Goal: Participate in discussion: Engage in conversation with other users on a specific topic

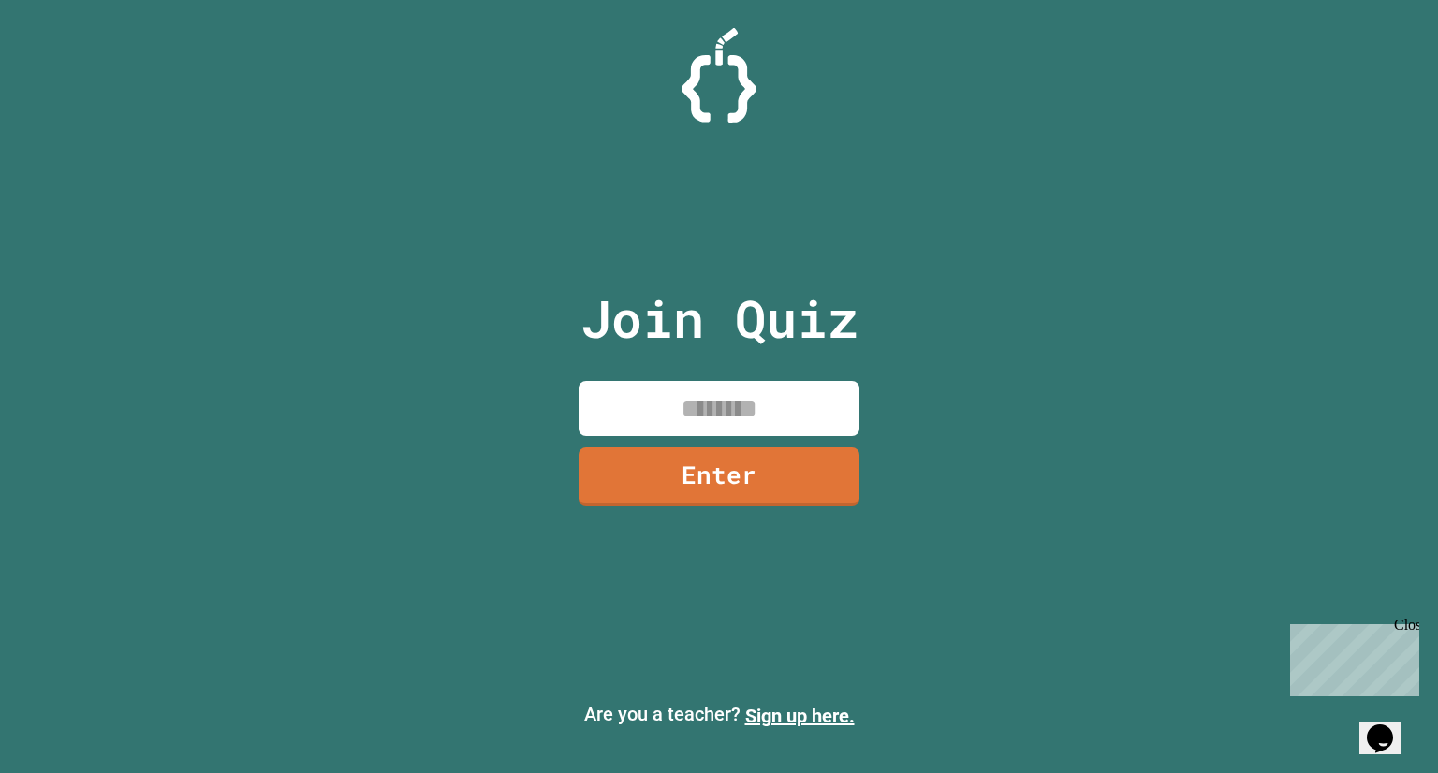
click at [701, 389] on input at bounding box center [718, 408] width 281 height 55
type input "********"
click at [726, 474] on link "Enter" at bounding box center [718, 476] width 285 height 62
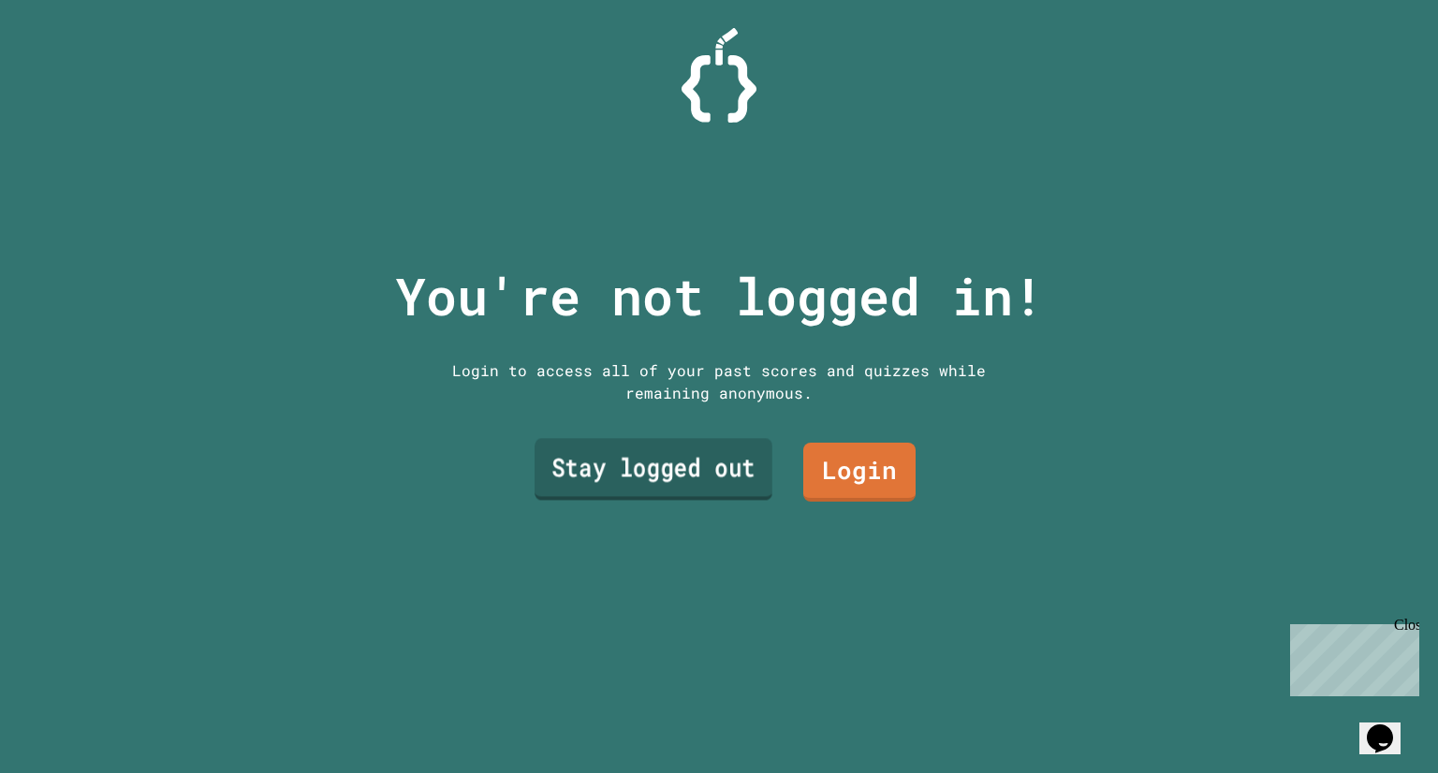
click at [715, 480] on link "Stay logged out" at bounding box center [653, 469] width 238 height 62
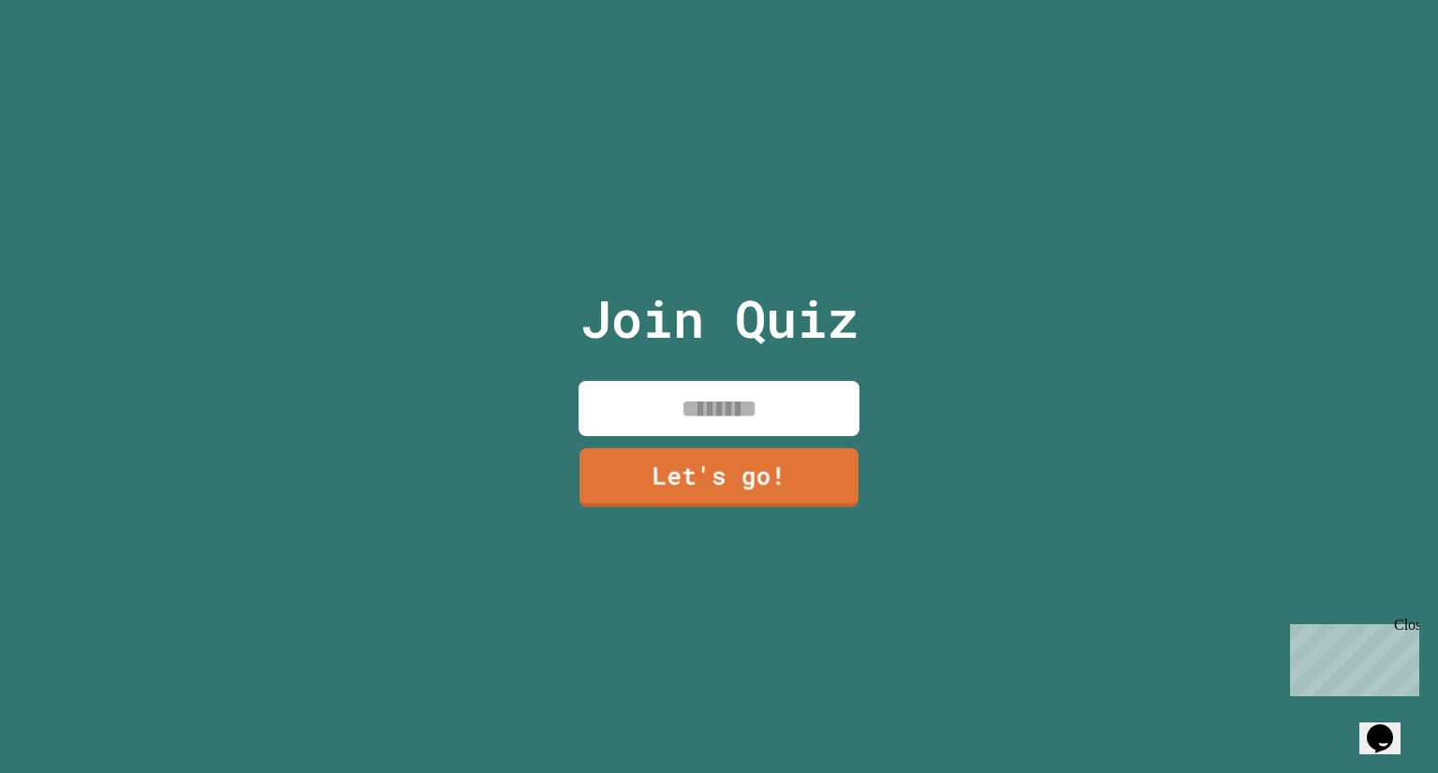
click at [679, 388] on input at bounding box center [718, 408] width 281 height 55
type input "******"
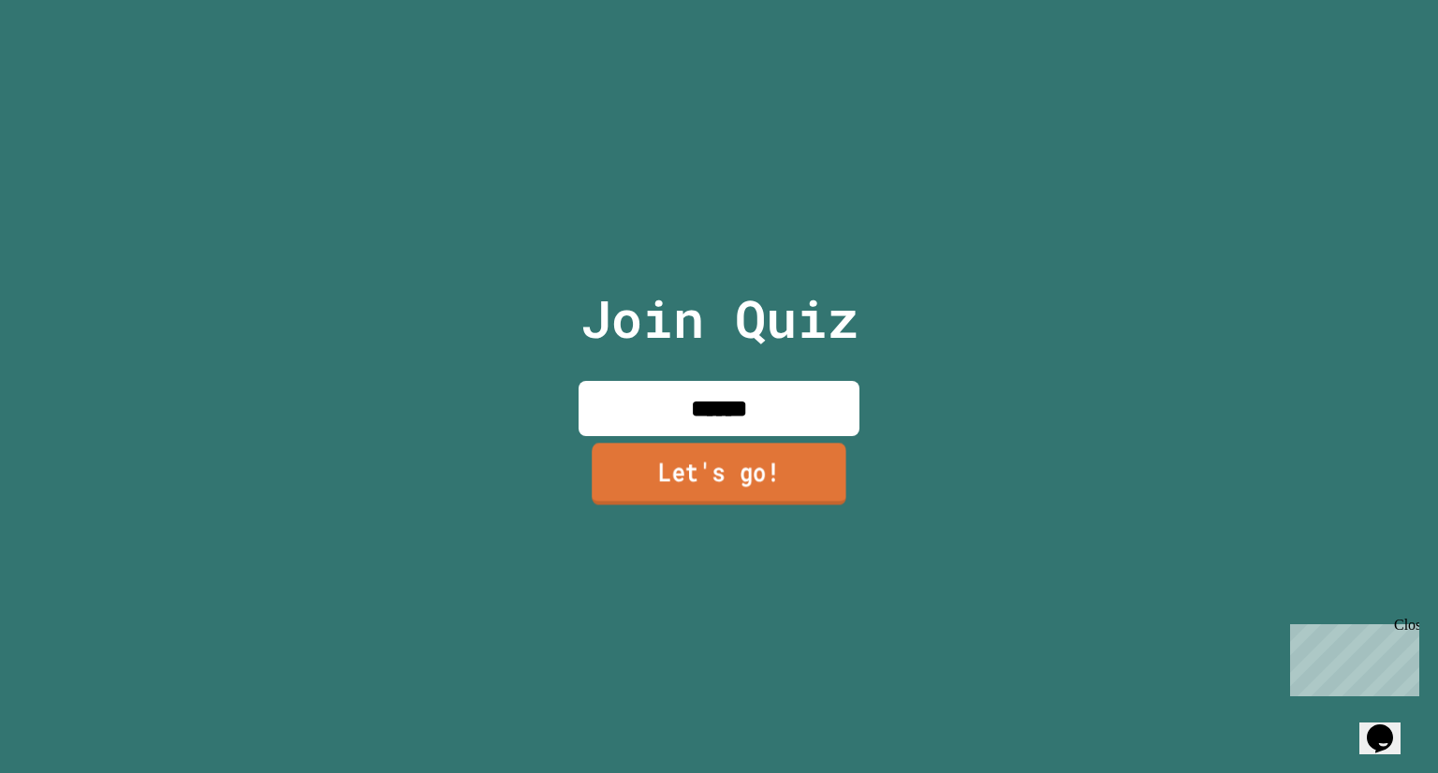
click at [669, 467] on link "Let's go!" at bounding box center [718, 475] width 255 height 62
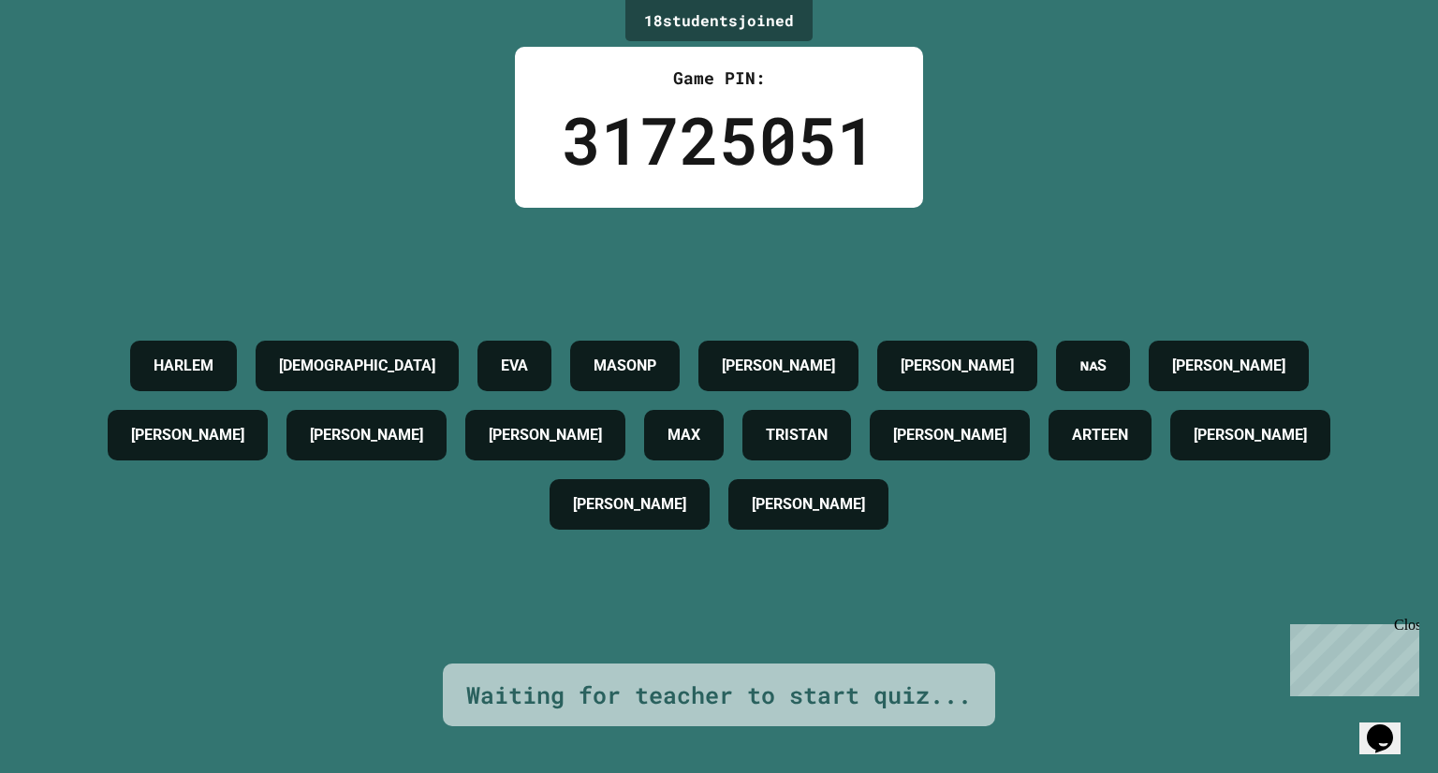
click at [669, 467] on div "HARLEM [PERSON_NAME] [PERSON_NAME] MASONP [PERSON_NAME] [PERSON_NAME] ɴᴀS [PERS…" at bounding box center [719, 435] width 1344 height 208
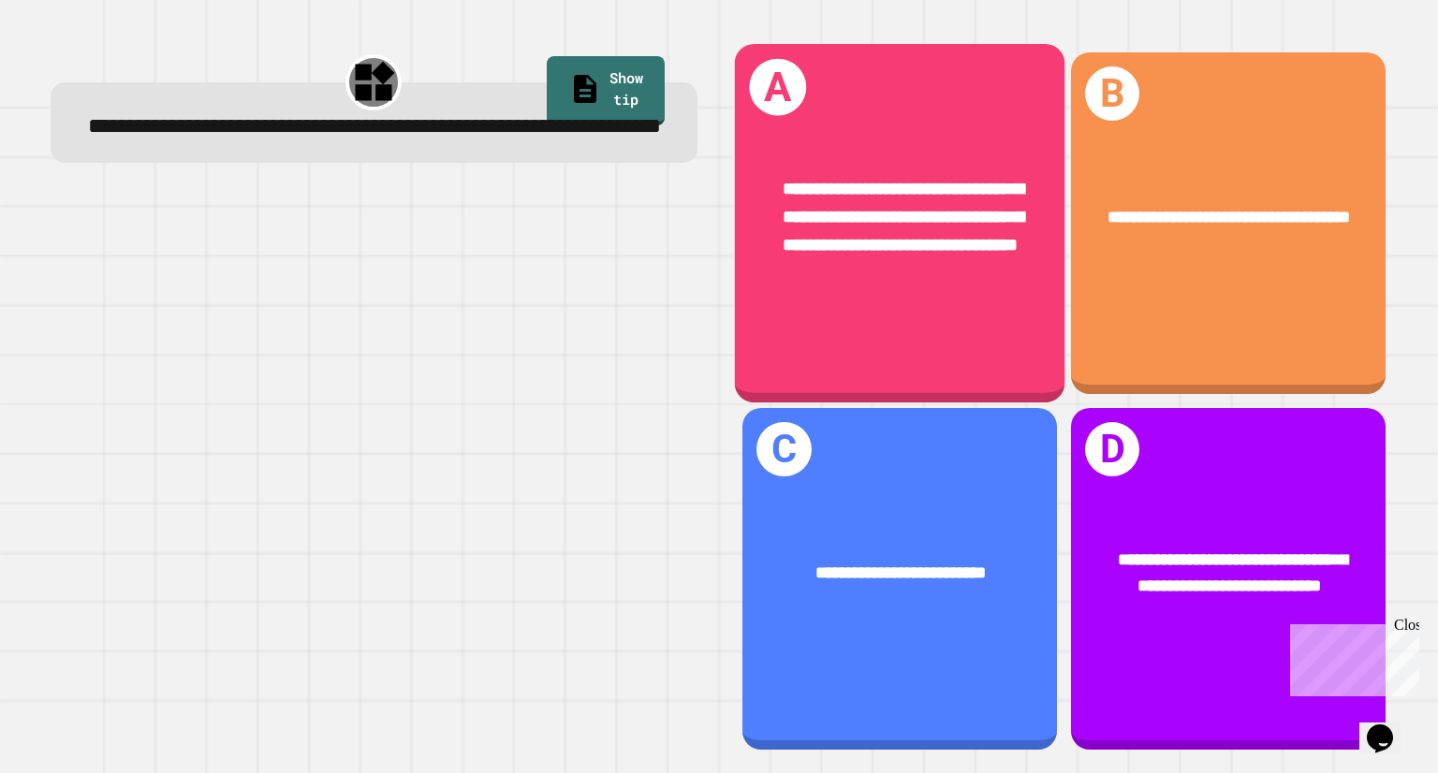
click at [961, 296] on div "**********" at bounding box center [899, 217] width 329 height 155
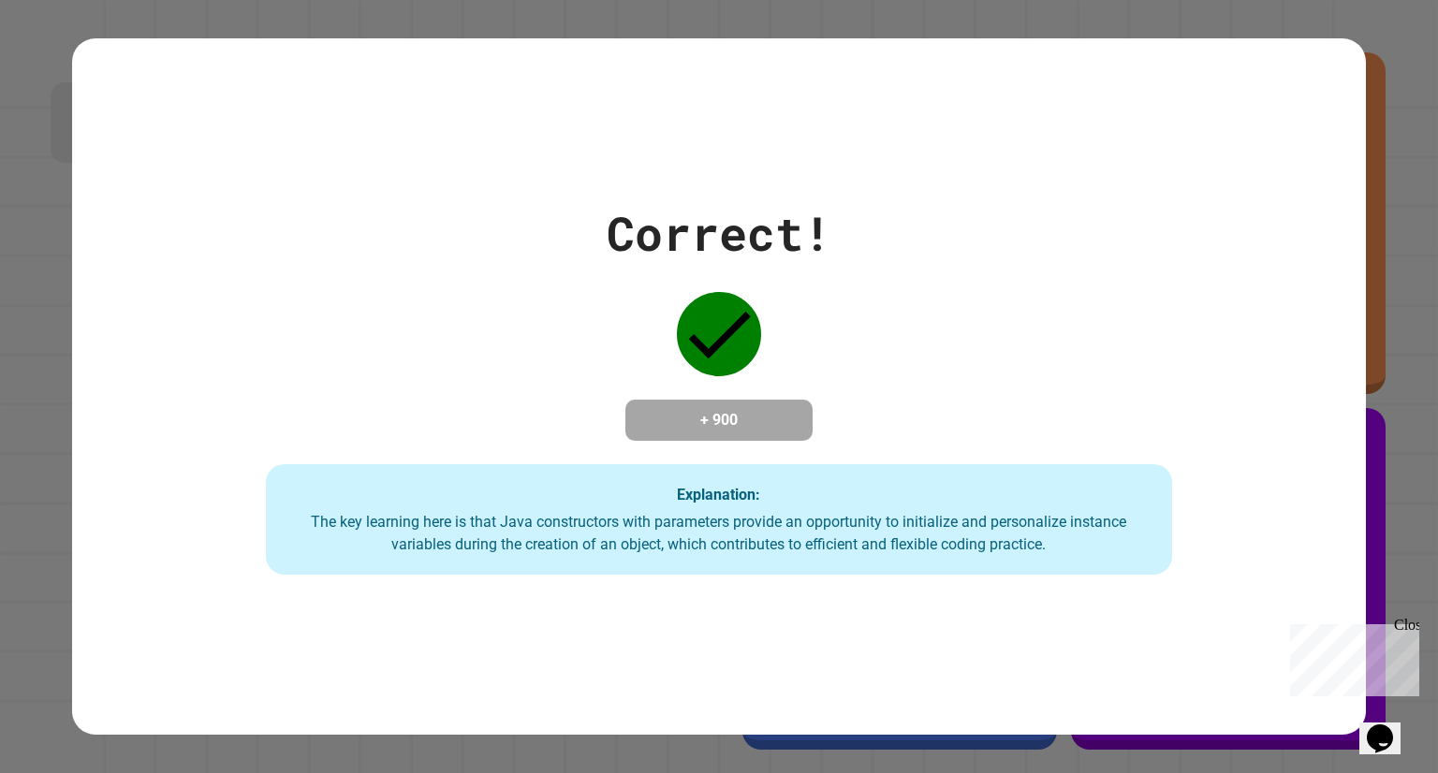
drag, startPoint x: 961, startPoint y: 297, endPoint x: 730, endPoint y: 353, distance: 237.9
click at [730, 353] on div "Correct! + 900 Explanation: The key learning here is that Java constructors wit…" at bounding box center [718, 386] width 1293 height 376
click at [1395, 729] on div "Opens Chat This icon Opens the chat window." at bounding box center [1380, 738] width 30 height 30
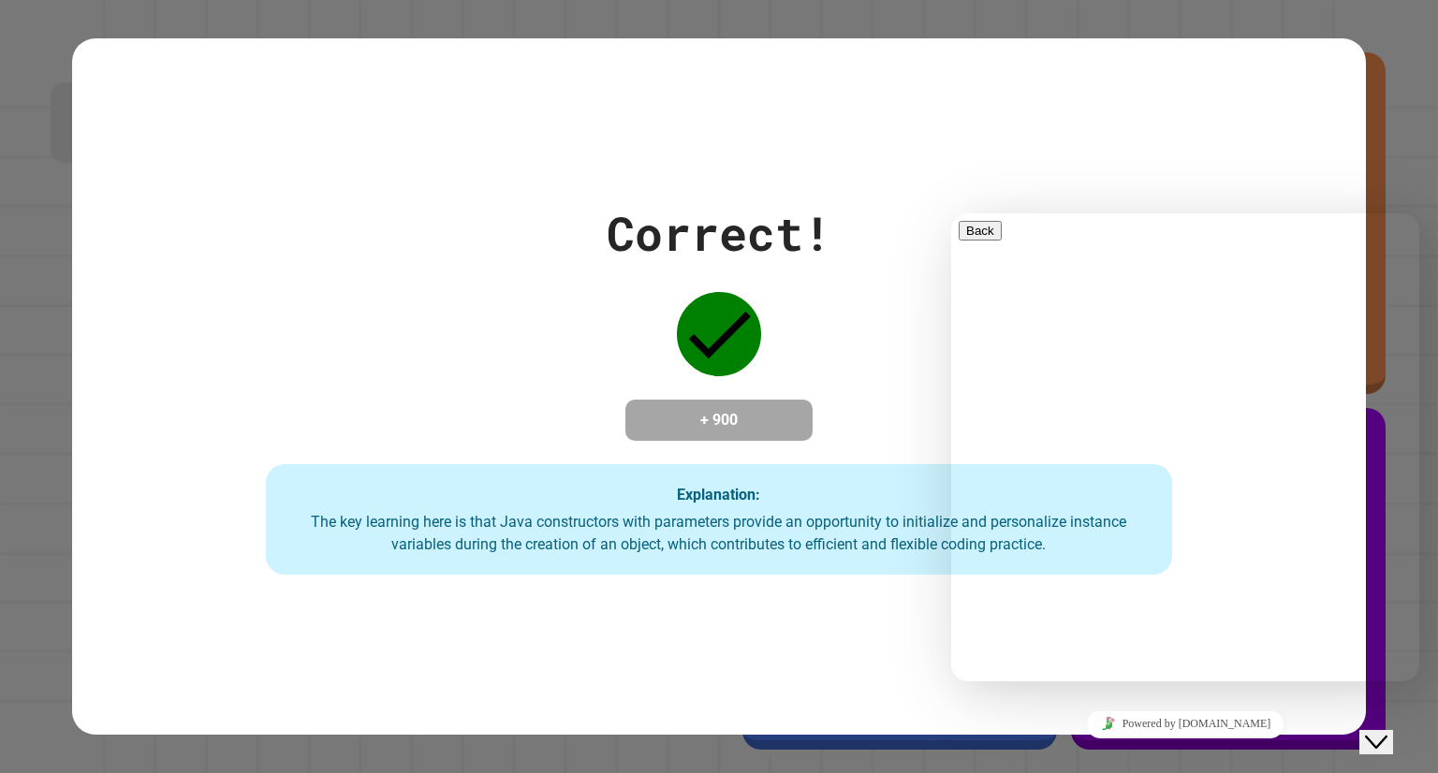
click at [951, 213] on div "Rate this chat Upload File Insert emoji" at bounding box center [951, 213] width 0 height 0
click at [951, 213] on textarea at bounding box center [951, 213] width 0 height 0
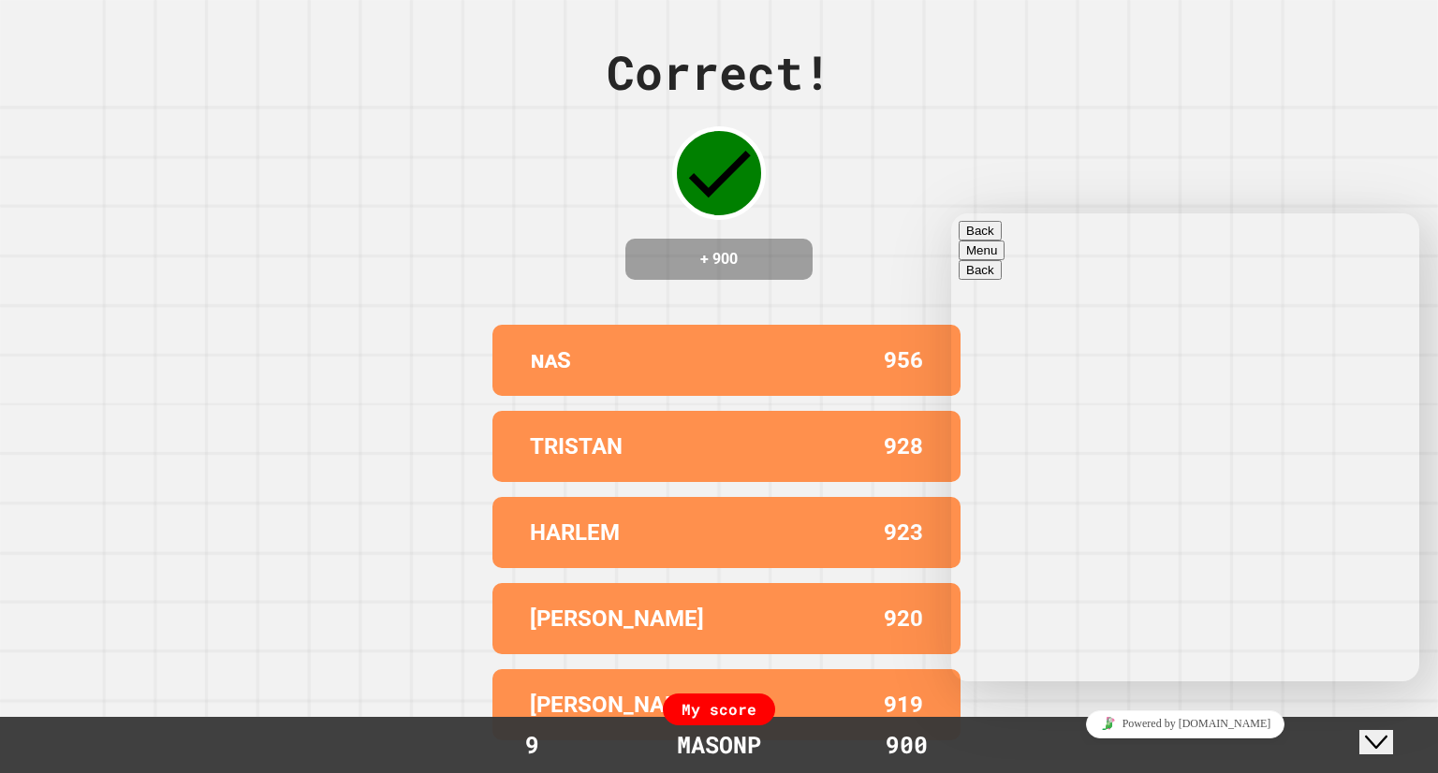
type textarea "**********"
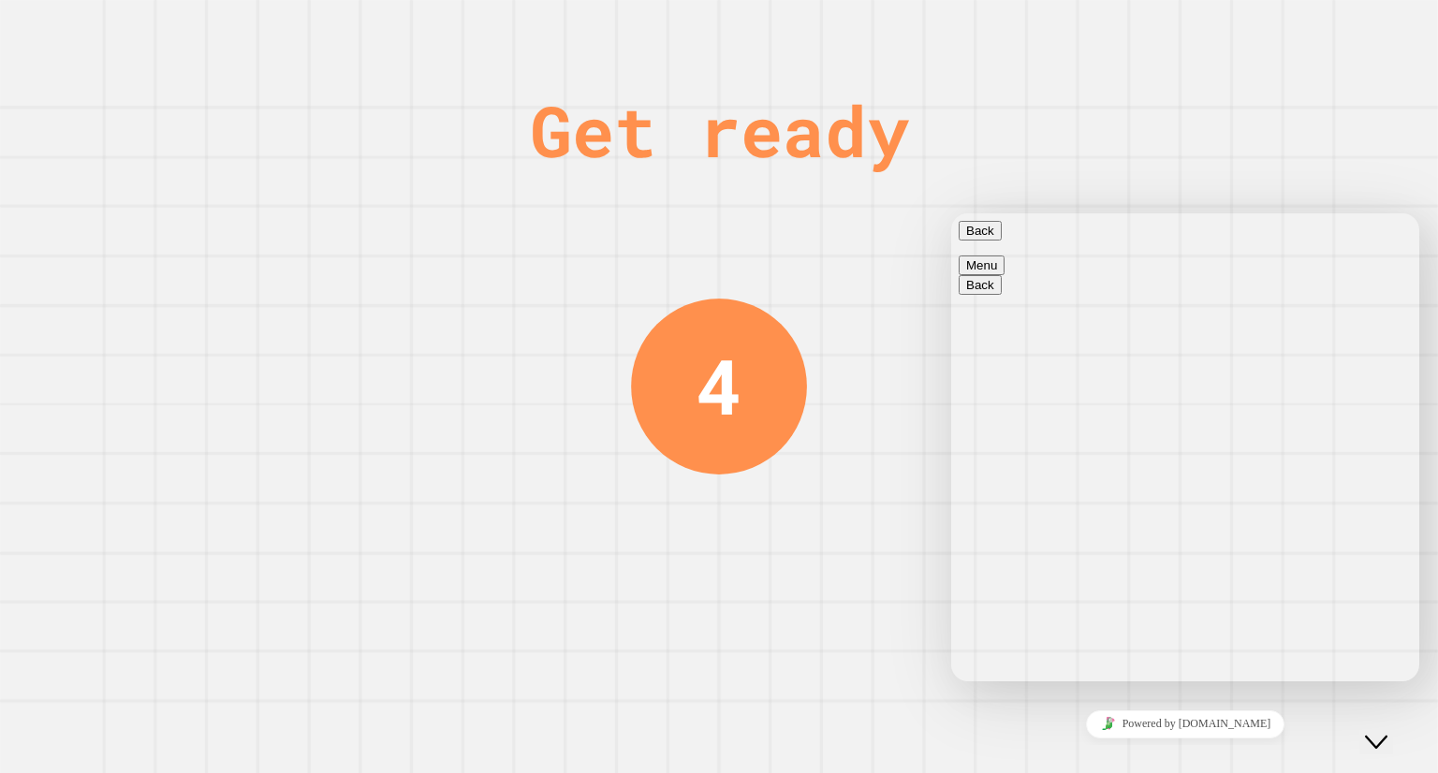
click at [1387, 731] on div "Close Chat This icon closes the chat window." at bounding box center [1376, 742] width 22 height 22
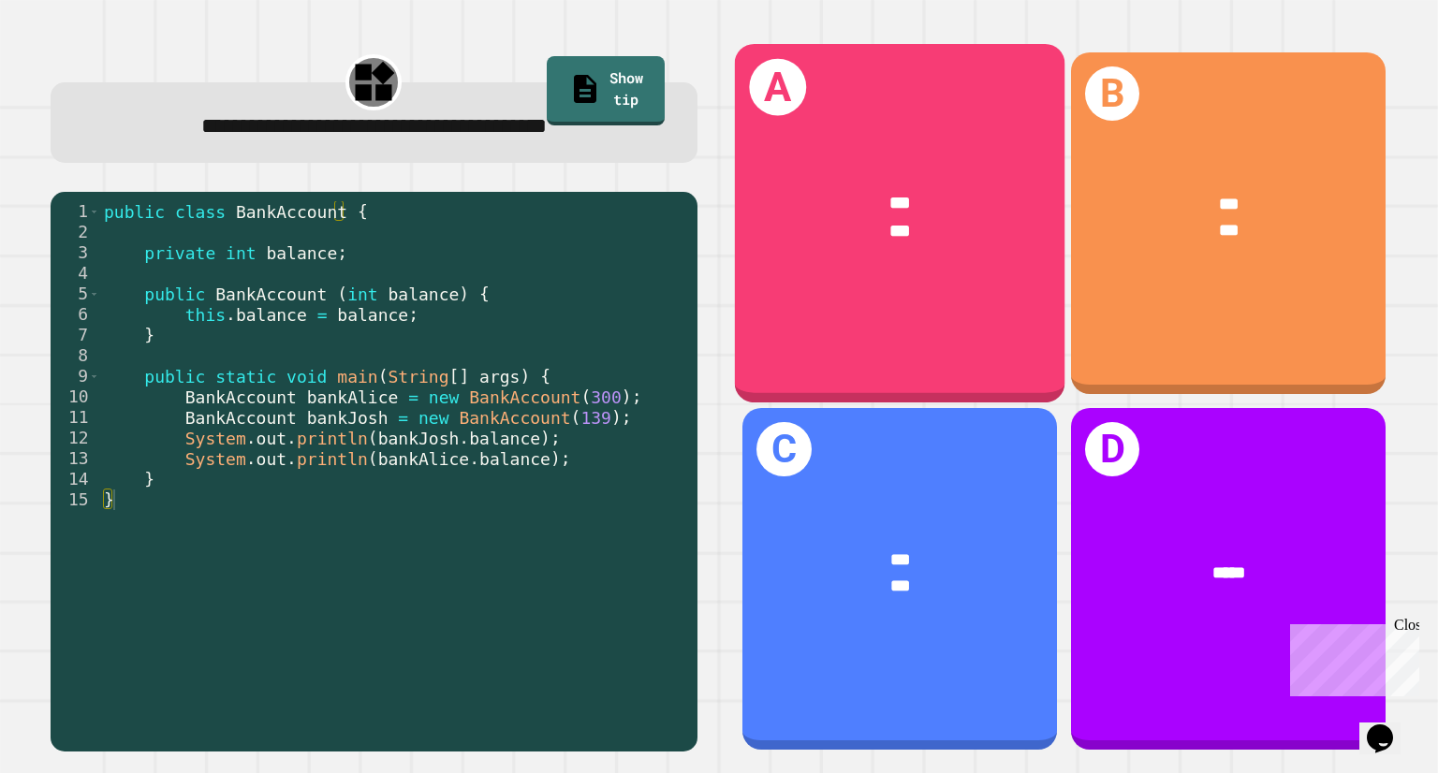
click at [869, 331] on div "A *** ***" at bounding box center [899, 223] width 329 height 358
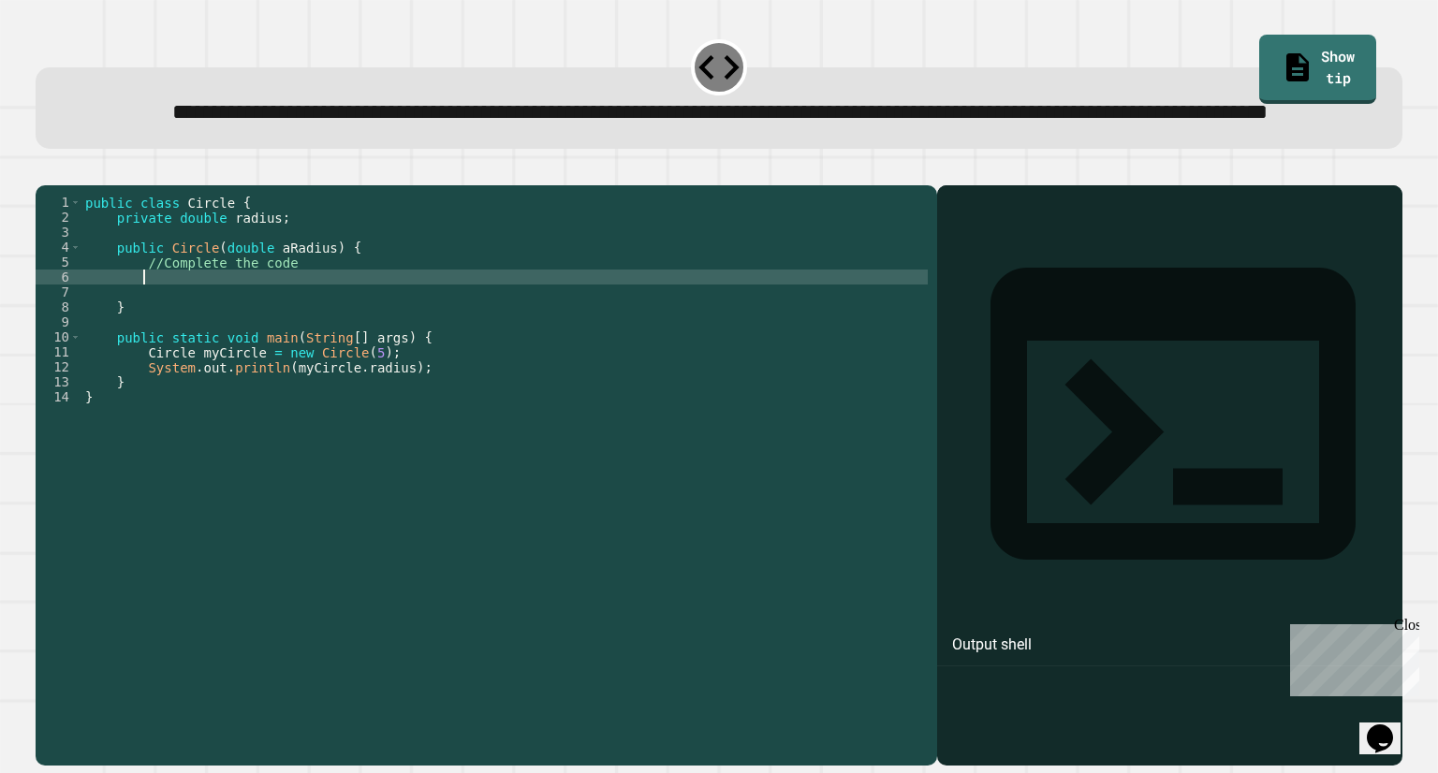
click at [165, 339] on div "public class Circle { private double radius ; public Circle ( double aRadius ) …" at bounding box center [504, 434] width 846 height 479
type textarea "**********"
click at [55, 185] on div at bounding box center [718, 174] width 1365 height 22
click at [45, 170] on icon "button" at bounding box center [45, 170] width 0 height 0
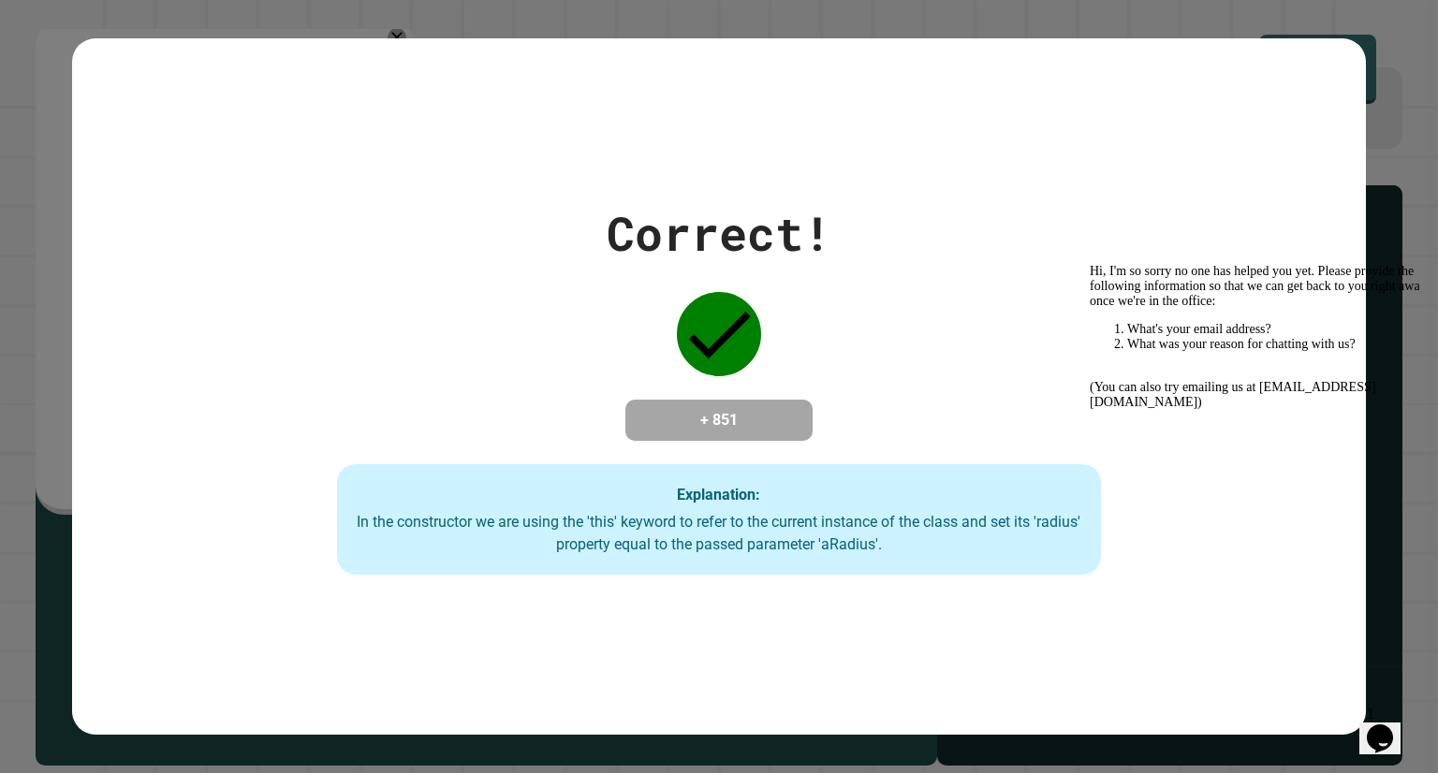
click at [1393, 724] on icon "Chat widget" at bounding box center [1379, 738] width 26 height 28
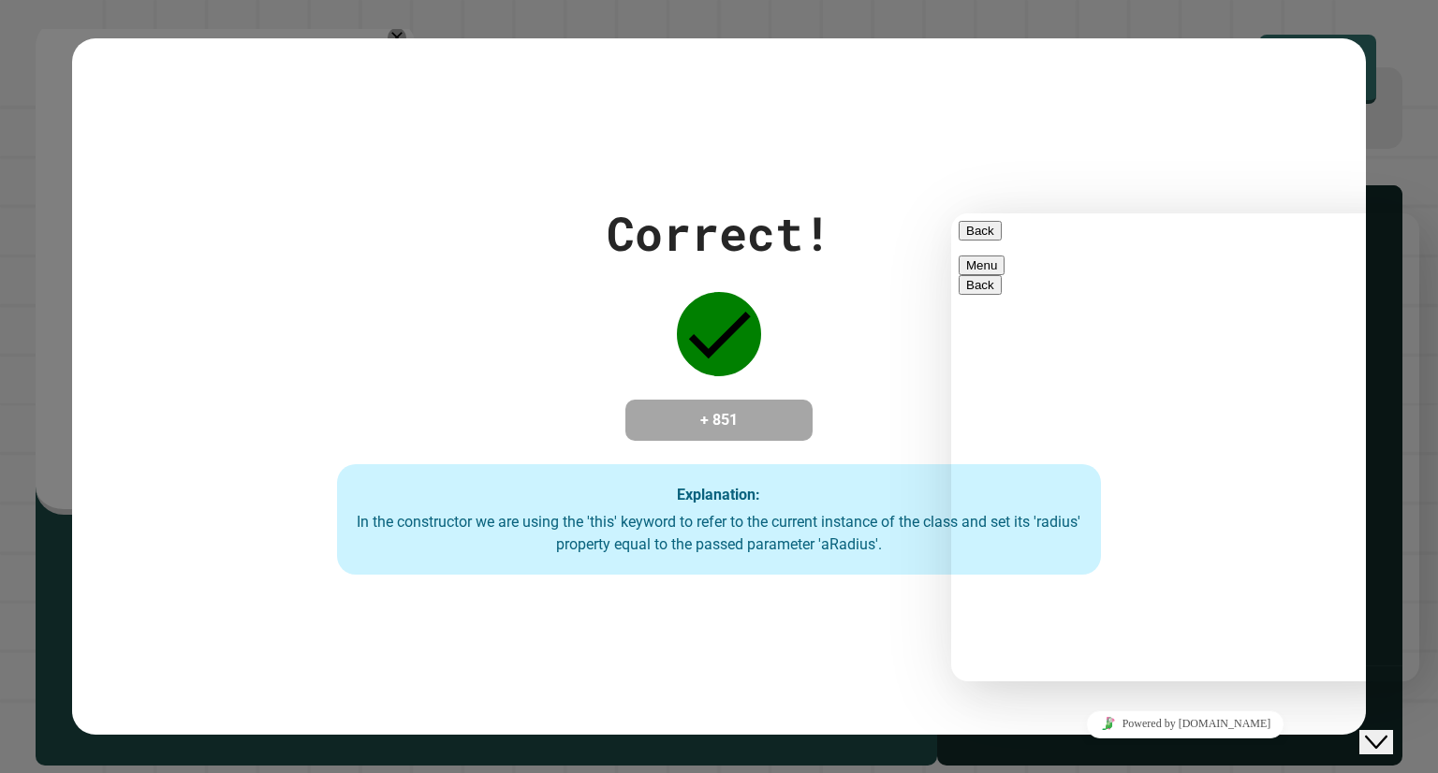
click at [1195, 120] on div "Correct! + 851 Explanation: In the constructor we are using the 'this' keyword …" at bounding box center [718, 385] width 1293 height 695
click at [1387, 731] on icon "Close Chat This icon closes the chat window." at bounding box center [1376, 742] width 22 height 22
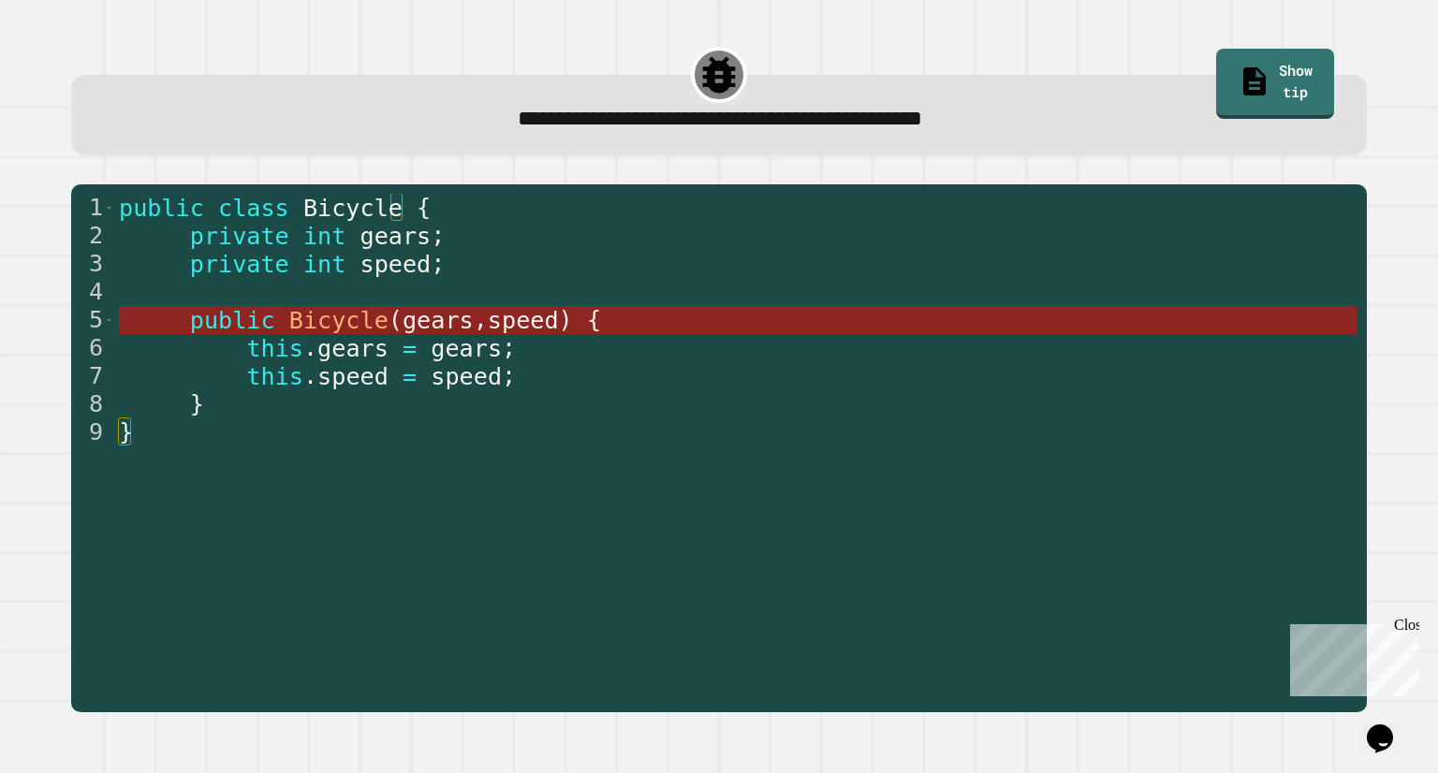
click at [488, 330] on span "speed" at bounding box center [523, 320] width 71 height 27
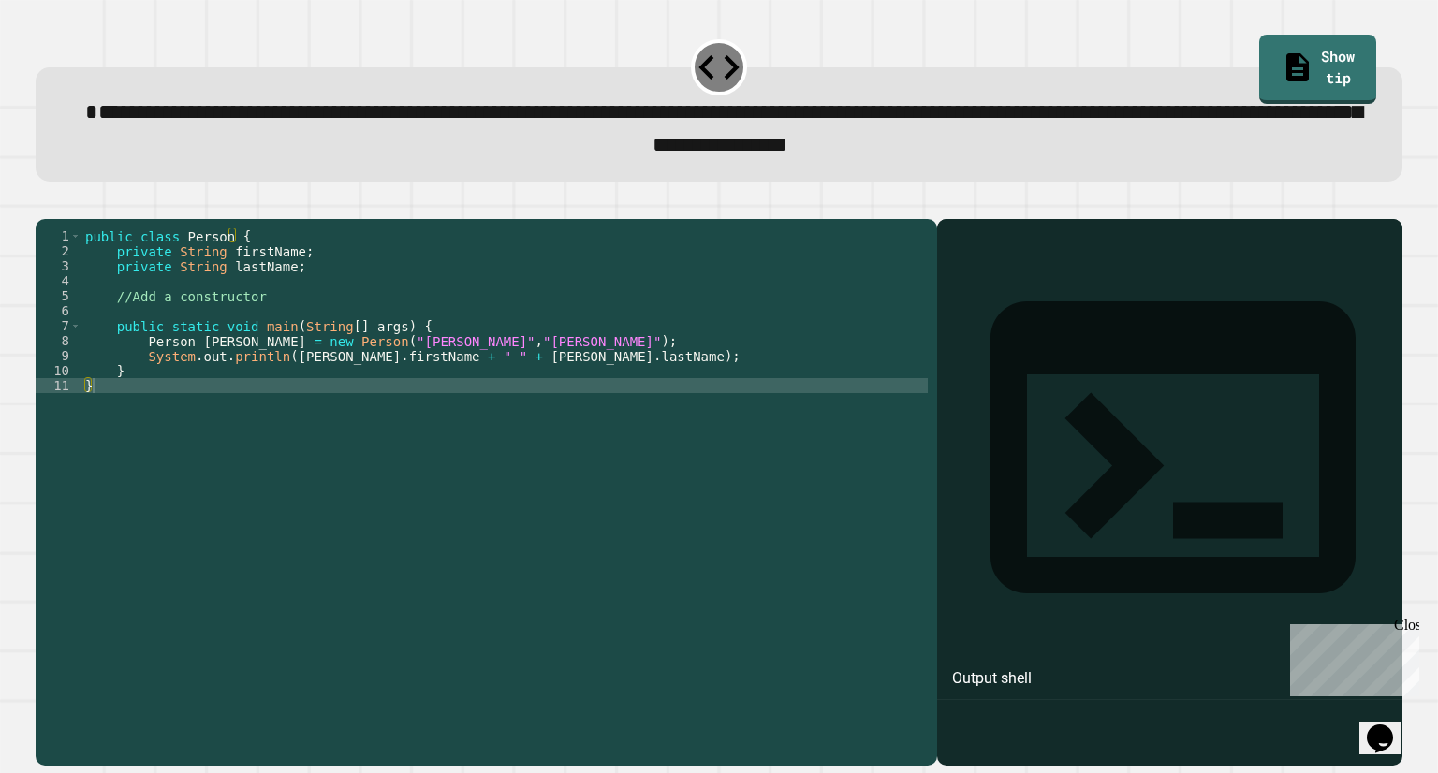
click at [124, 344] on div "public class Person { private String firstName ; private String lastName ; //Ad…" at bounding box center [504, 467] width 846 height 479
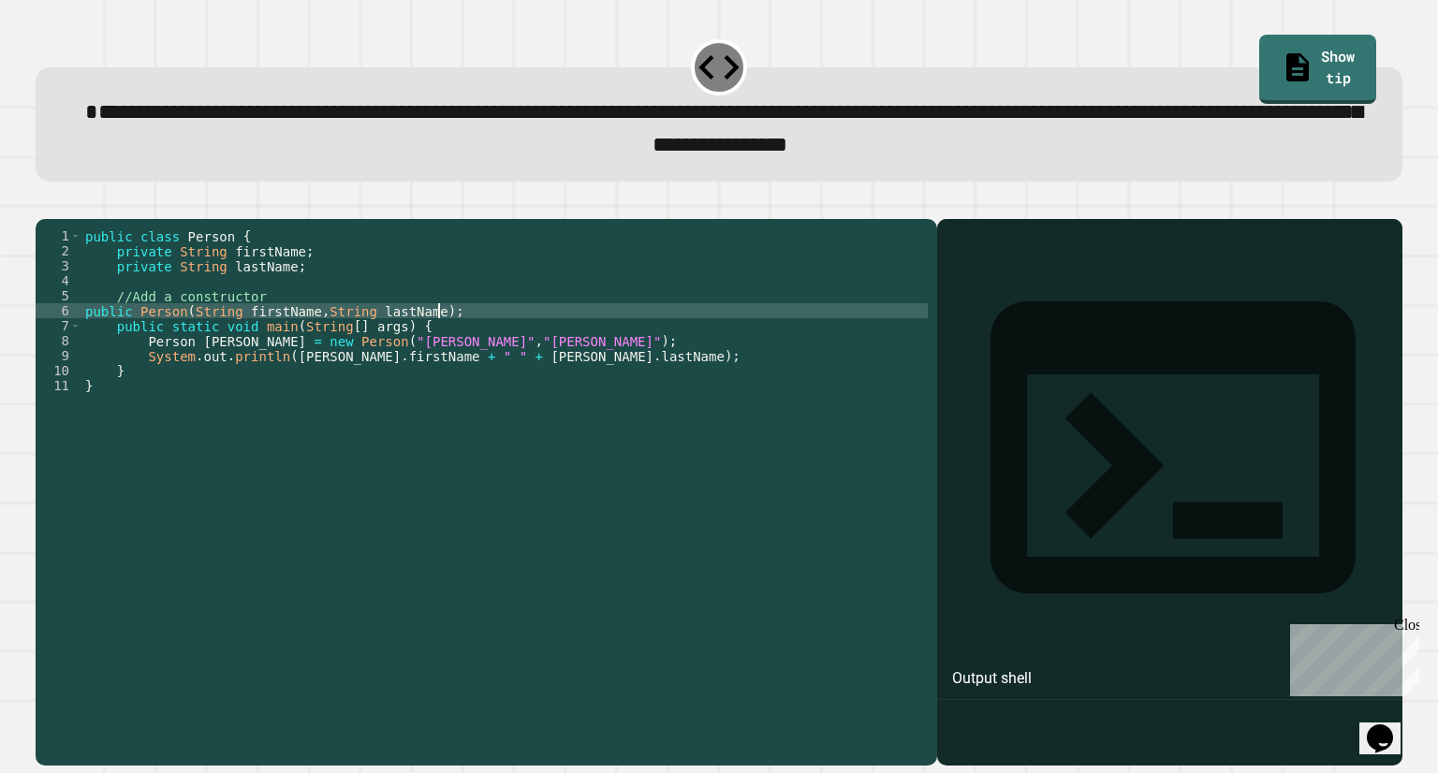
scroll to position [0, 23]
click at [45, 203] on icon "button" at bounding box center [45, 203] width 0 height 0
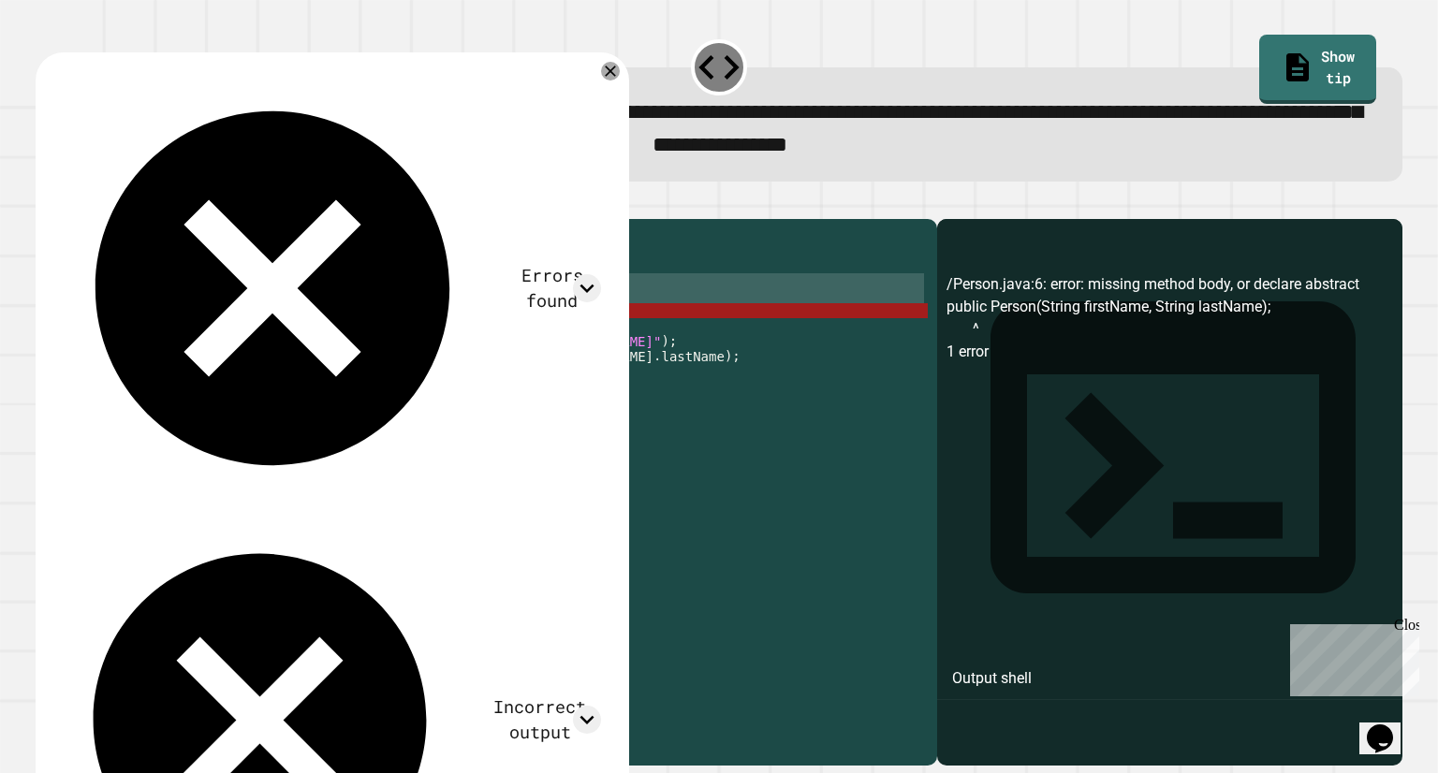
drag, startPoint x: 453, startPoint y: 339, endPoint x: 439, endPoint y: 317, distance: 25.7
click at [439, 317] on div "public class Person { private String firstName ; private String lastName ; //Ad…" at bounding box center [504, 467] width 846 height 479
click at [447, 342] on div "public class Person { private String firstName ; private String lastName ; //Ad…" at bounding box center [504, 452] width 846 height 449
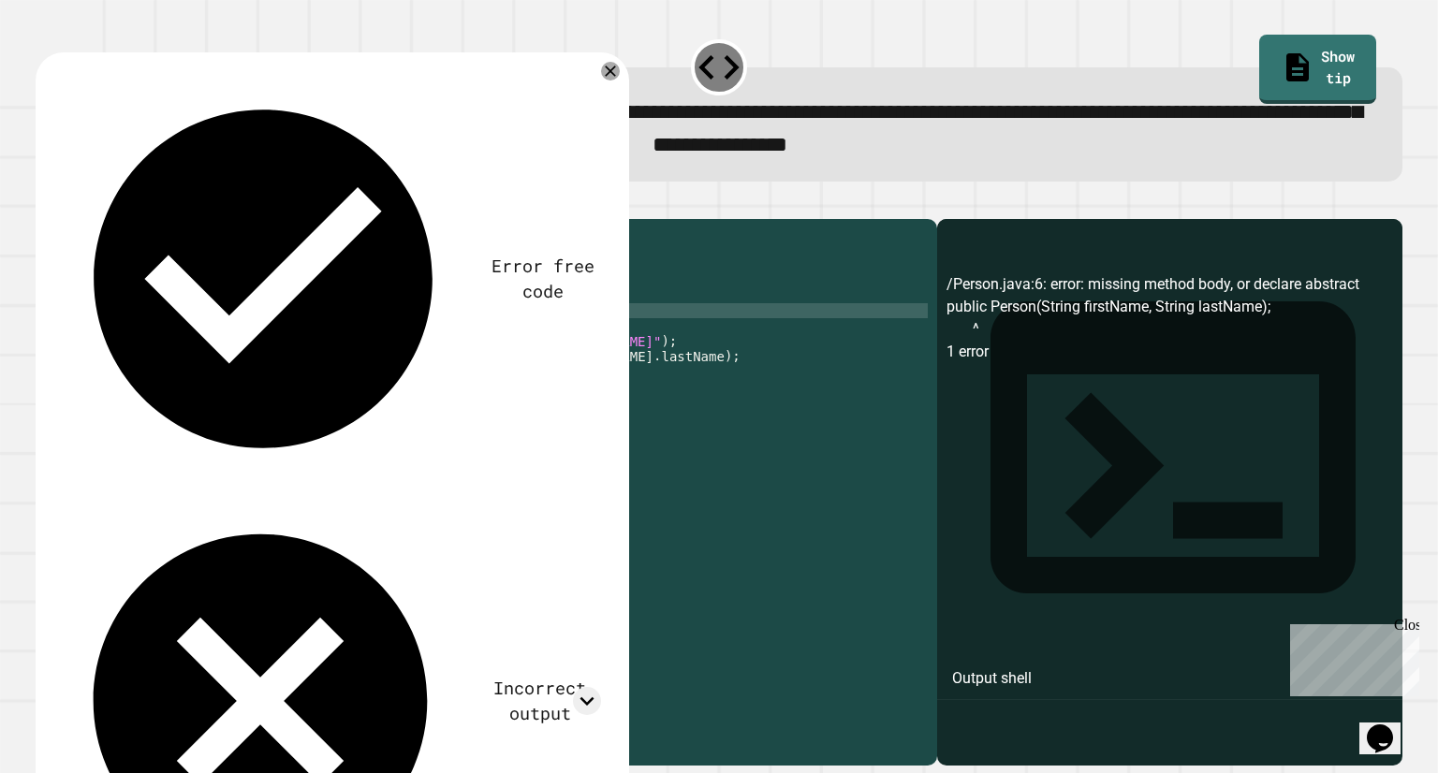
type textarea "**********"
click at [45, 203] on icon "button" at bounding box center [45, 203] width 0 height 0
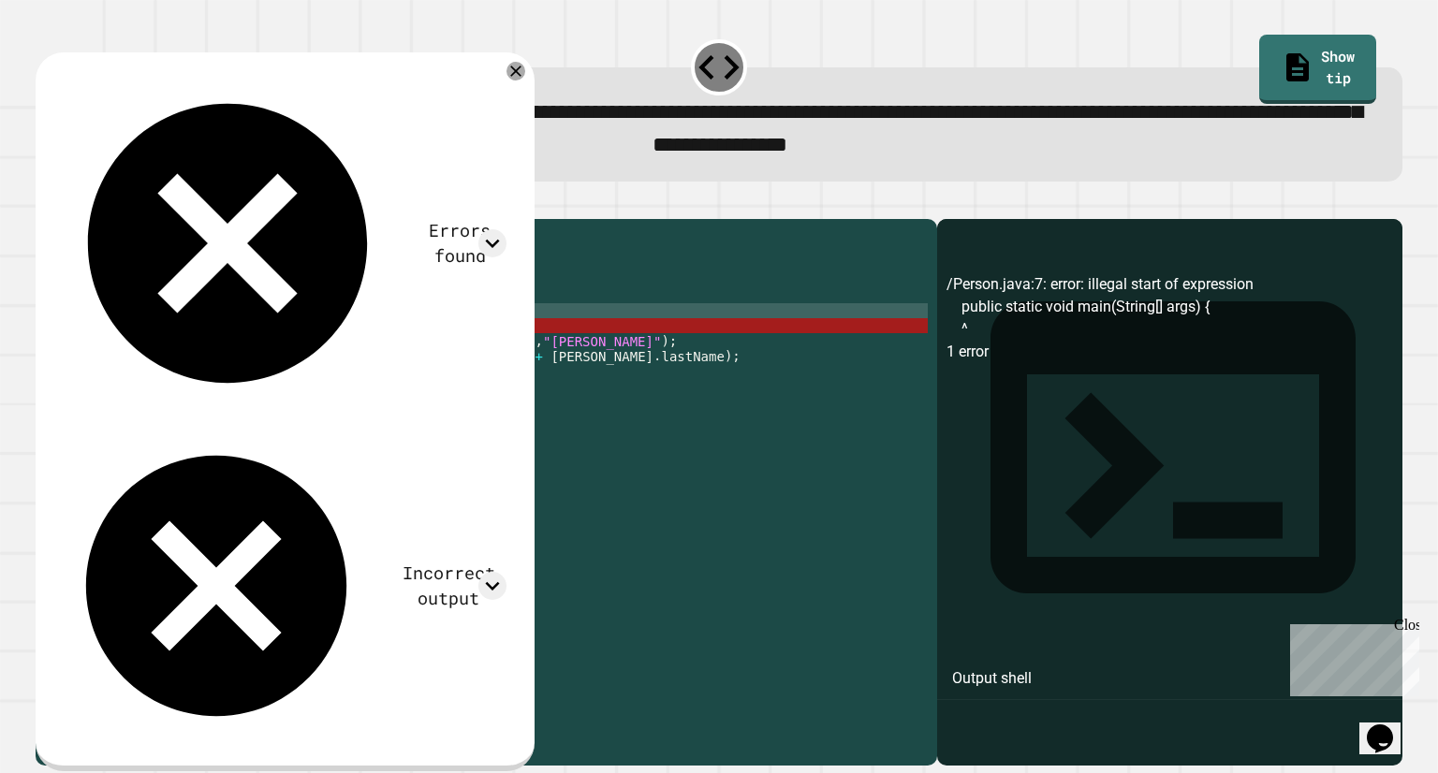
click at [375, 405] on div "public class Person { private String firstName ; private String lastName ; //Ad…" at bounding box center [504, 467] width 846 height 479
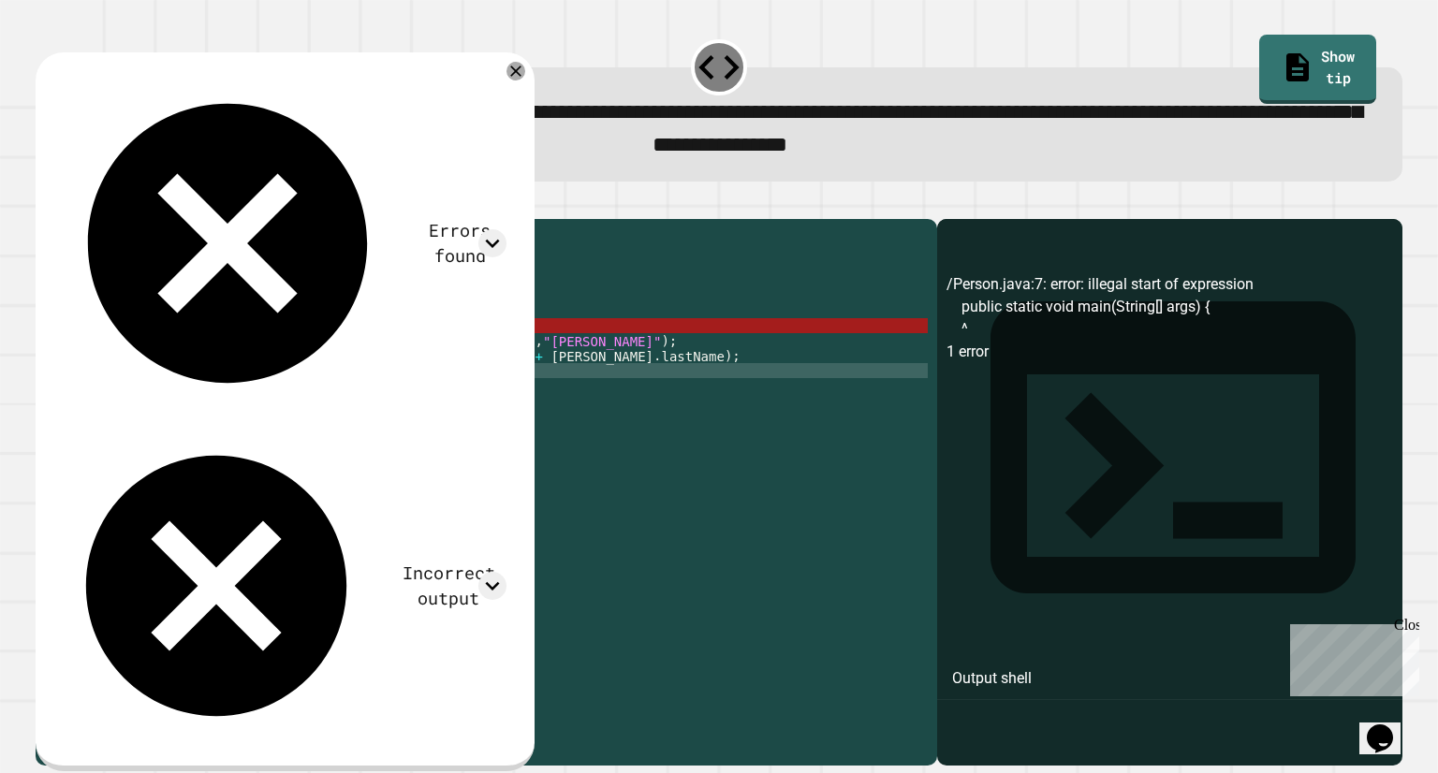
click at [460, 337] on div "public class Person { private String firstName ; private String lastName ; //Ad…" at bounding box center [504, 467] width 846 height 479
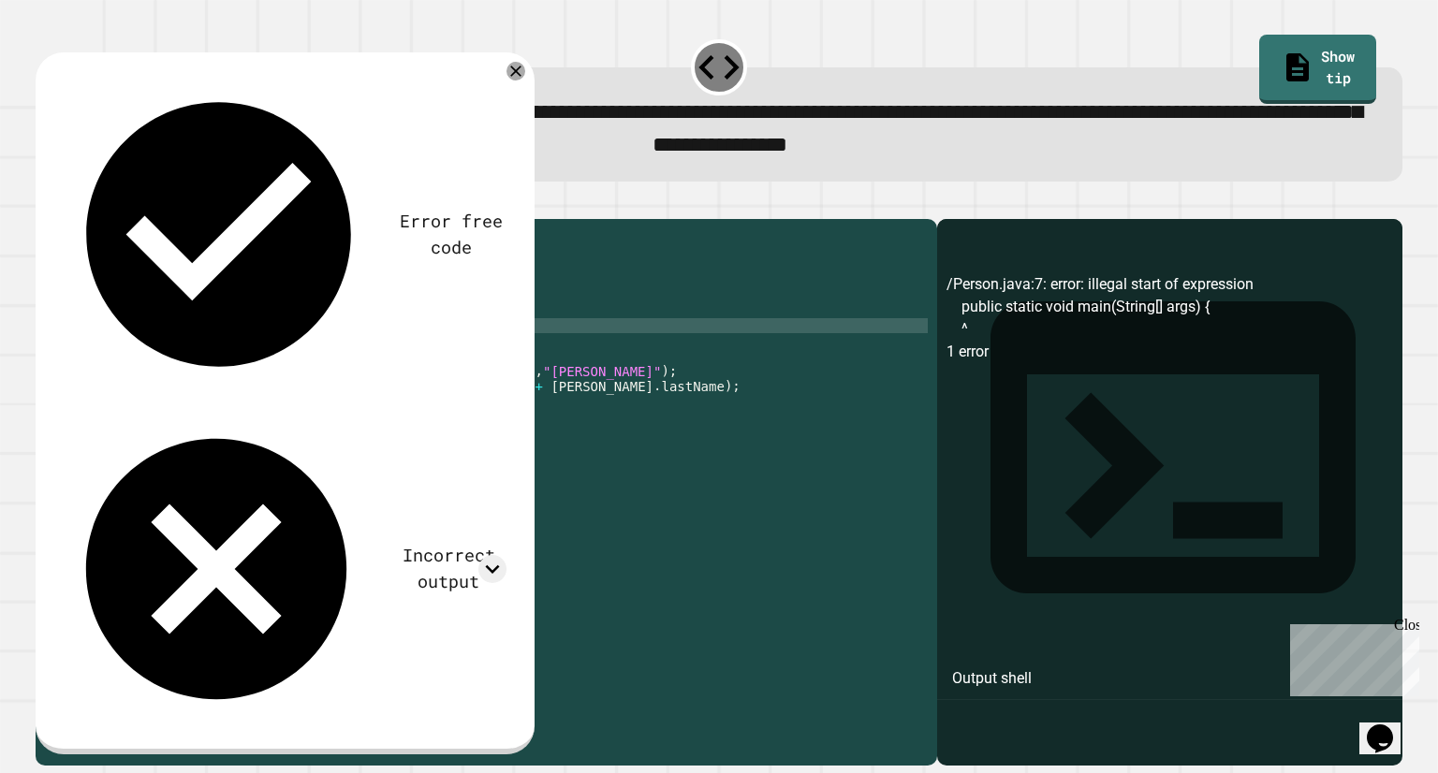
click at [45, 203] on button "button" at bounding box center [45, 203] width 0 height 0
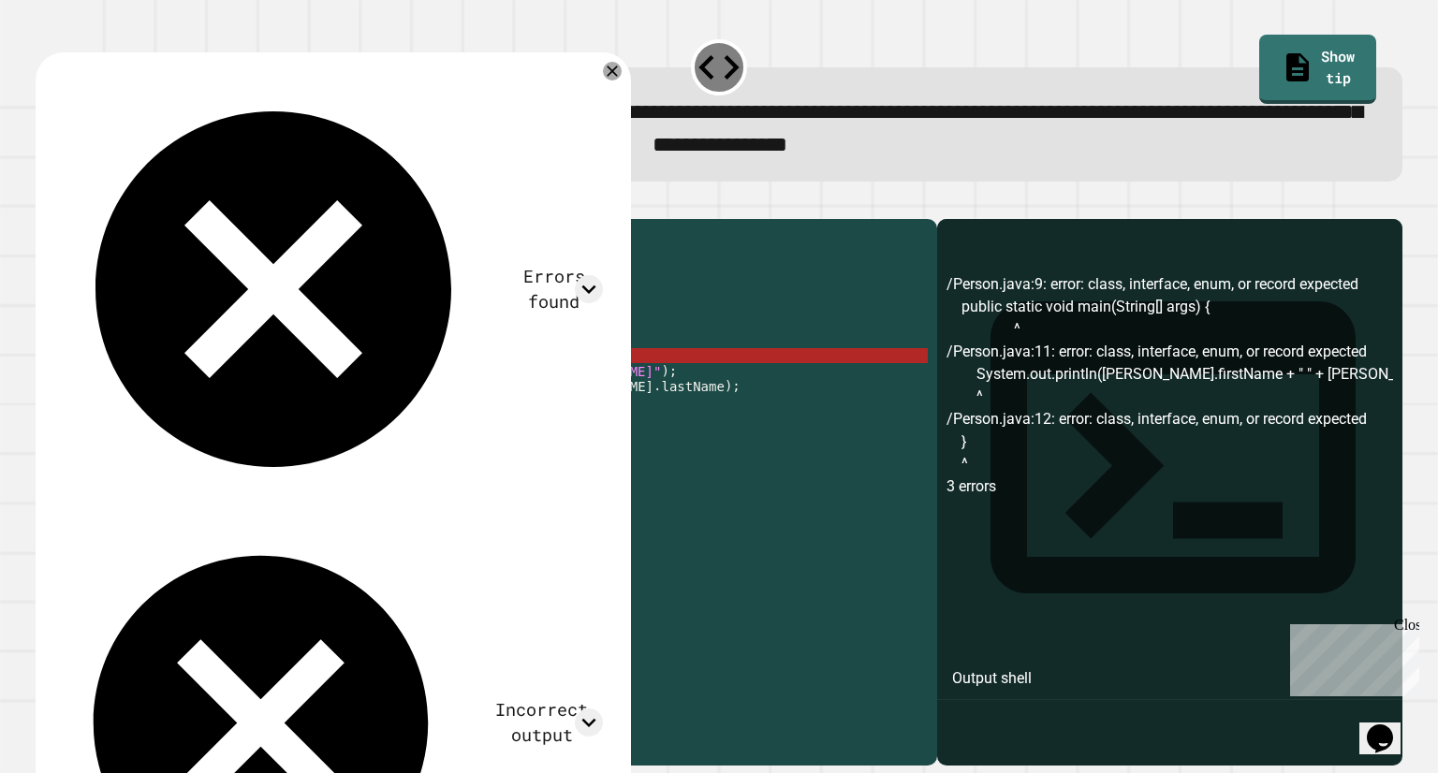
click at [141, 383] on div "public class Person { private String firstName ; private String lastName ; //Ad…" at bounding box center [504, 467] width 846 height 479
click at [109, 370] on div "public class Person { private String firstName ; private String lastName ; //Ad…" at bounding box center [504, 467] width 846 height 479
type textarea "*"
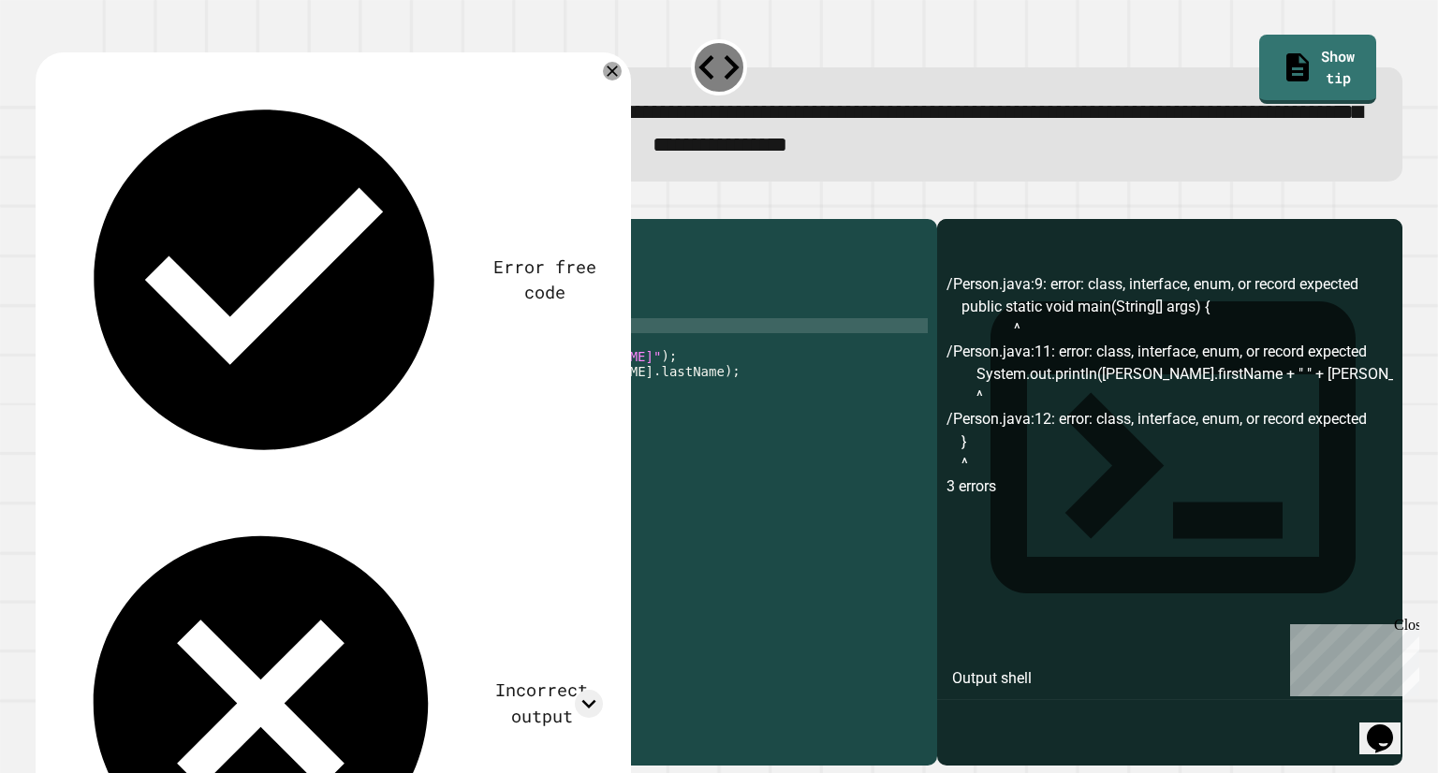
type textarea "*"
click at [45, 203] on icon "button" at bounding box center [45, 203] width 0 height 0
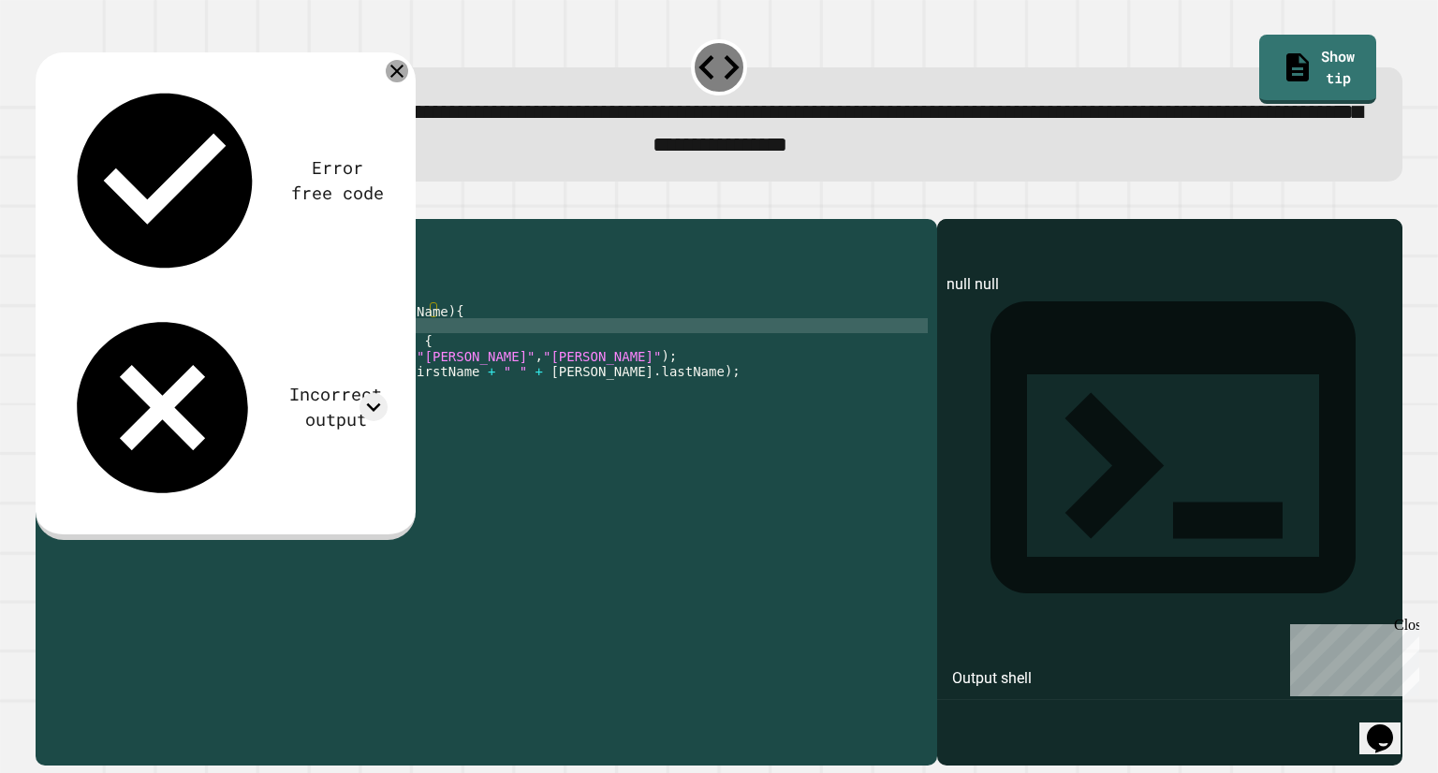
click at [402, 76] on icon at bounding box center [397, 71] width 22 height 22
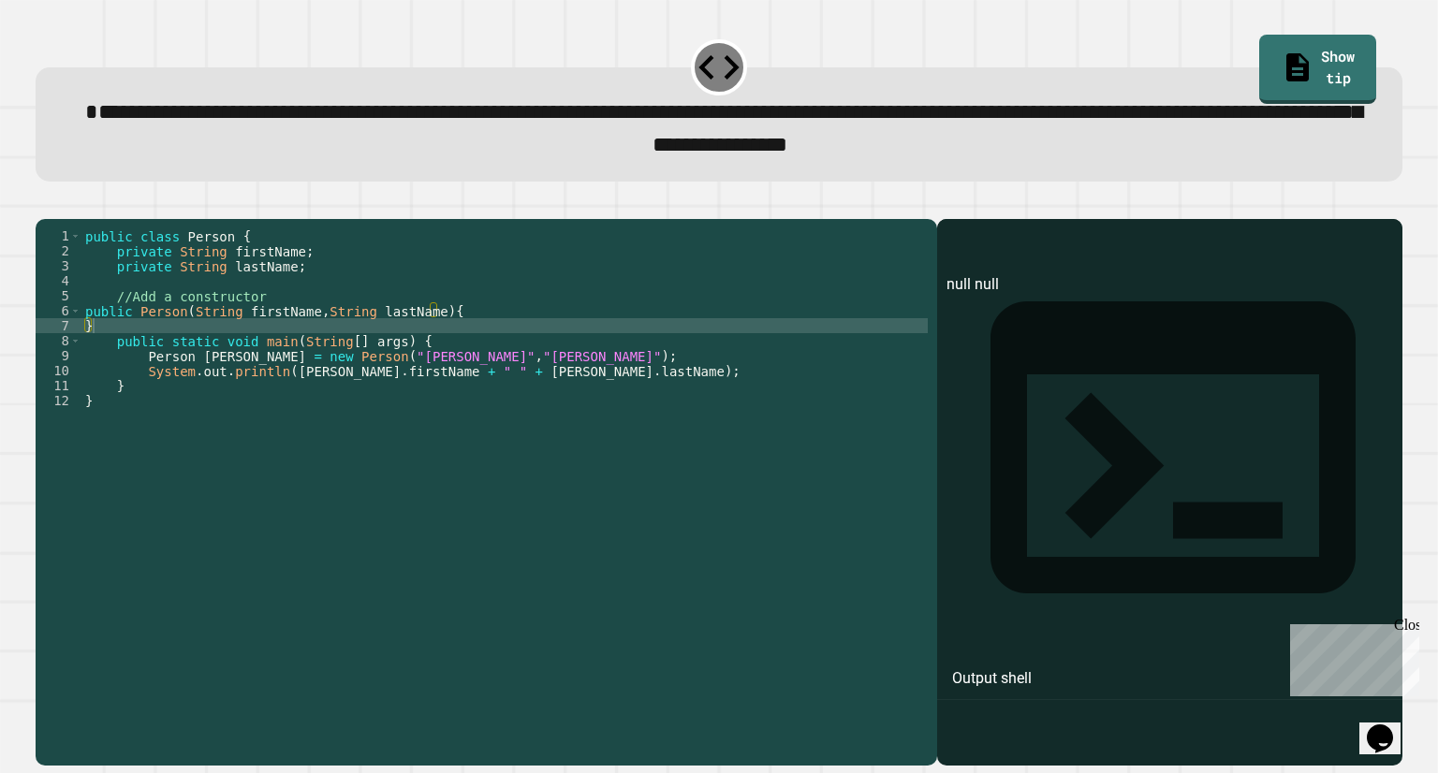
click at [82, 203] on button "button" at bounding box center [82, 203] width 0 height 0
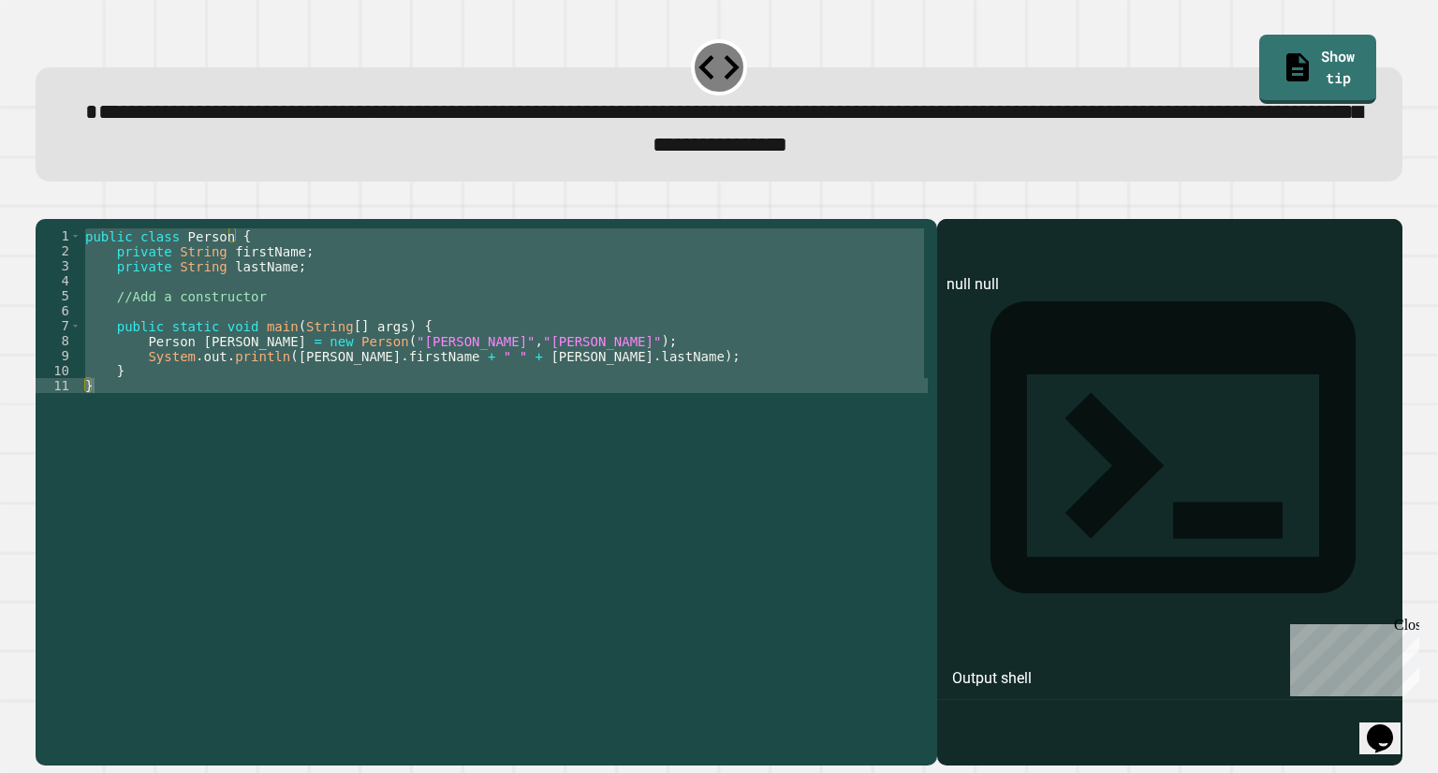
click at [82, 203] on button "button" at bounding box center [82, 203] width 0 height 0
click at [132, 335] on div "public class Person { private String firstName ; private String lastName ; //Ad…" at bounding box center [504, 452] width 846 height 449
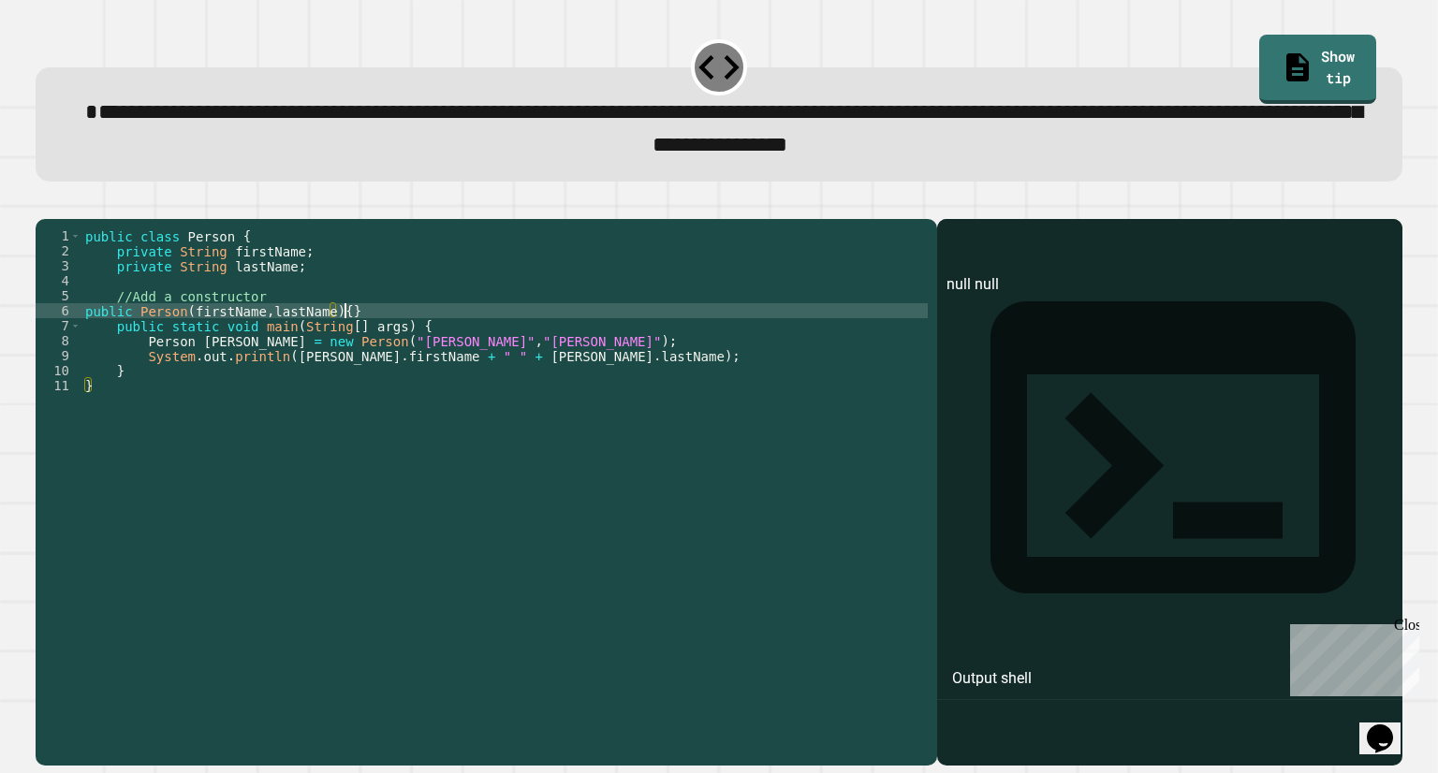
scroll to position [0, 18]
click at [45, 203] on button "button" at bounding box center [45, 203] width 0 height 0
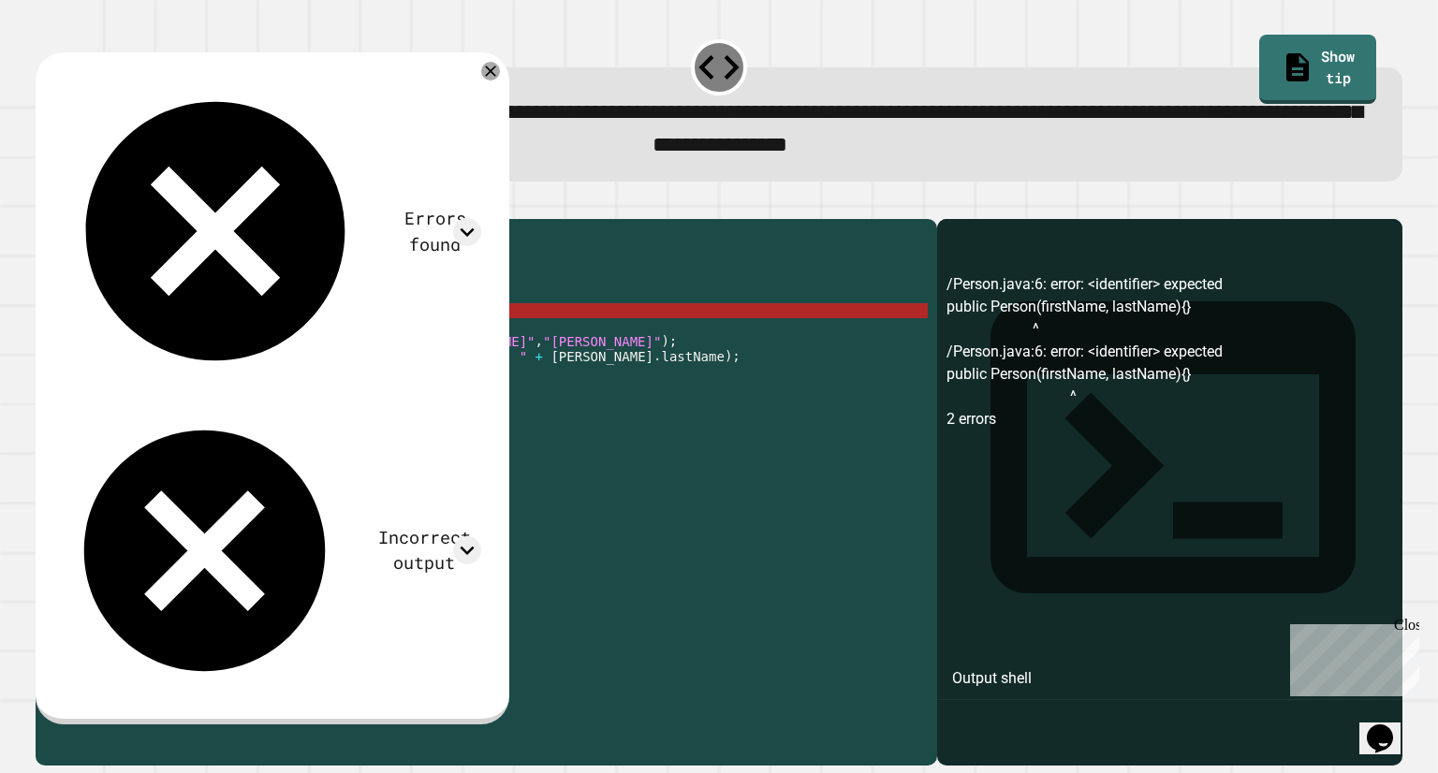
scroll to position [0, 17]
drag, startPoint x: 323, startPoint y: 342, endPoint x: 187, endPoint y: 342, distance: 135.7
click at [187, 342] on div "public class Person { private String firstName ; private String lastName ; //Ad…" at bounding box center [504, 467] width 846 height 479
type textarea "**********"
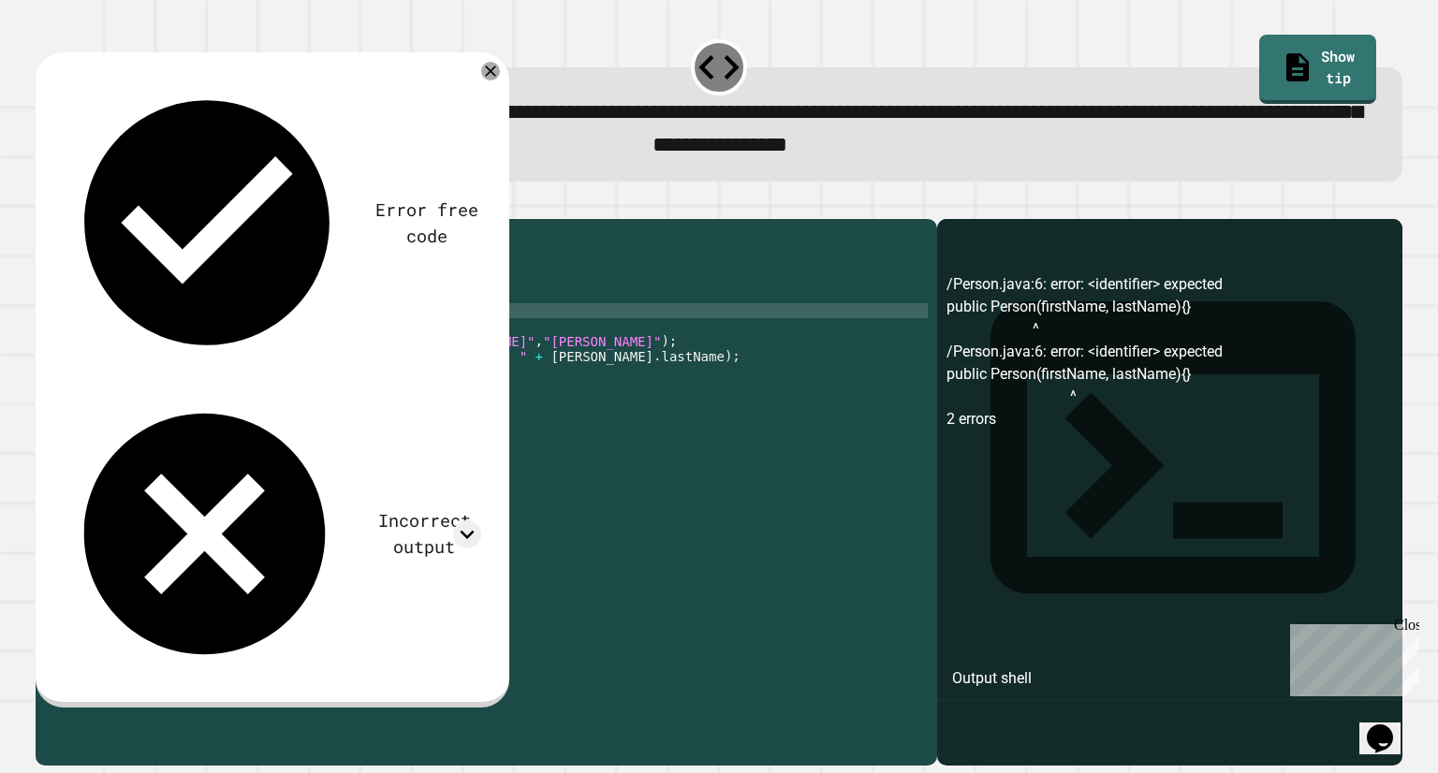
click at [45, 203] on icon "button" at bounding box center [45, 203] width 0 height 0
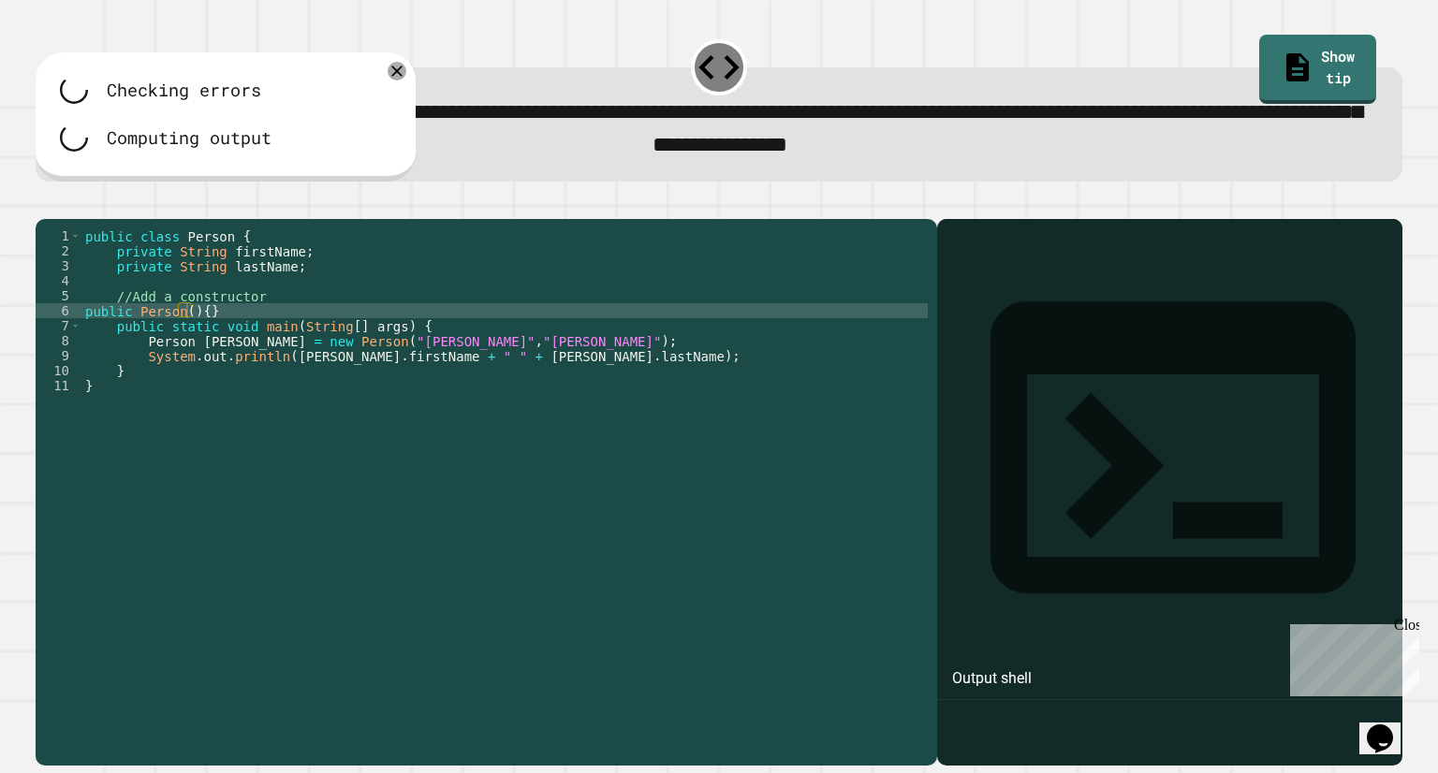
click at [199, 338] on div "public class Person { private String firstName ; private String lastName ; //Ad…" at bounding box center [504, 467] width 846 height 479
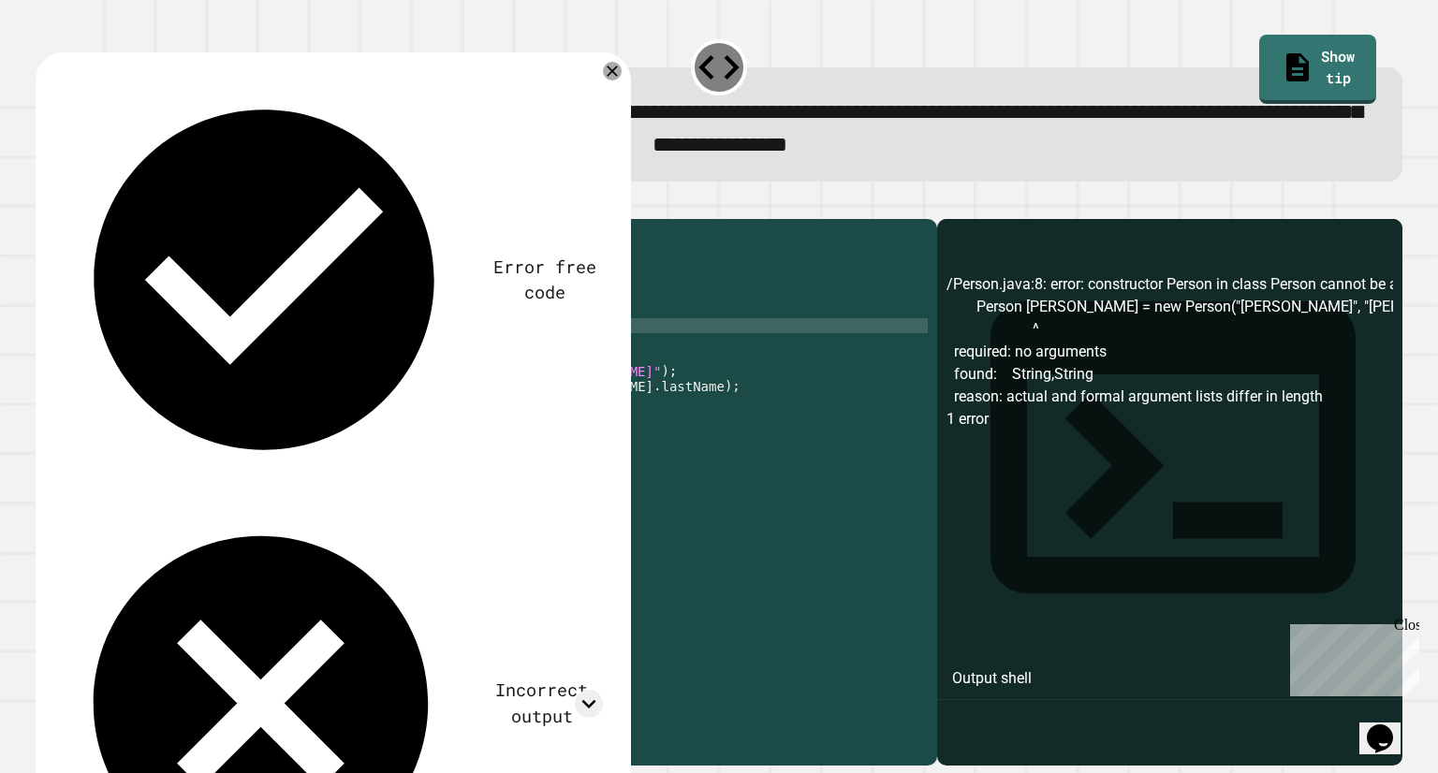
scroll to position [0, 0]
click at [45, 203] on icon "button" at bounding box center [45, 203] width 0 height 0
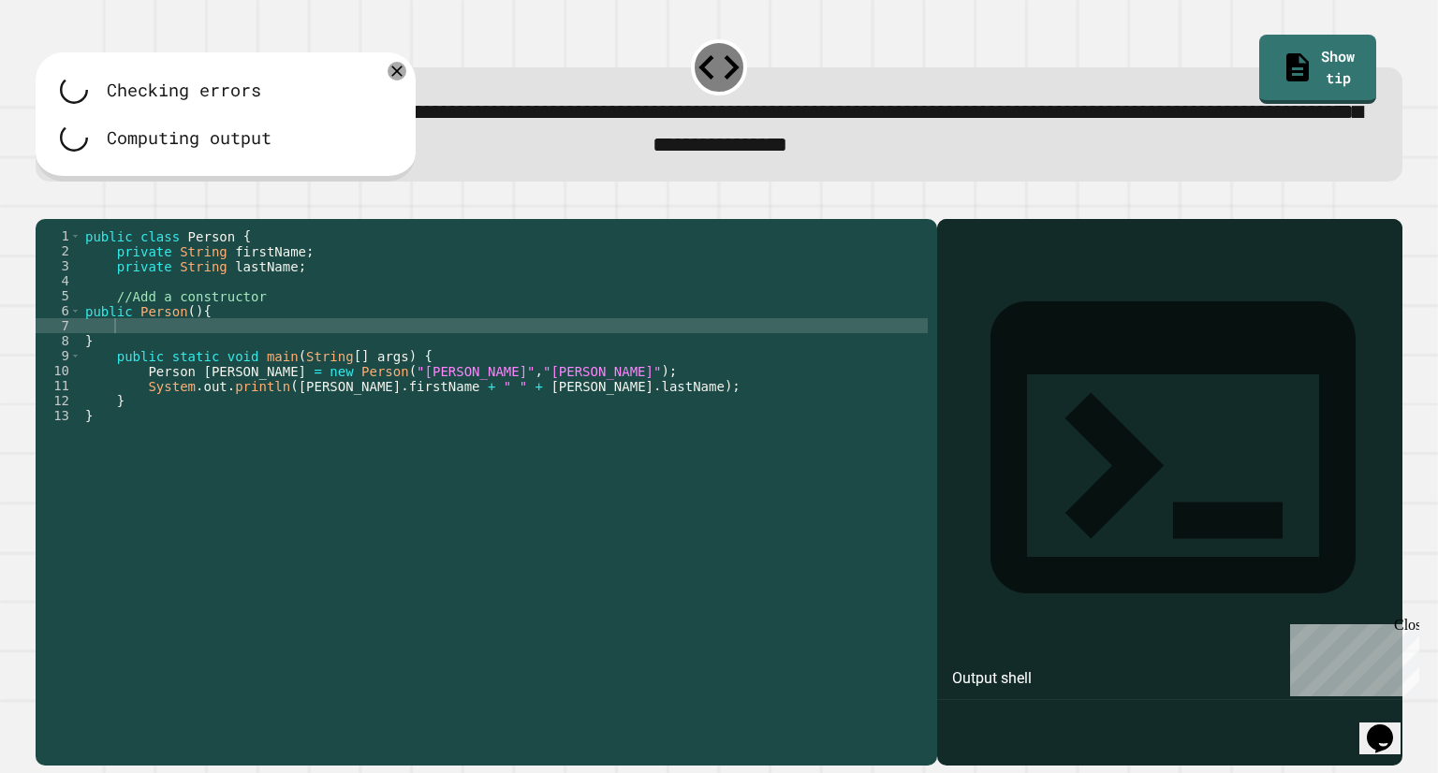
click at [188, 338] on div "public class Person { private String firstName ; private String lastName ; //Ad…" at bounding box center [504, 467] width 846 height 479
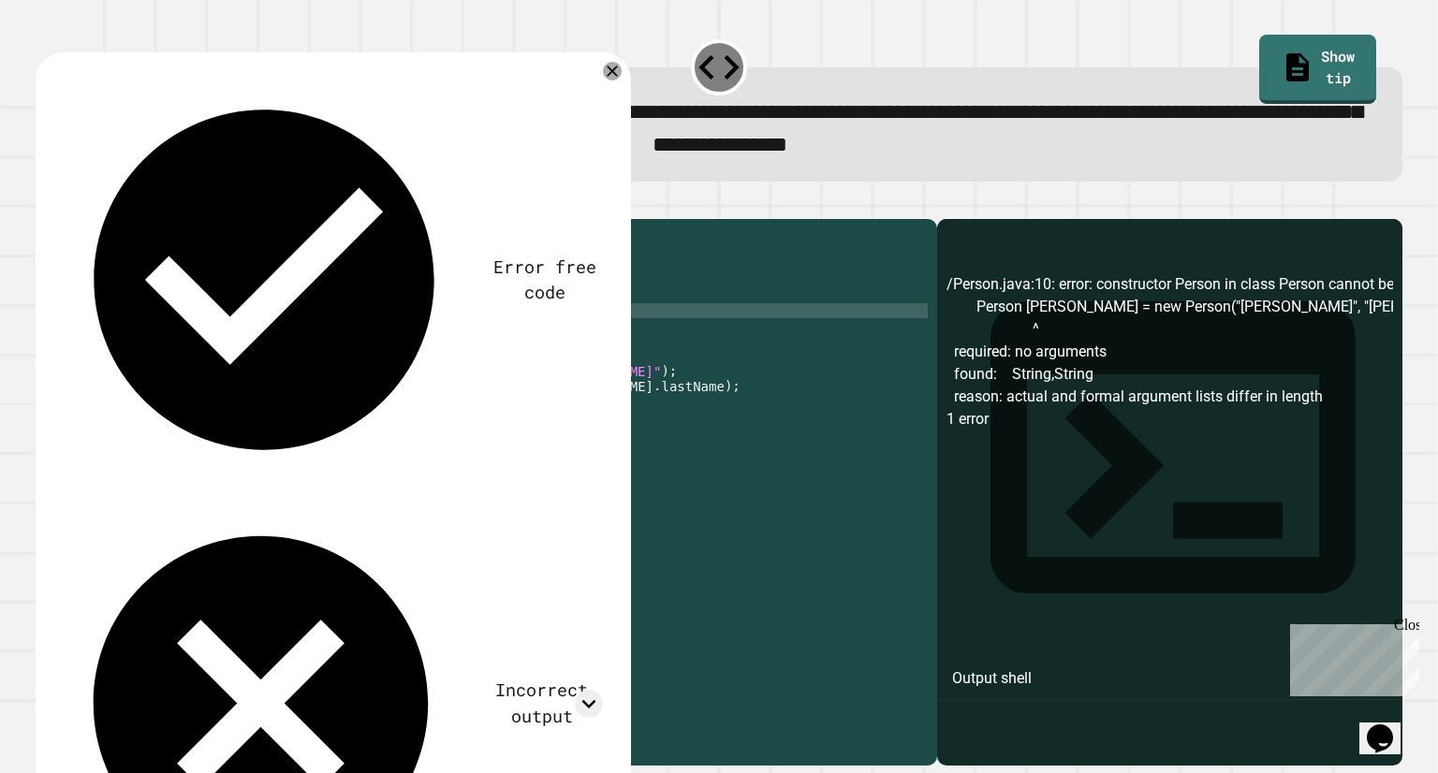
scroll to position [0, 10]
type textarea "**********"
click at [205, 358] on div "public class Person { private String firstName ; private String lastName ; //Ad…" at bounding box center [504, 467] width 846 height 479
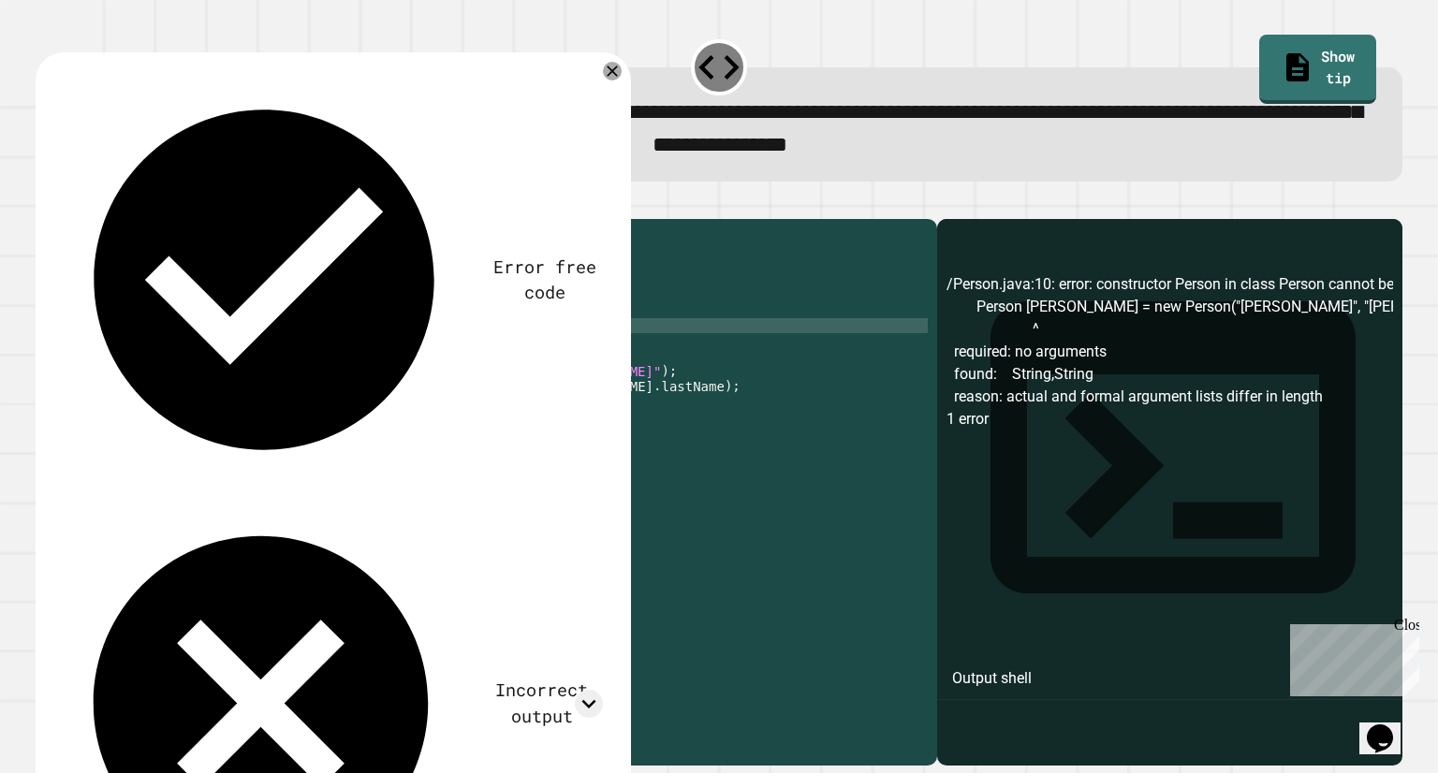
type textarea "**********"
click at [45, 203] on button "button" at bounding box center [45, 203] width 0 height 0
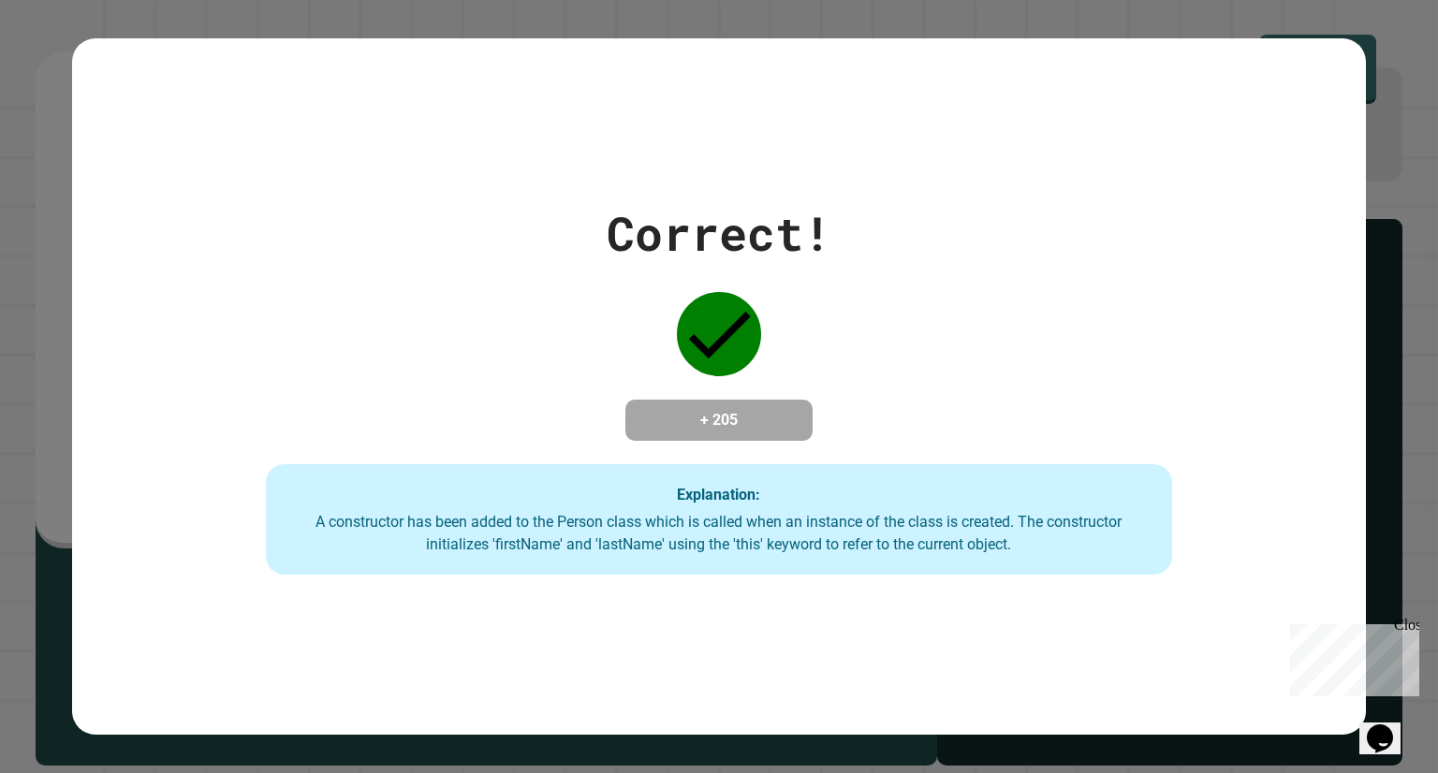
click at [1409, 621] on div "Close" at bounding box center [1405, 628] width 23 height 23
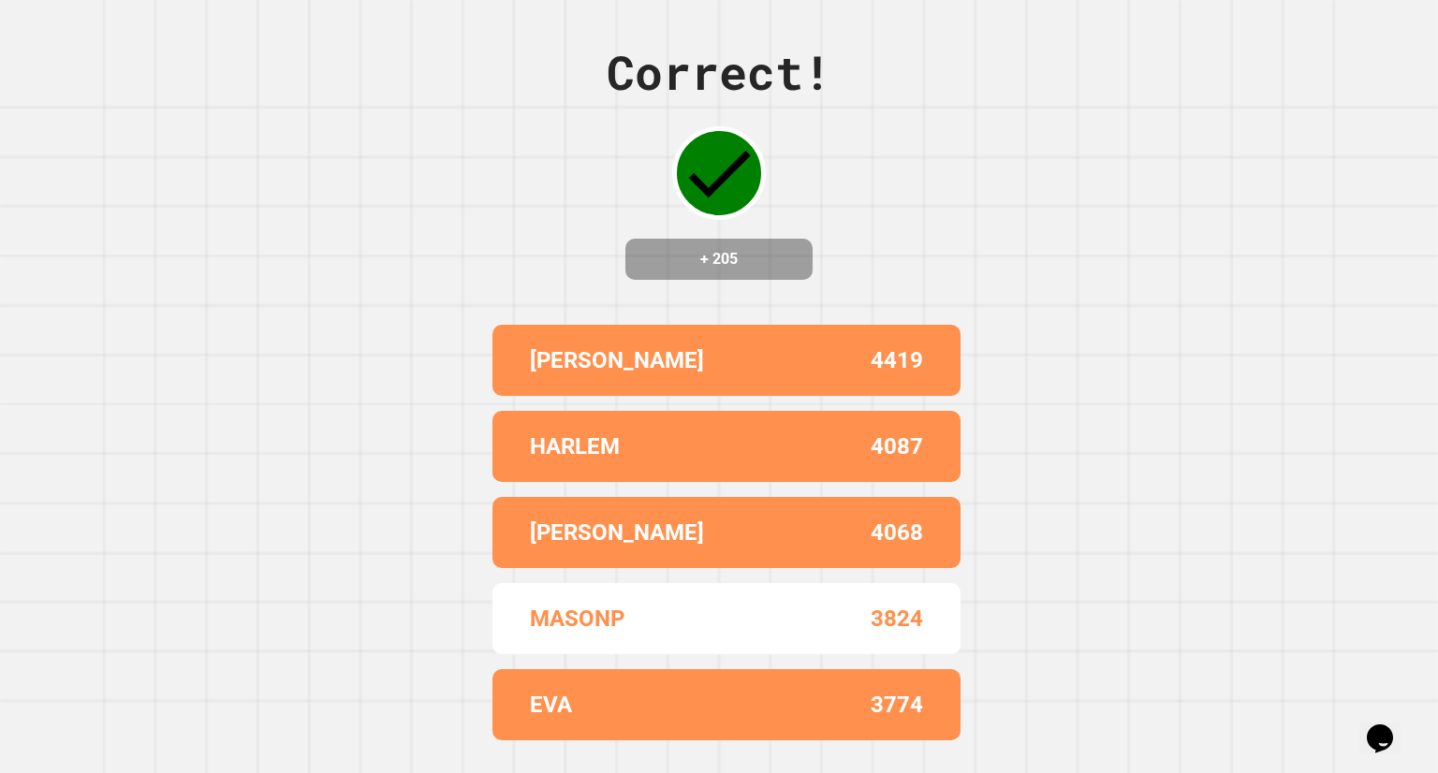
scroll to position [0, 0]
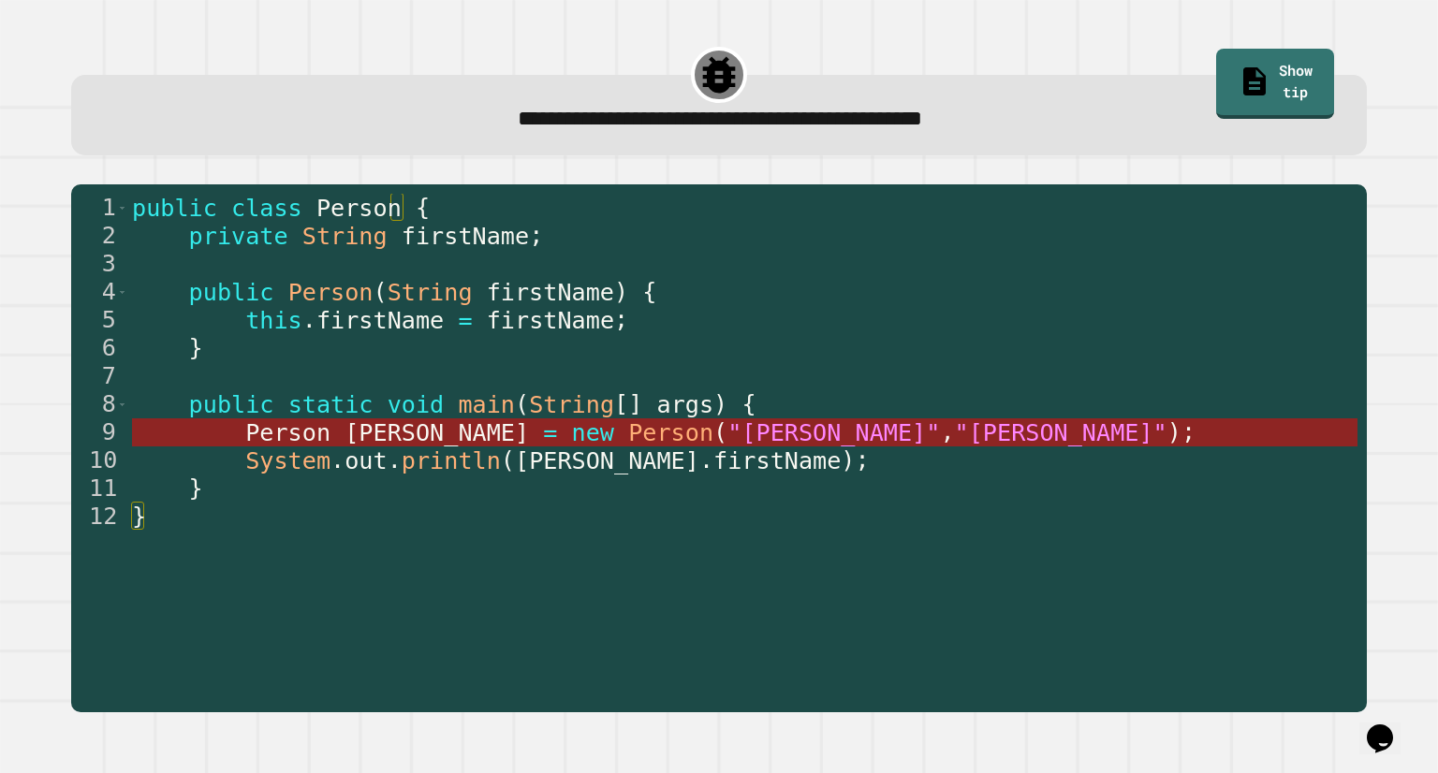
click at [628, 442] on span "Person" at bounding box center [670, 432] width 85 height 27
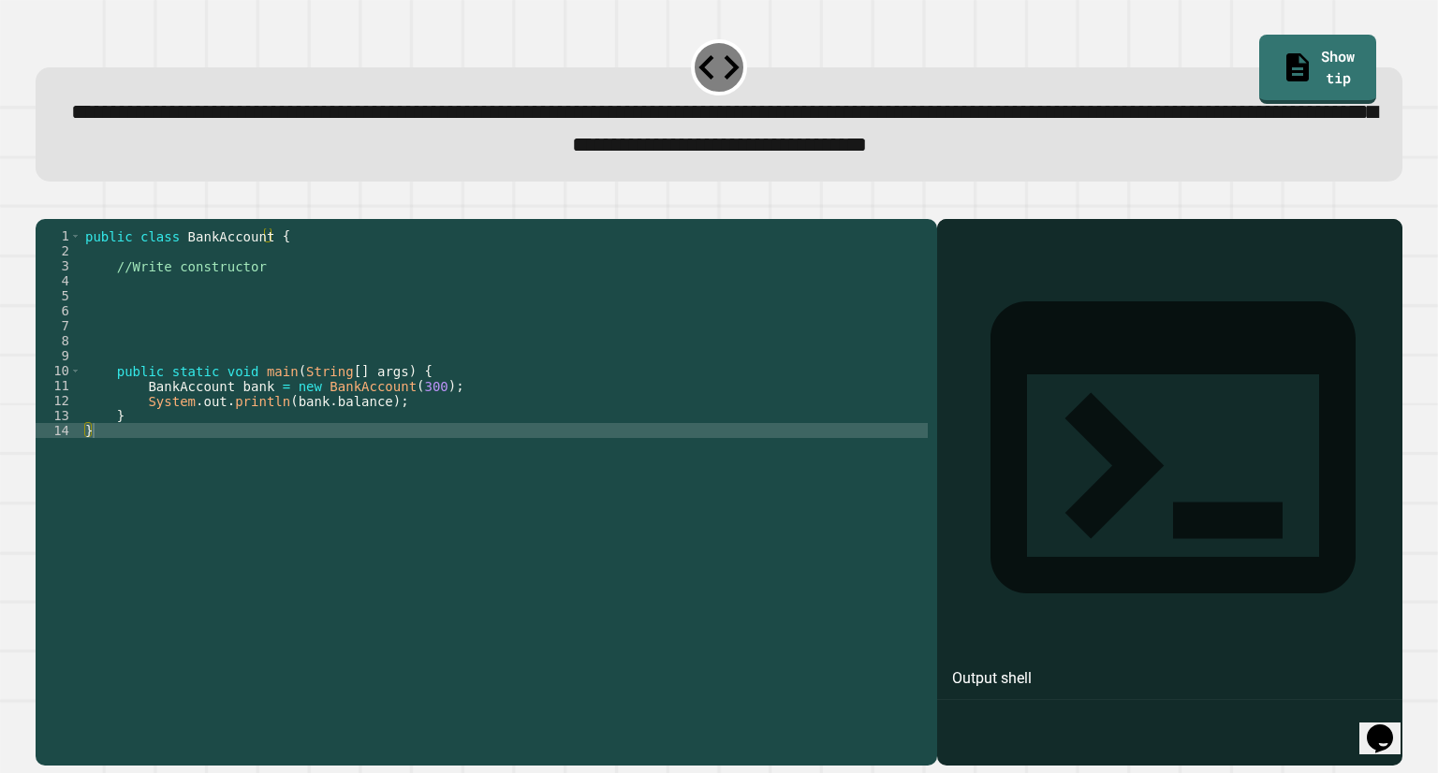
click at [213, 312] on div "public class BankAccount { //Write constructor public static void main ( String…" at bounding box center [504, 467] width 846 height 479
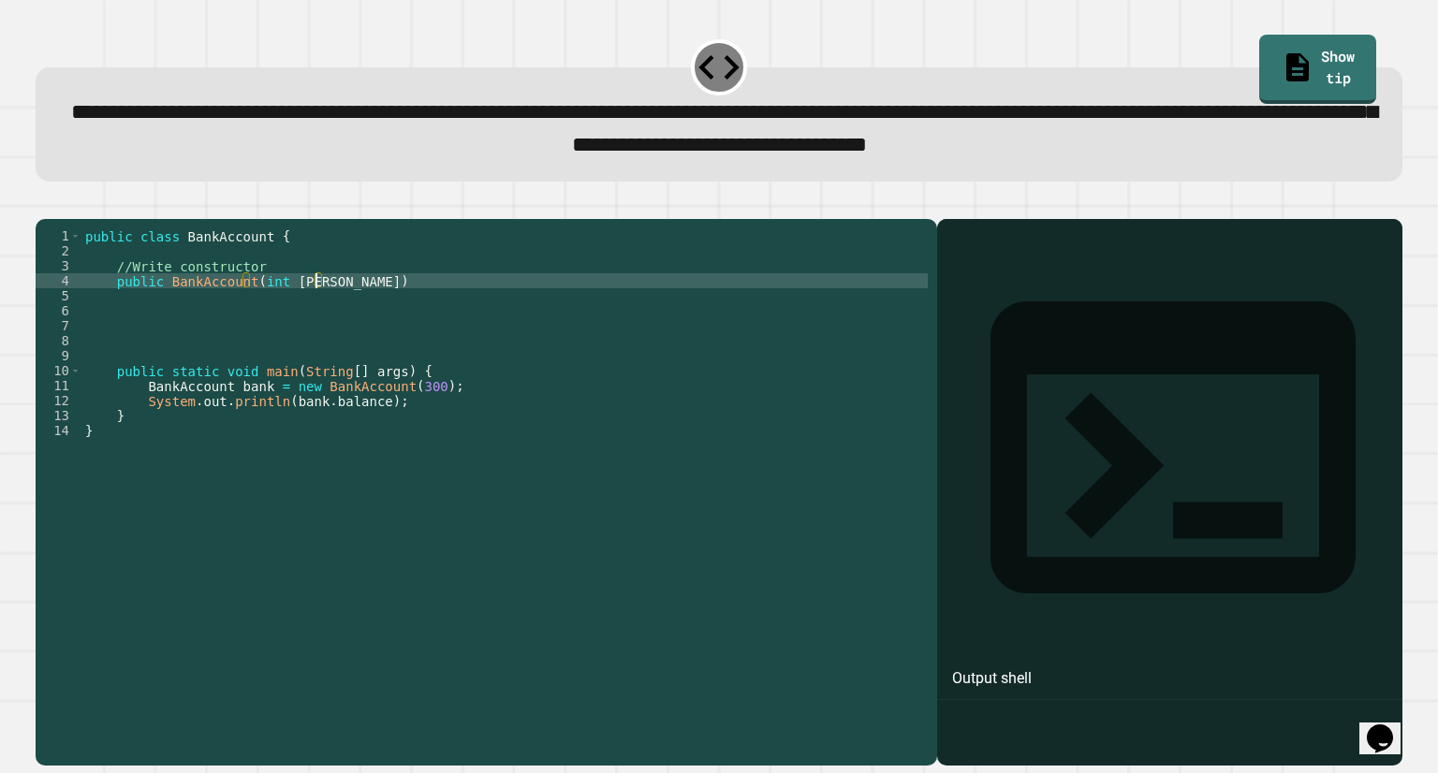
scroll to position [0, 16]
click at [397, 317] on div "public class BankAccount { //Write constructor public BankAccount ( int balance…" at bounding box center [504, 467] width 846 height 479
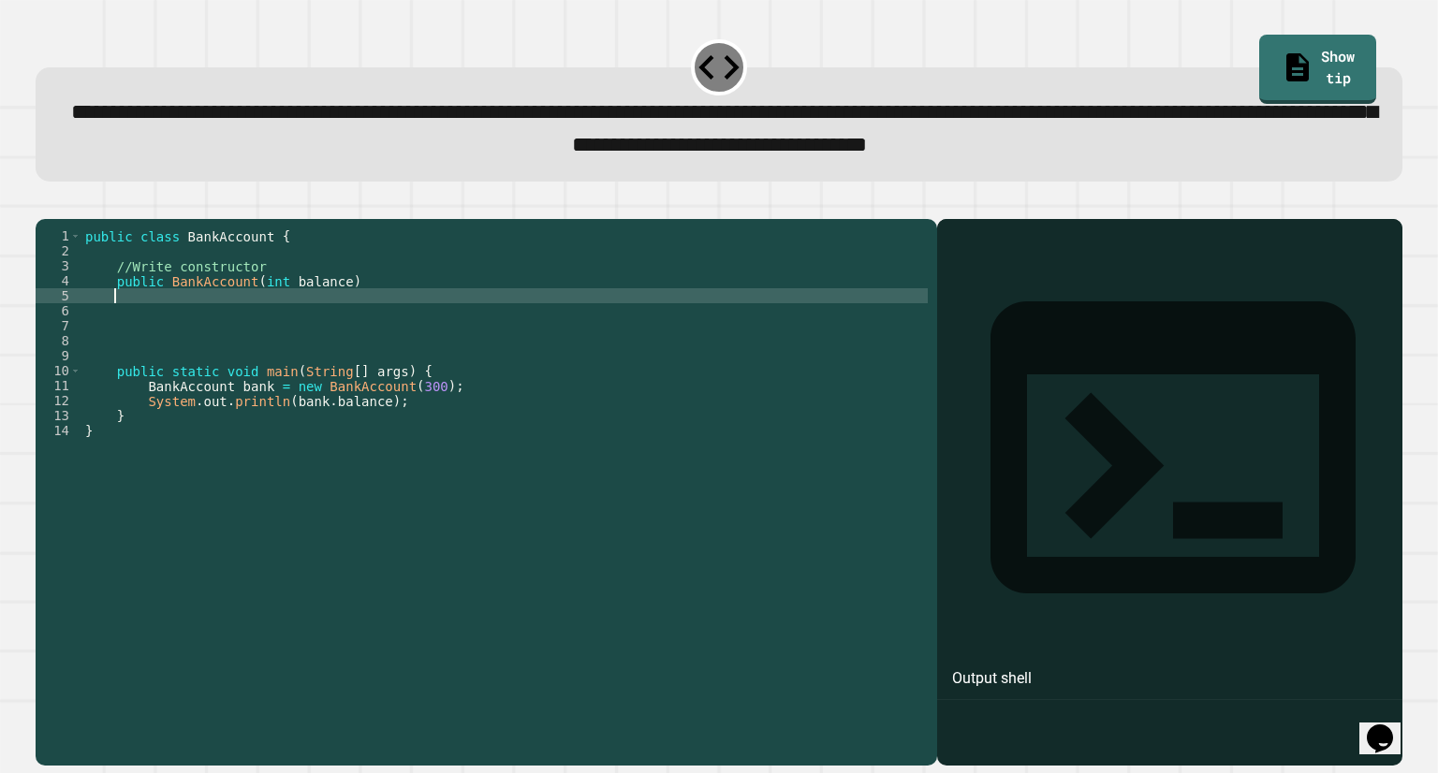
scroll to position [0, 0]
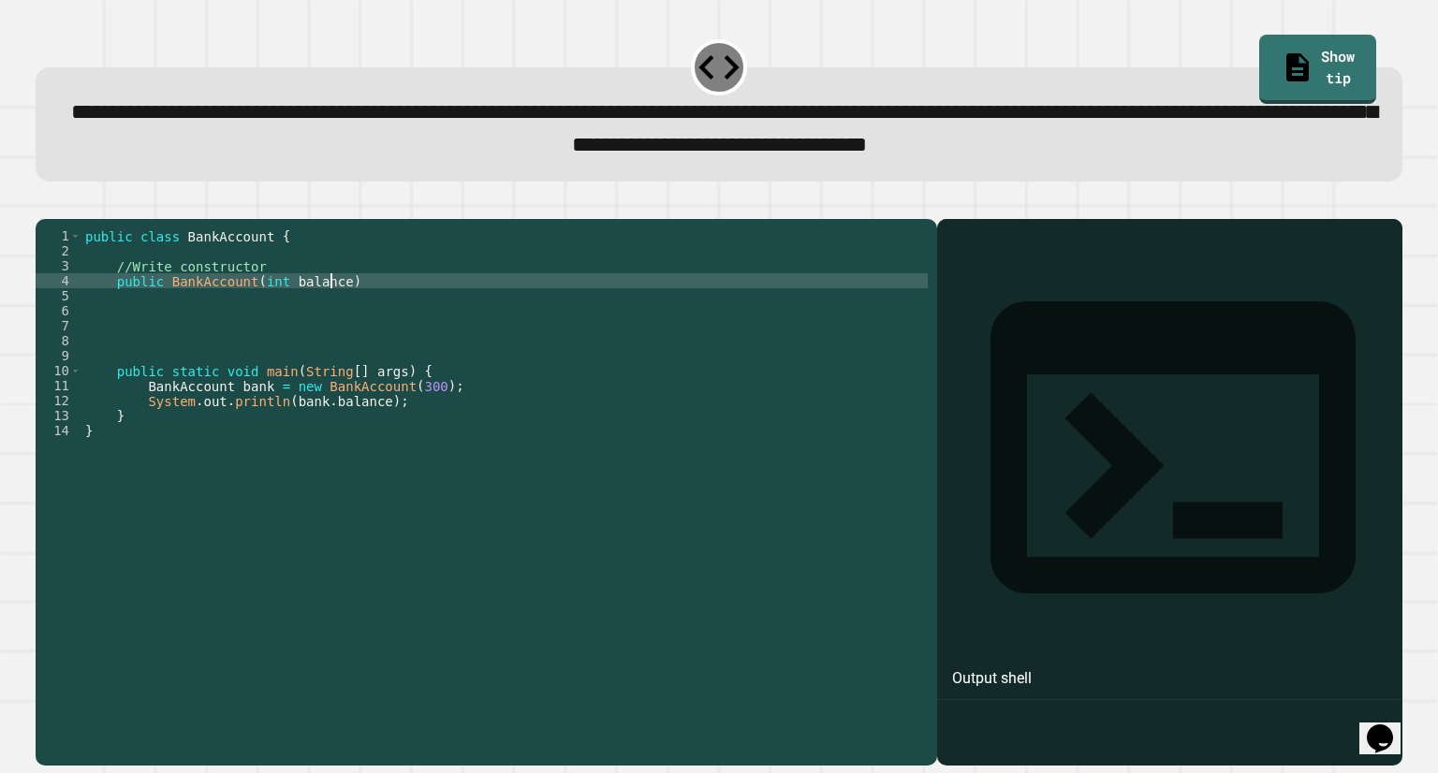
click at [333, 308] on div "public class BankAccount { //Write constructor public BankAccount ( int balance…" at bounding box center [504, 467] width 846 height 479
click at [356, 308] on div "public class BankAccount { //Write constructor public BankAccount ( int balance…" at bounding box center [504, 467] width 846 height 479
type textarea "**********"
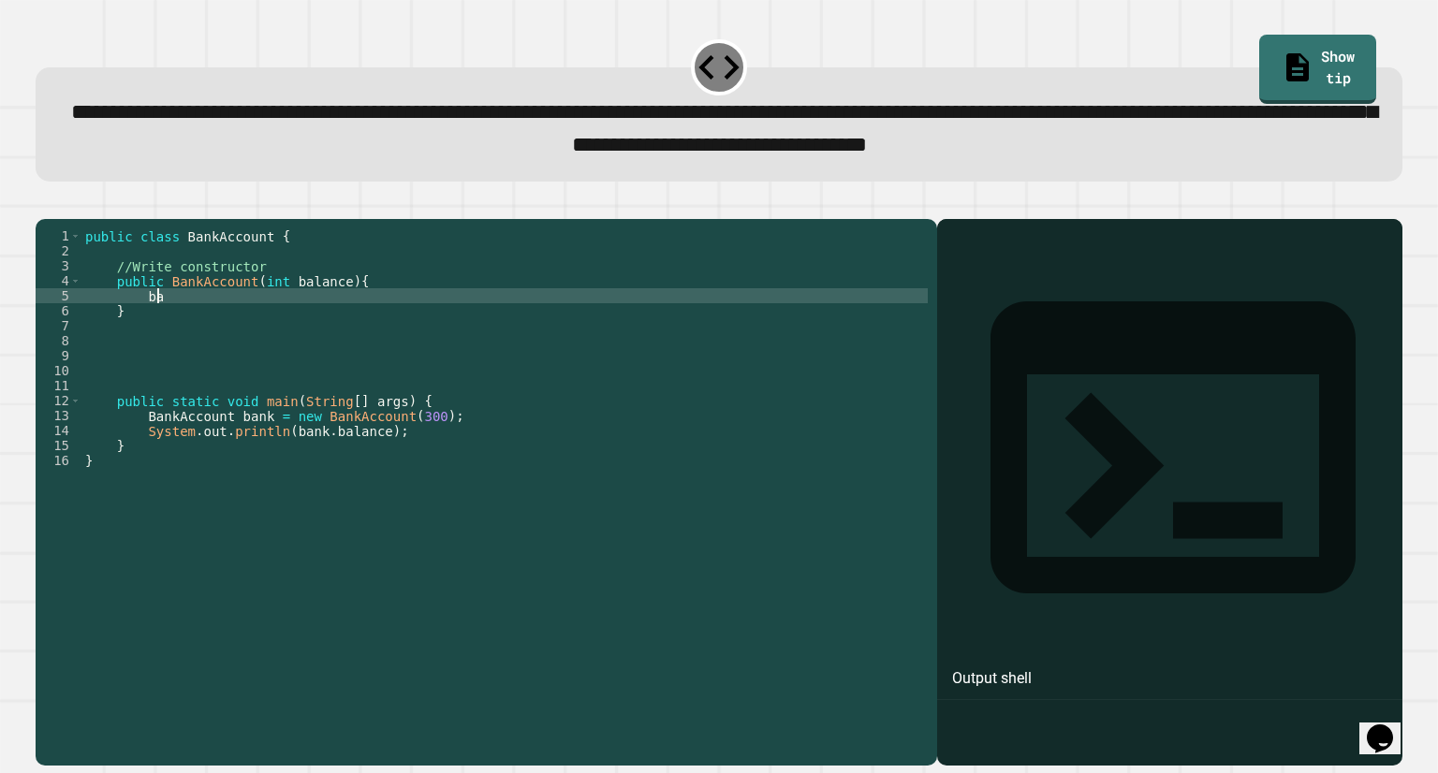
type textarea "*"
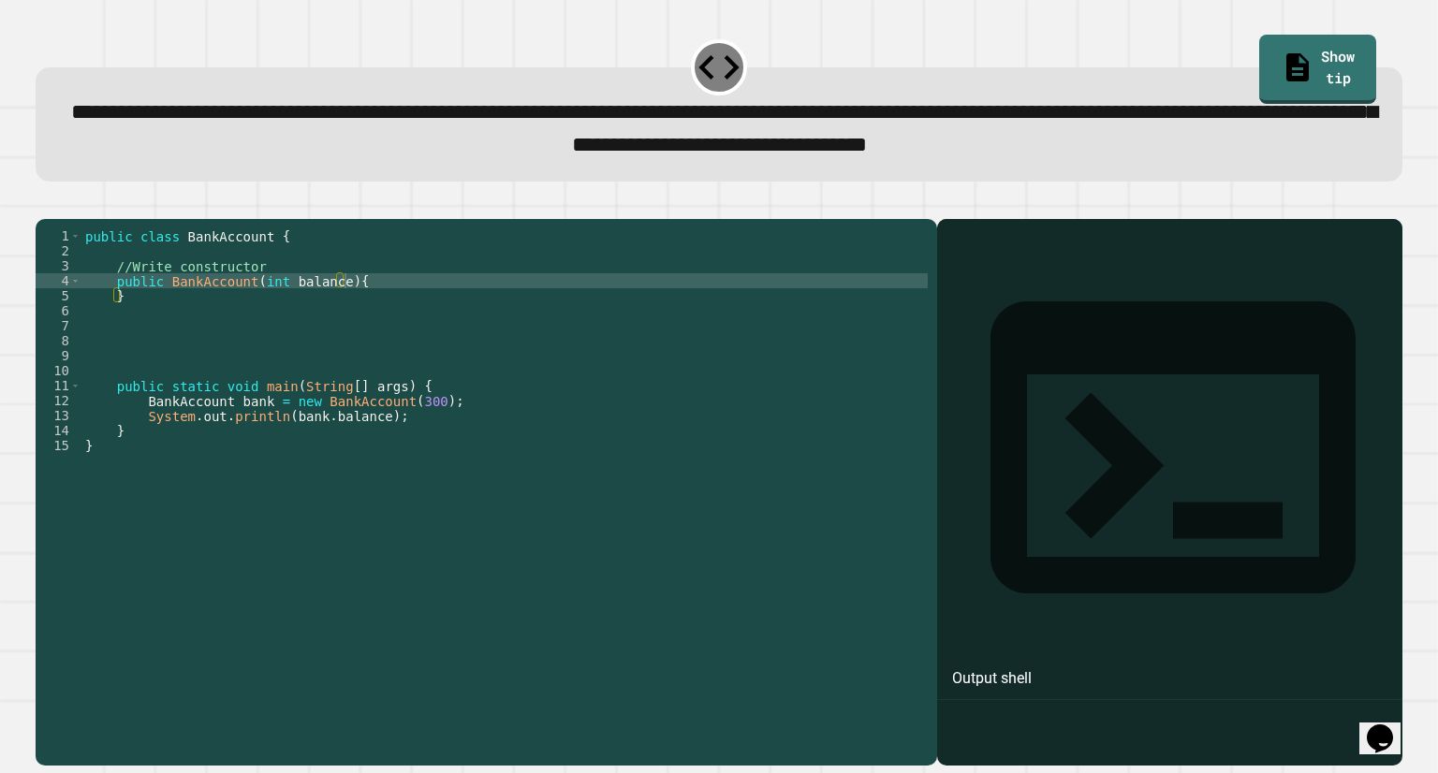
click at [45, 203] on icon "button" at bounding box center [45, 203] width 0 height 0
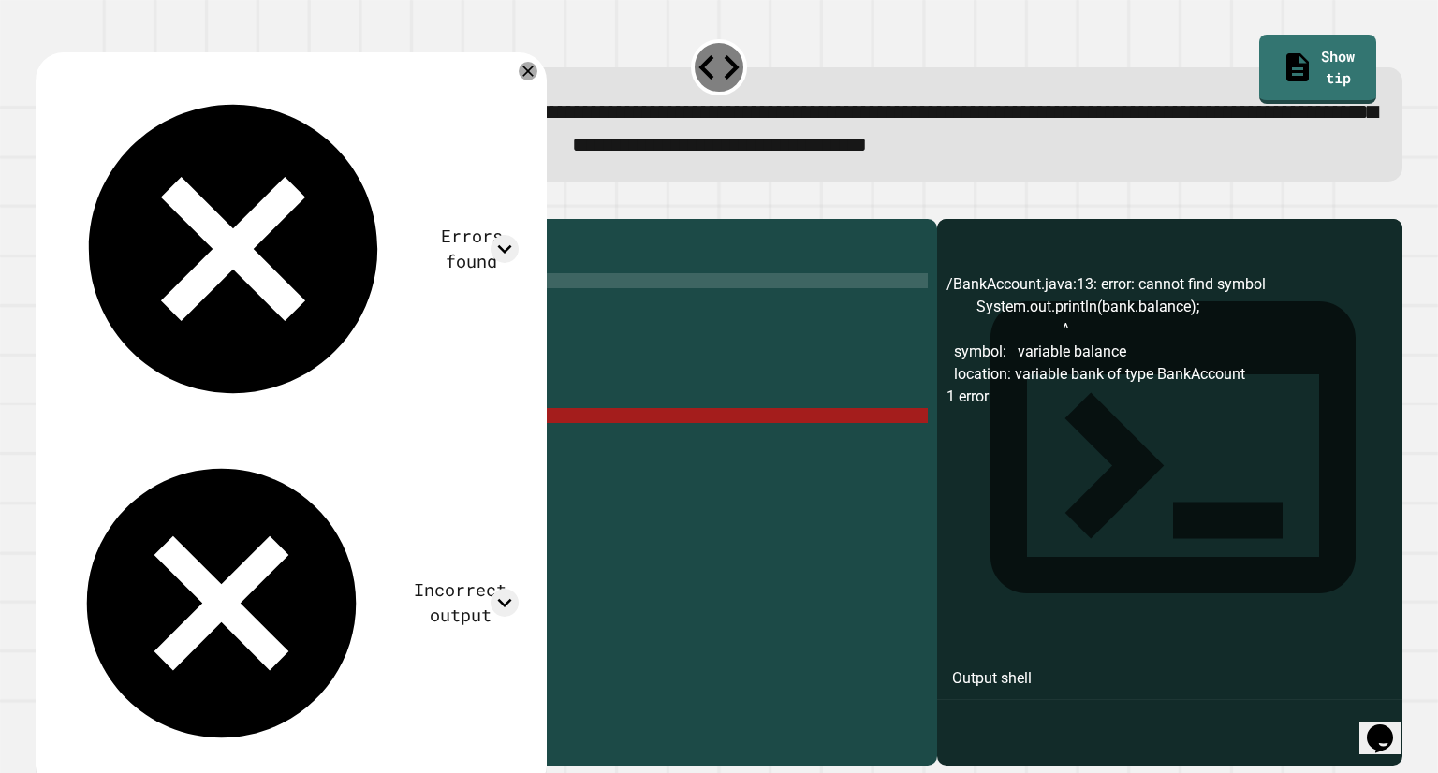
click at [374, 321] on div "public class BankAccount { //Write constructor public BankAccount ( int balance…" at bounding box center [504, 467] width 846 height 479
click at [277, 312] on div "public class BankAccount { //Write constructor public BankAccount ( int balance…" at bounding box center [504, 467] width 846 height 479
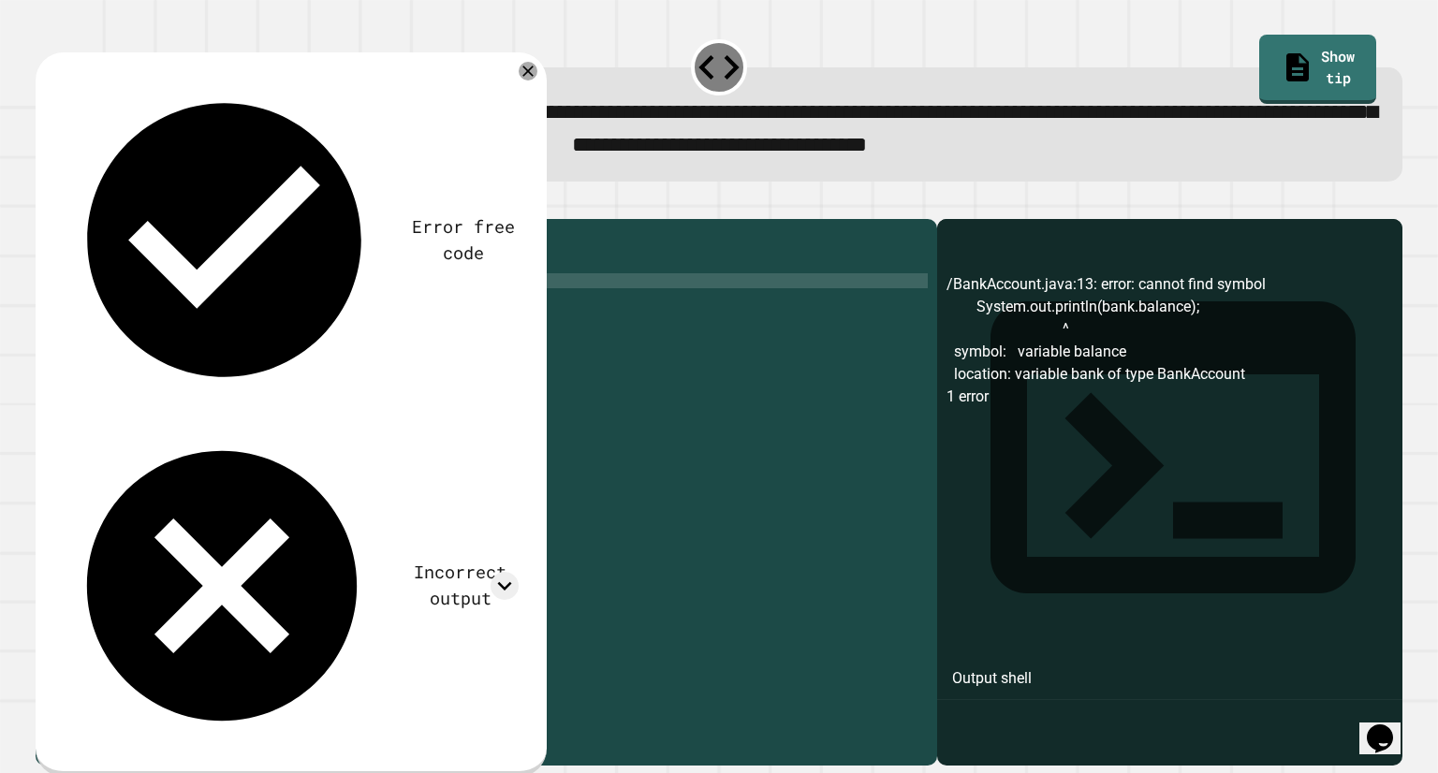
scroll to position [0, 15]
click at [75, 219] on div at bounding box center [718, 208] width 1365 height 22
click at [45, 203] on icon "button" at bounding box center [45, 203] width 0 height 0
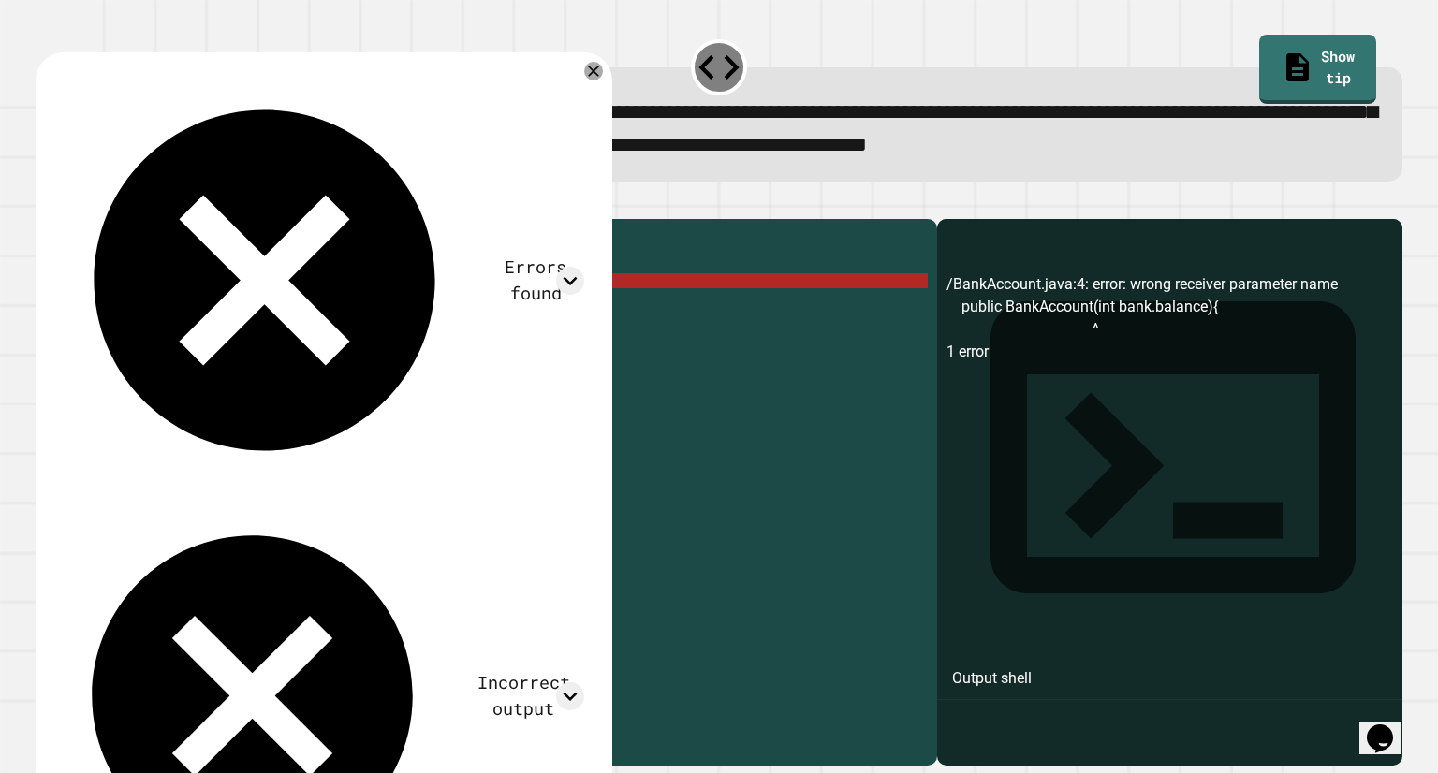
click at [316, 311] on div "public class BankAccount { //Write constructor public BankAccount ( int bank . …" at bounding box center [504, 467] width 846 height 479
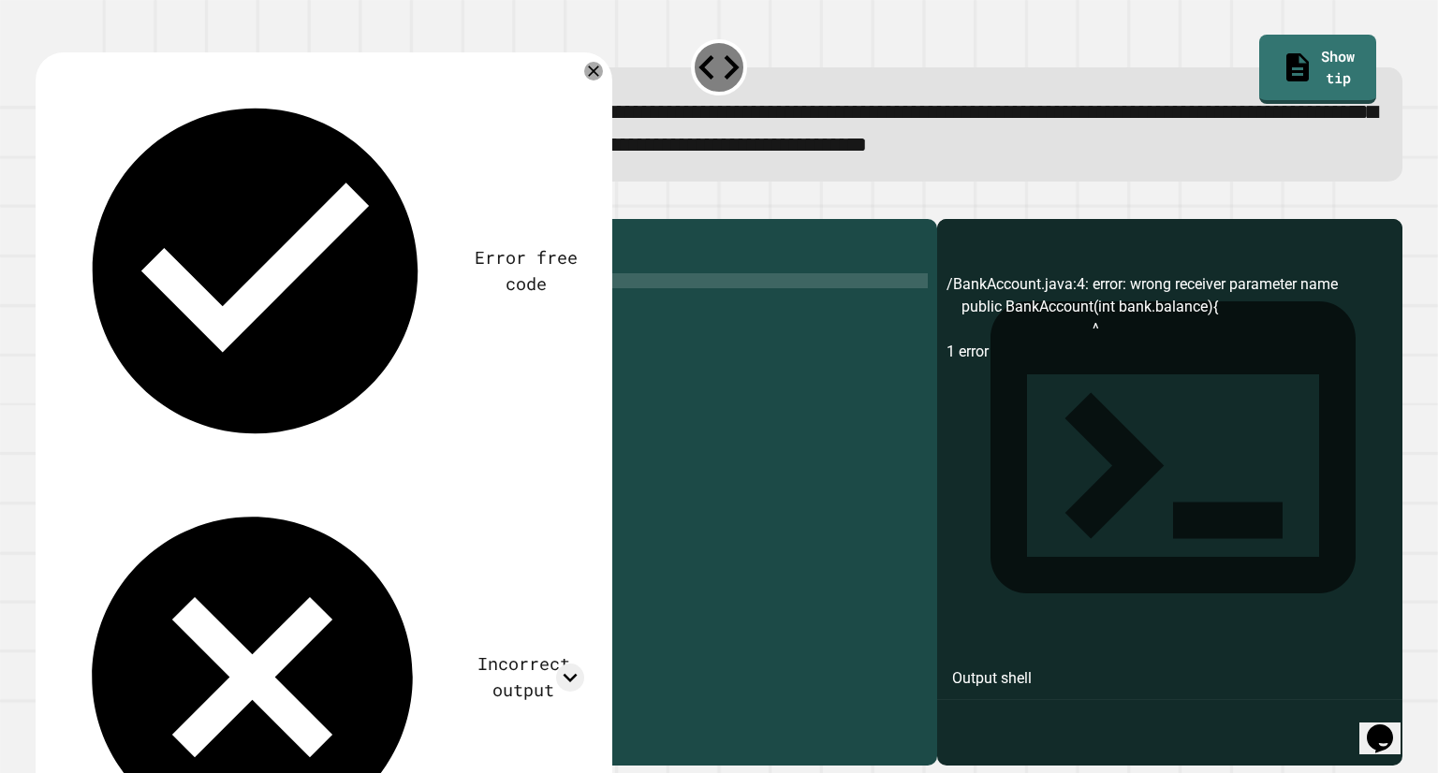
type textarea "**********"
click at [374, 319] on div "public class BankAccount { //Write constructor public BankAccount ( int balance…" at bounding box center [504, 467] width 846 height 479
click at [370, 306] on div "public class BankAccount { //Write constructor public BankAccount ( int balance…" at bounding box center [504, 467] width 846 height 479
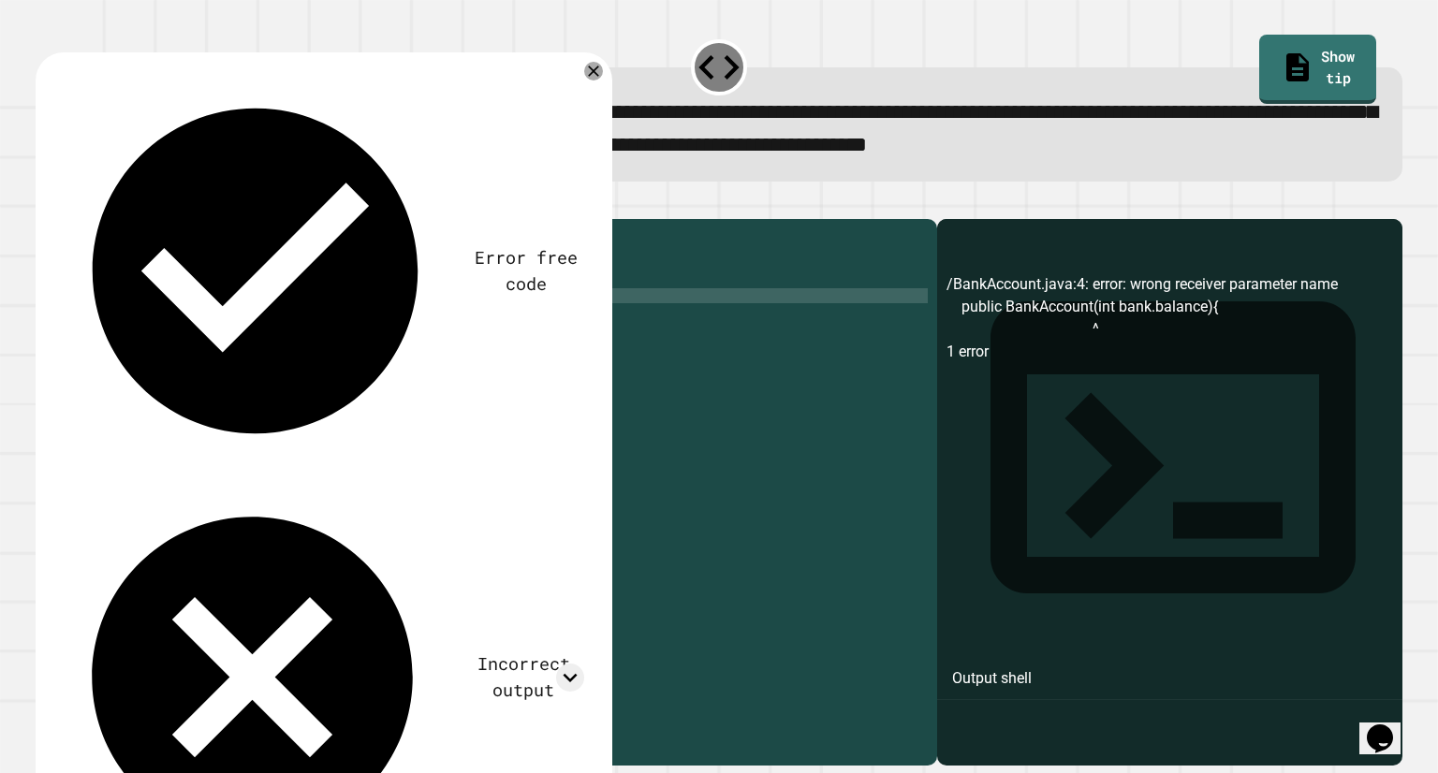
type textarea "*"
click at [61, 219] on icon "button" at bounding box center [57, 214] width 10 height 13
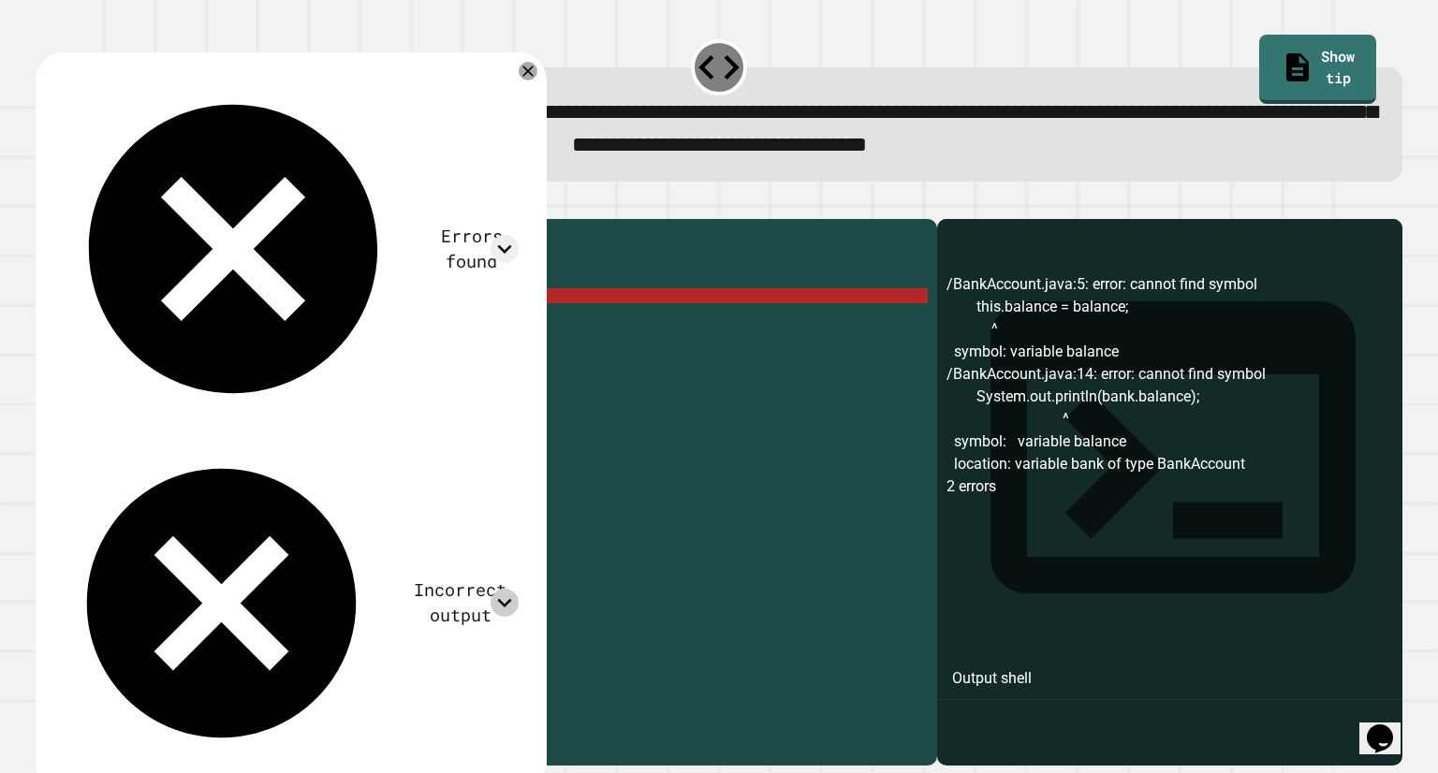
click at [511, 599] on icon at bounding box center [504, 603] width 14 height 8
click at [539, 76] on icon at bounding box center [528, 71] width 22 height 22
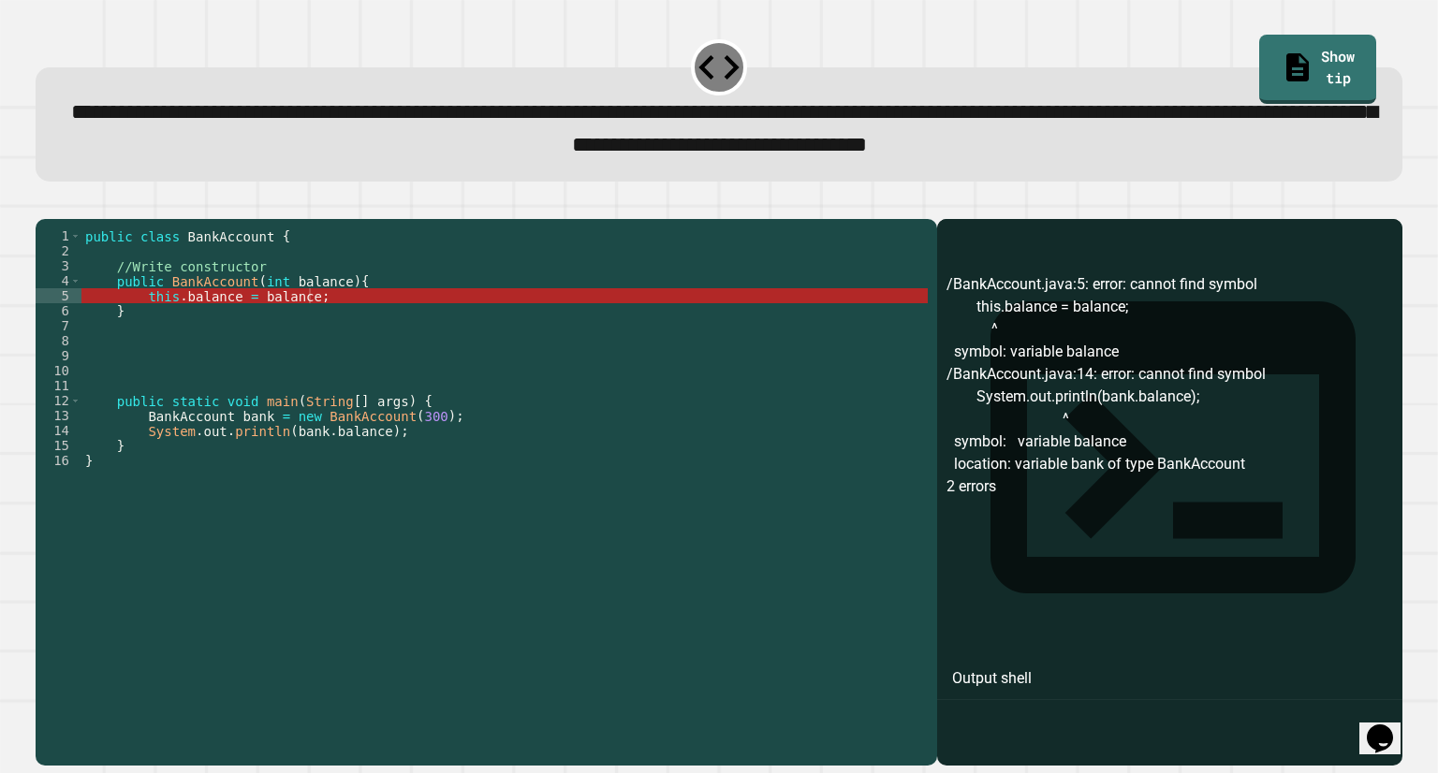
click at [183, 323] on div "public class BankAccount { //Write constructor public BankAccount ( int balance…" at bounding box center [504, 467] width 846 height 479
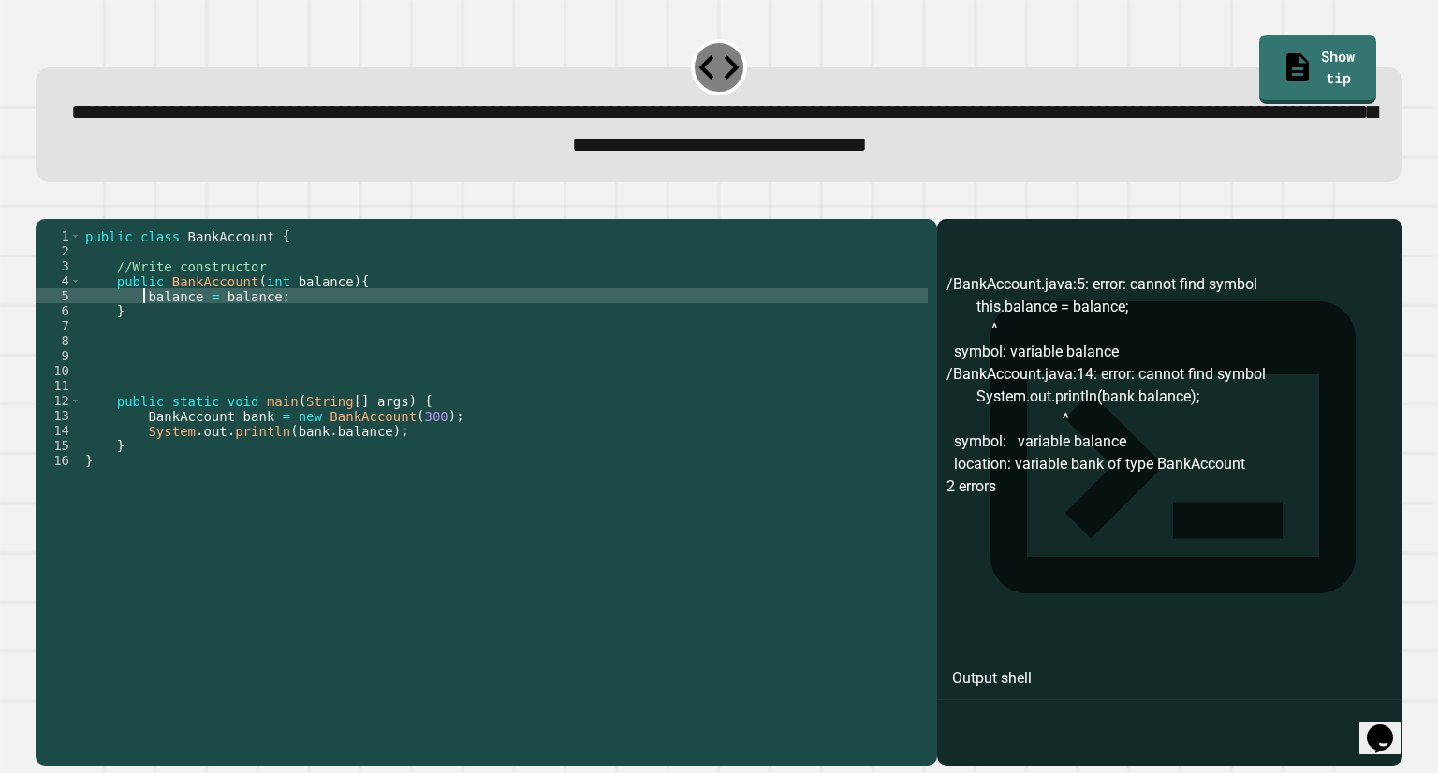
scroll to position [0, 11]
click at [232, 323] on div "public class BankAccount { //Write constructor public BankAccount ( int balance…" at bounding box center [504, 467] width 846 height 479
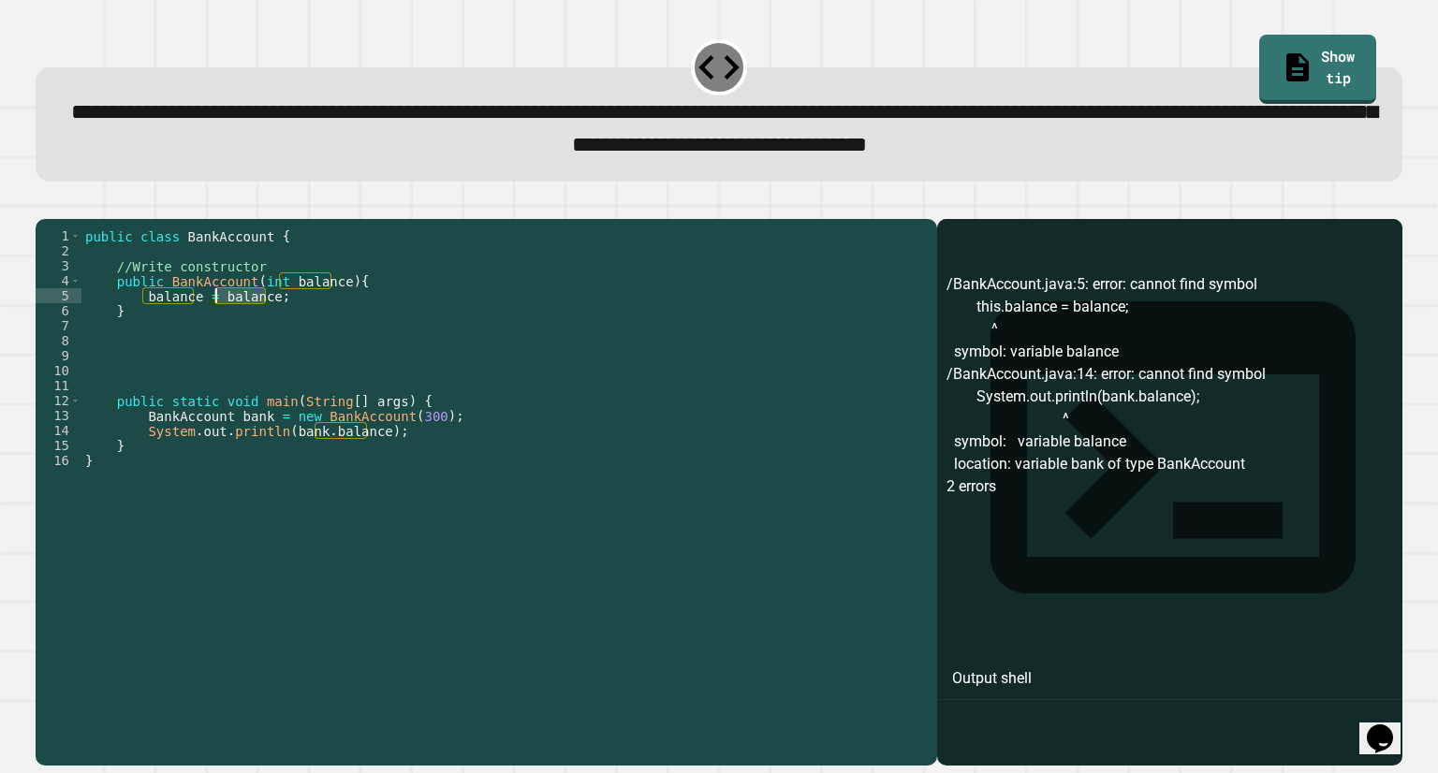
click at [232, 323] on div "public class BankAccount { //Write constructor public BankAccount ( int balance…" at bounding box center [504, 467] width 846 height 479
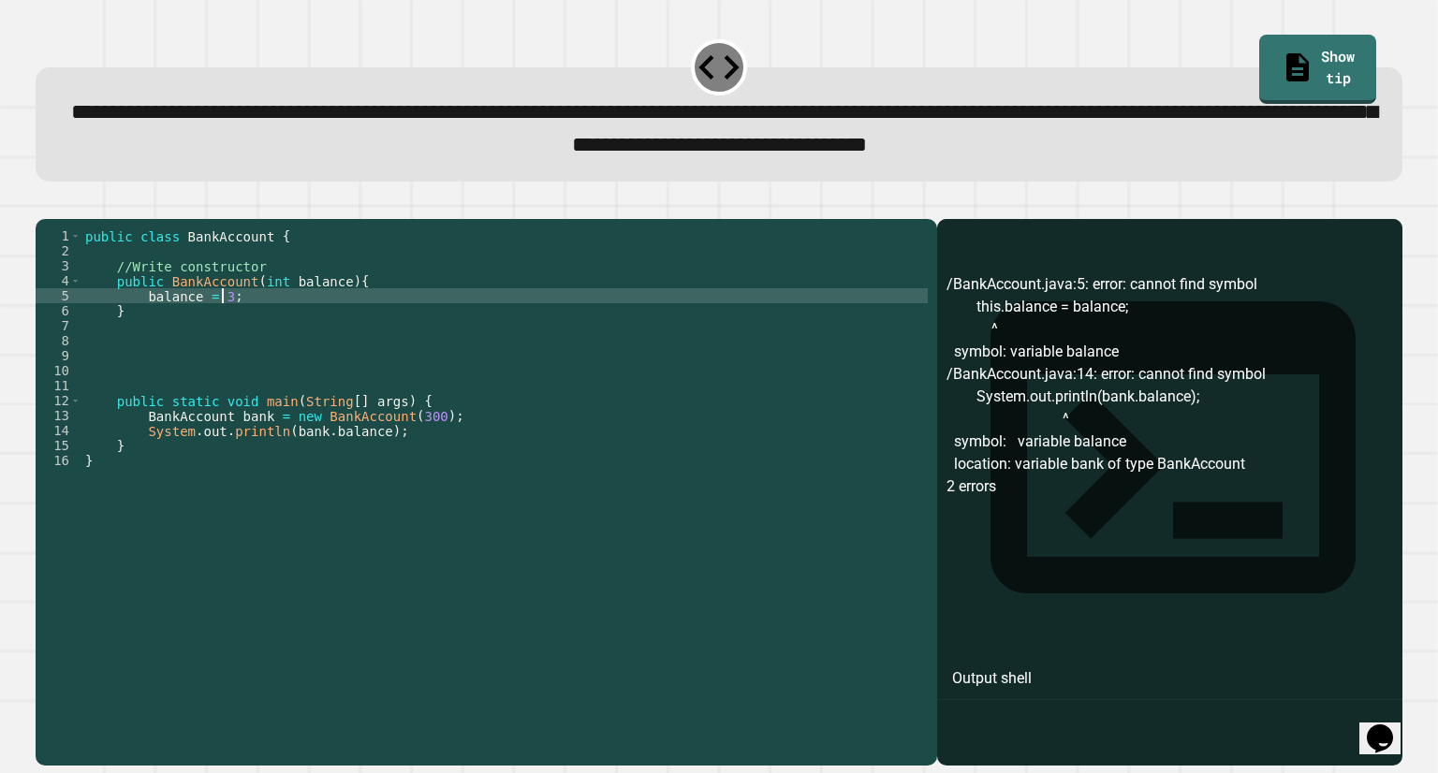
scroll to position [0, 9]
click at [45, 203] on icon "button" at bounding box center [45, 203] width 0 height 0
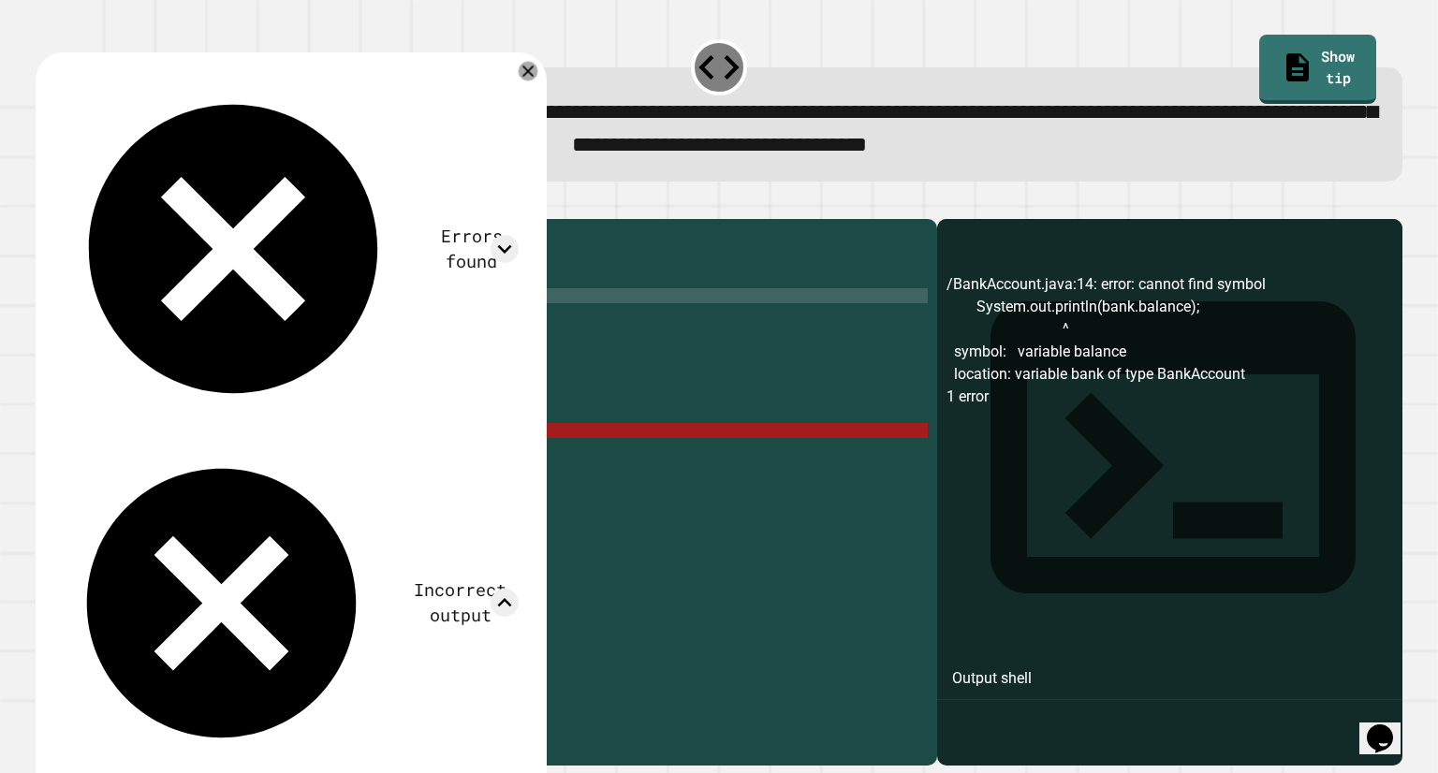
click at [537, 72] on icon at bounding box center [528, 72] width 20 height 20
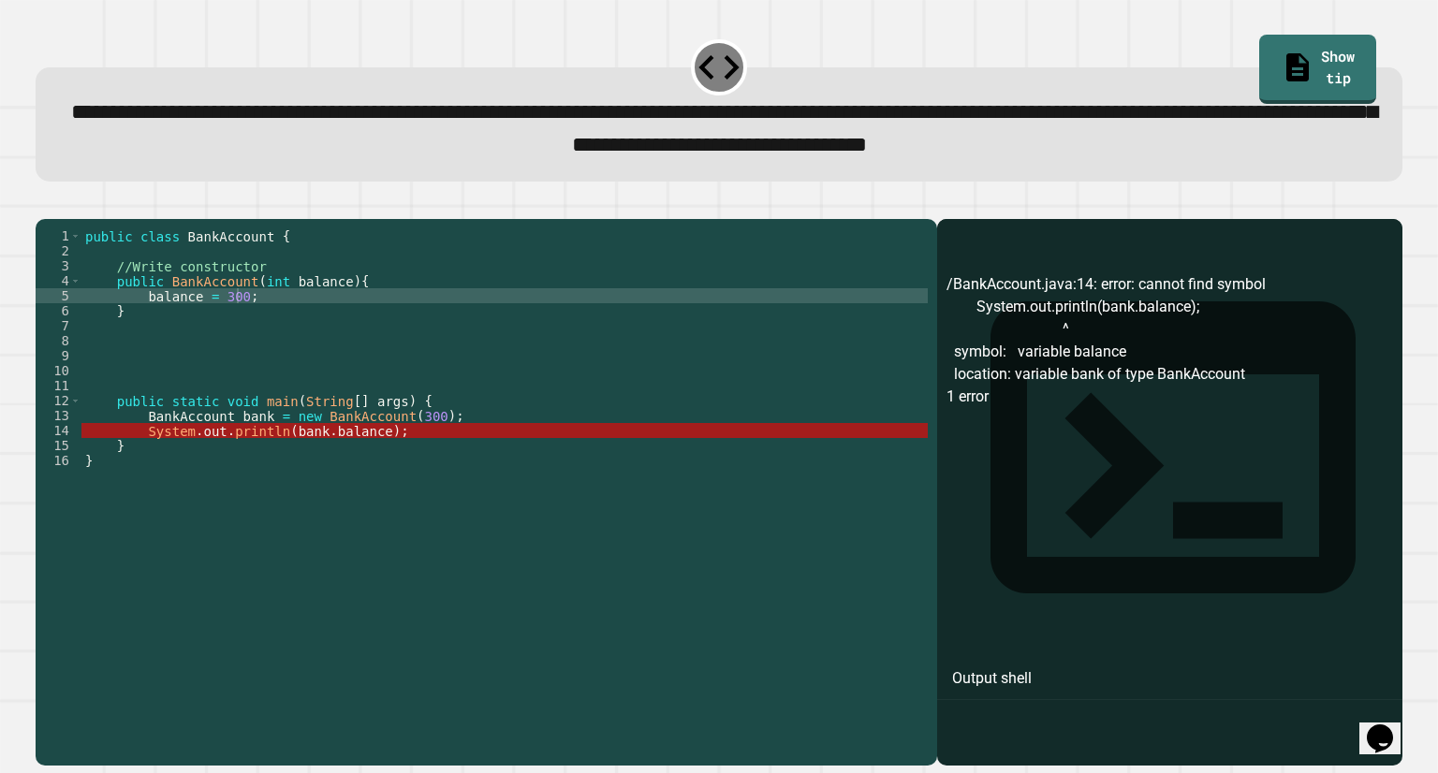
click at [239, 330] on div "public class BankAccount { //Write constructor public BankAccount ( int balance…" at bounding box center [504, 467] width 846 height 479
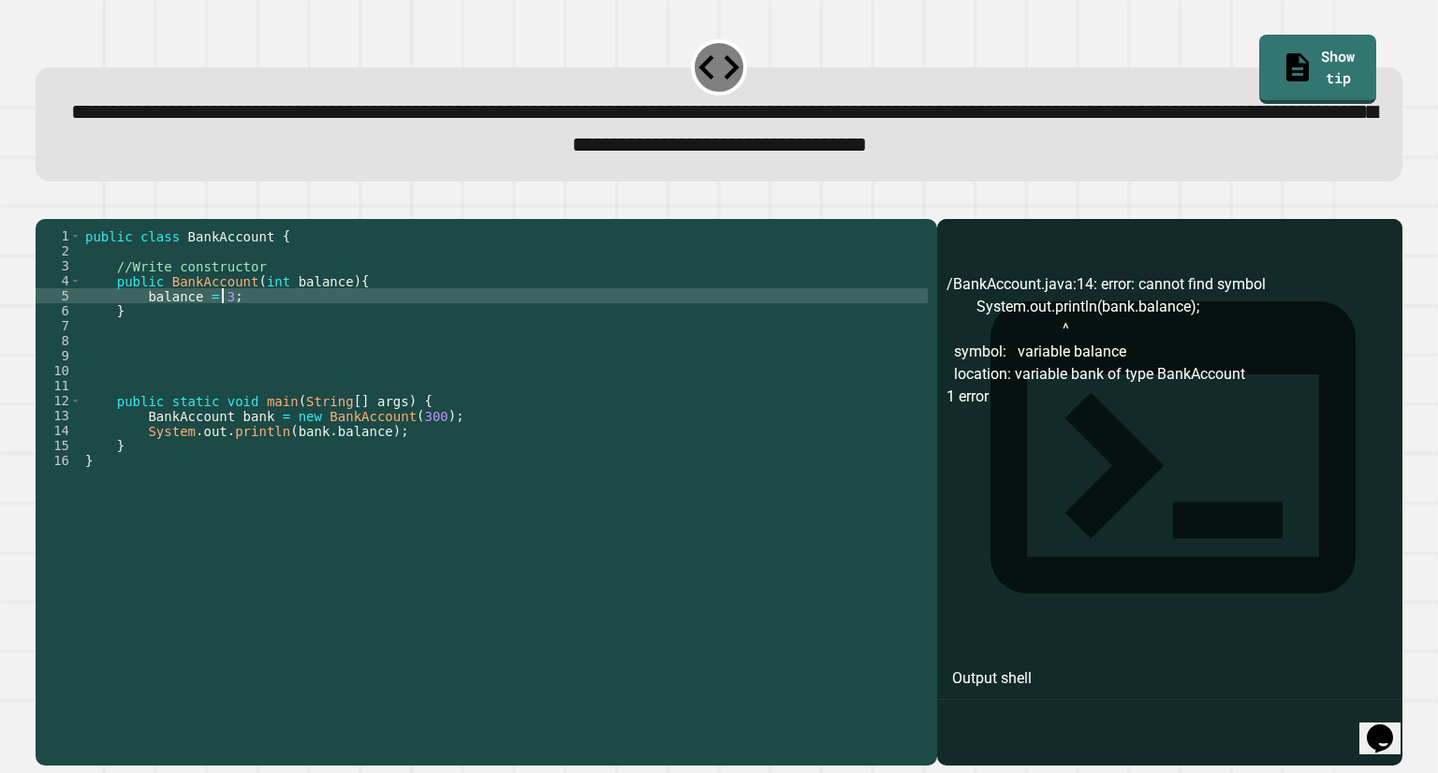
type textarea "**********"
click at [135, 289] on div "public class BankAccount { //Write constructor public BankAccount ( int balance…" at bounding box center [504, 467] width 846 height 479
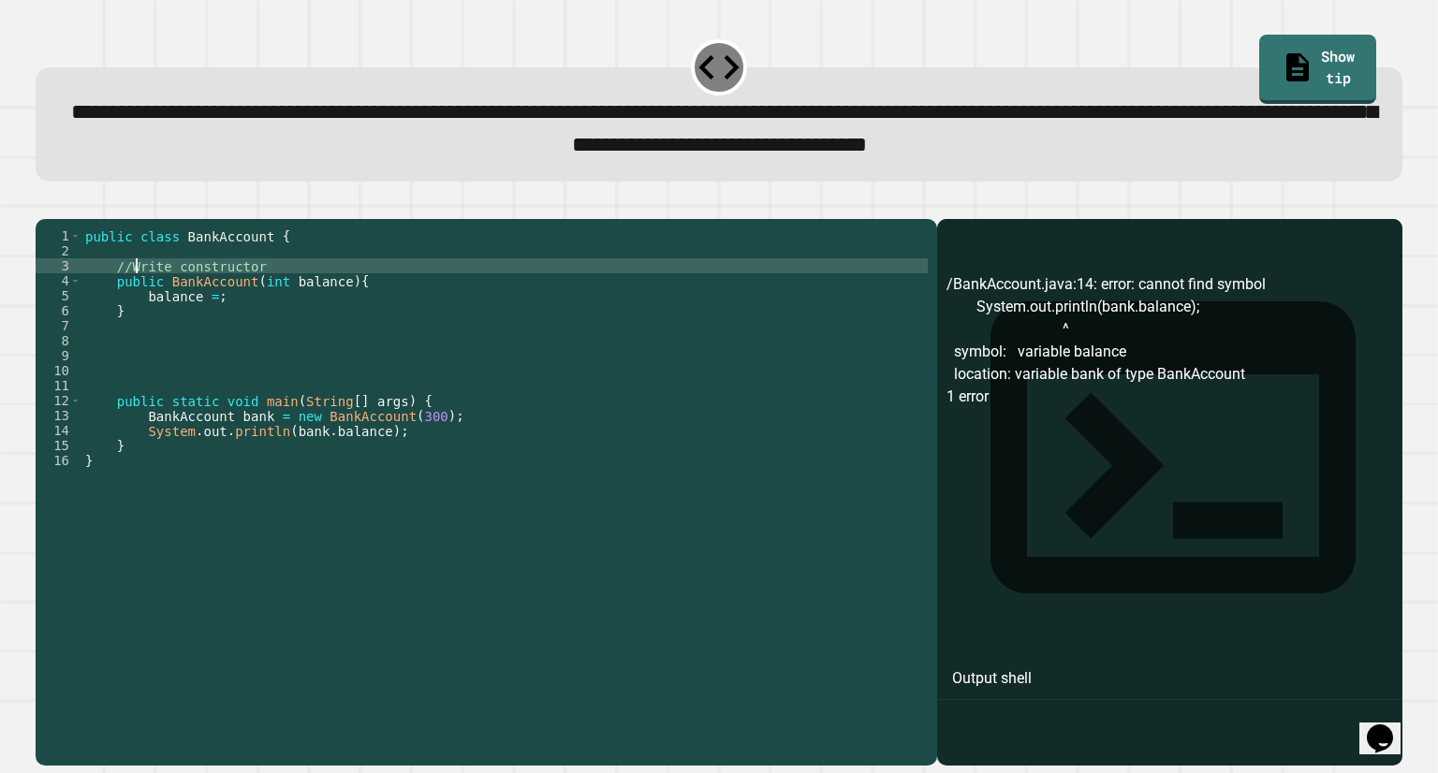
click at [123, 281] on div "public class BankAccount { //Write constructor public BankAccount ( int balance…" at bounding box center [504, 467] width 846 height 479
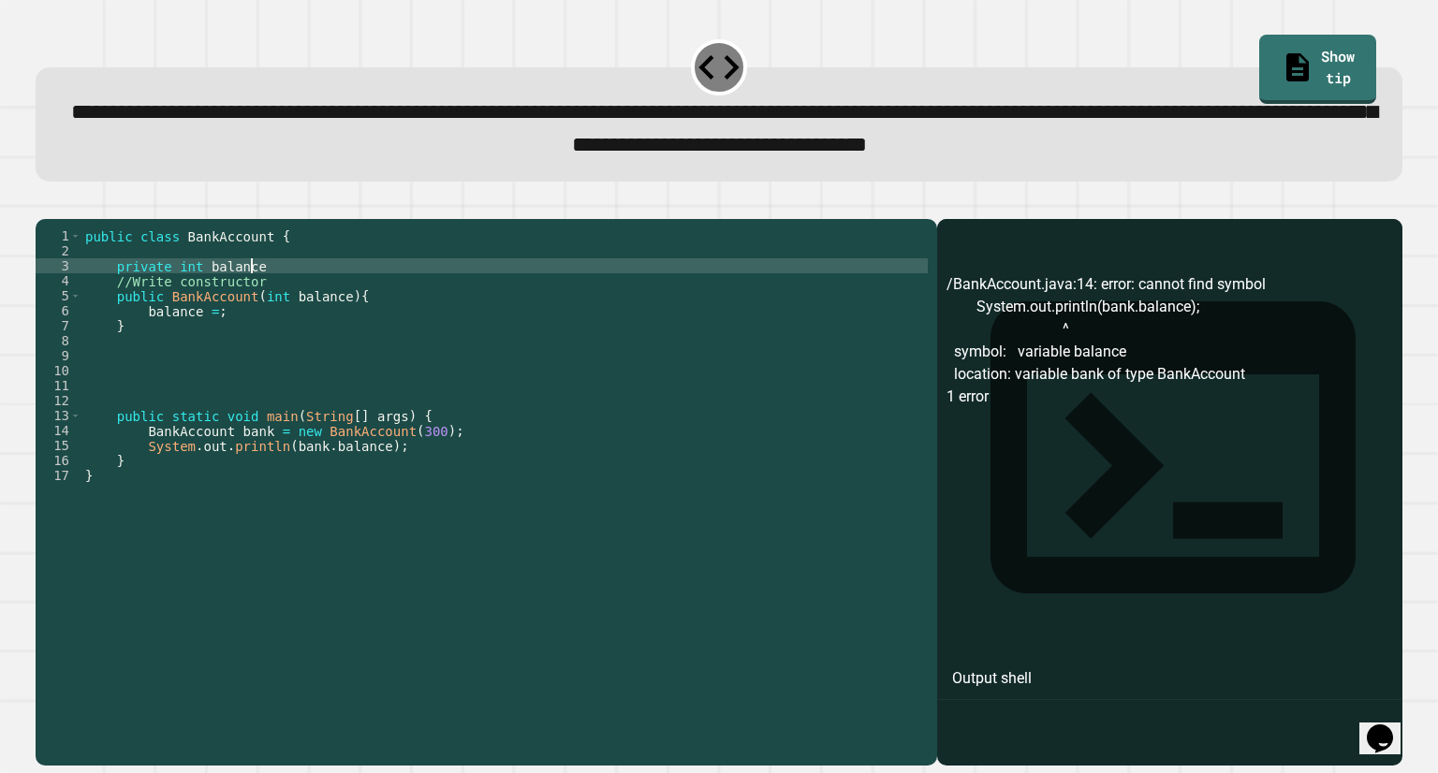
scroll to position [0, 11]
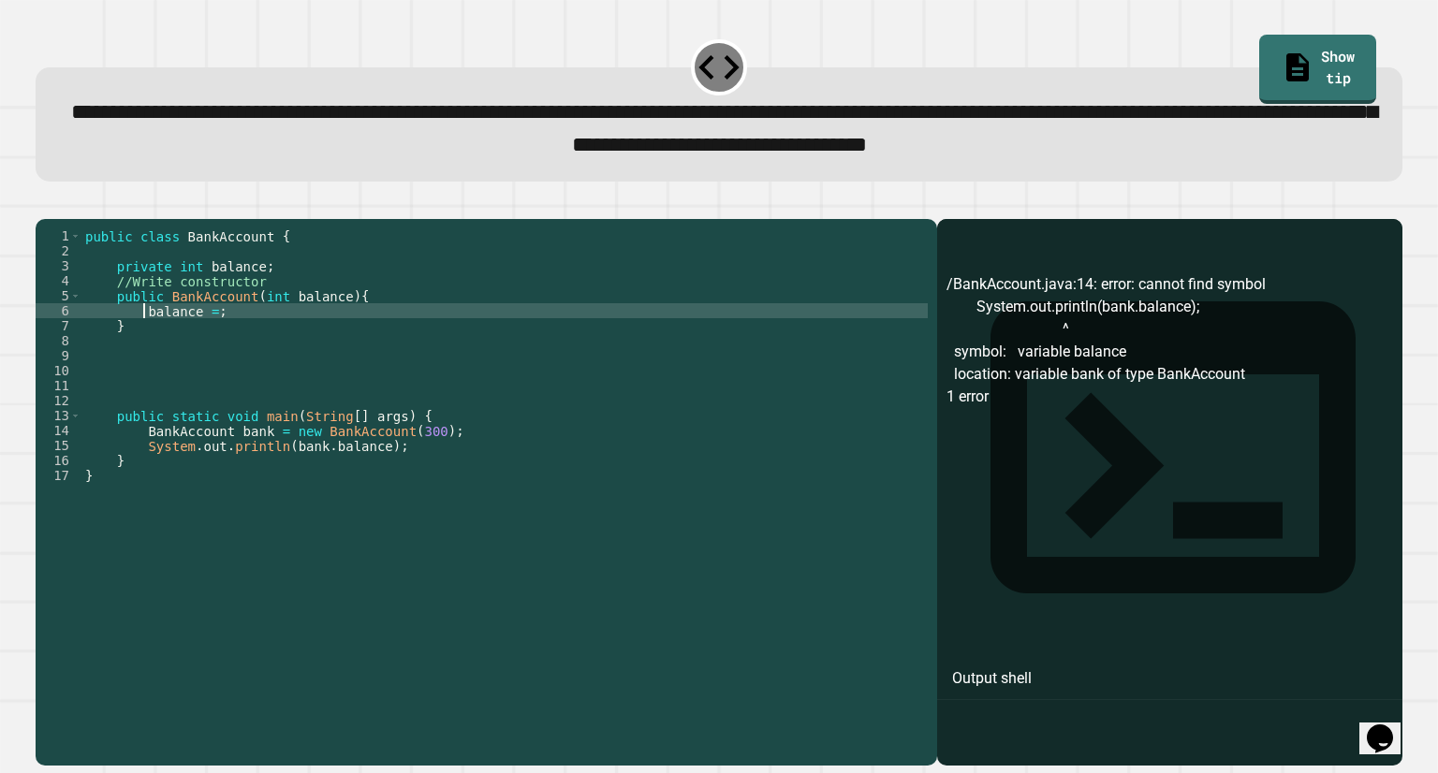
click at [144, 343] on div "public class BankAccount { private int balance ; //Write constructor public Ban…" at bounding box center [504, 467] width 846 height 479
click at [255, 340] on div "public class BankAccount { private int balance ; //Write constructor public Ban…" at bounding box center [504, 467] width 846 height 479
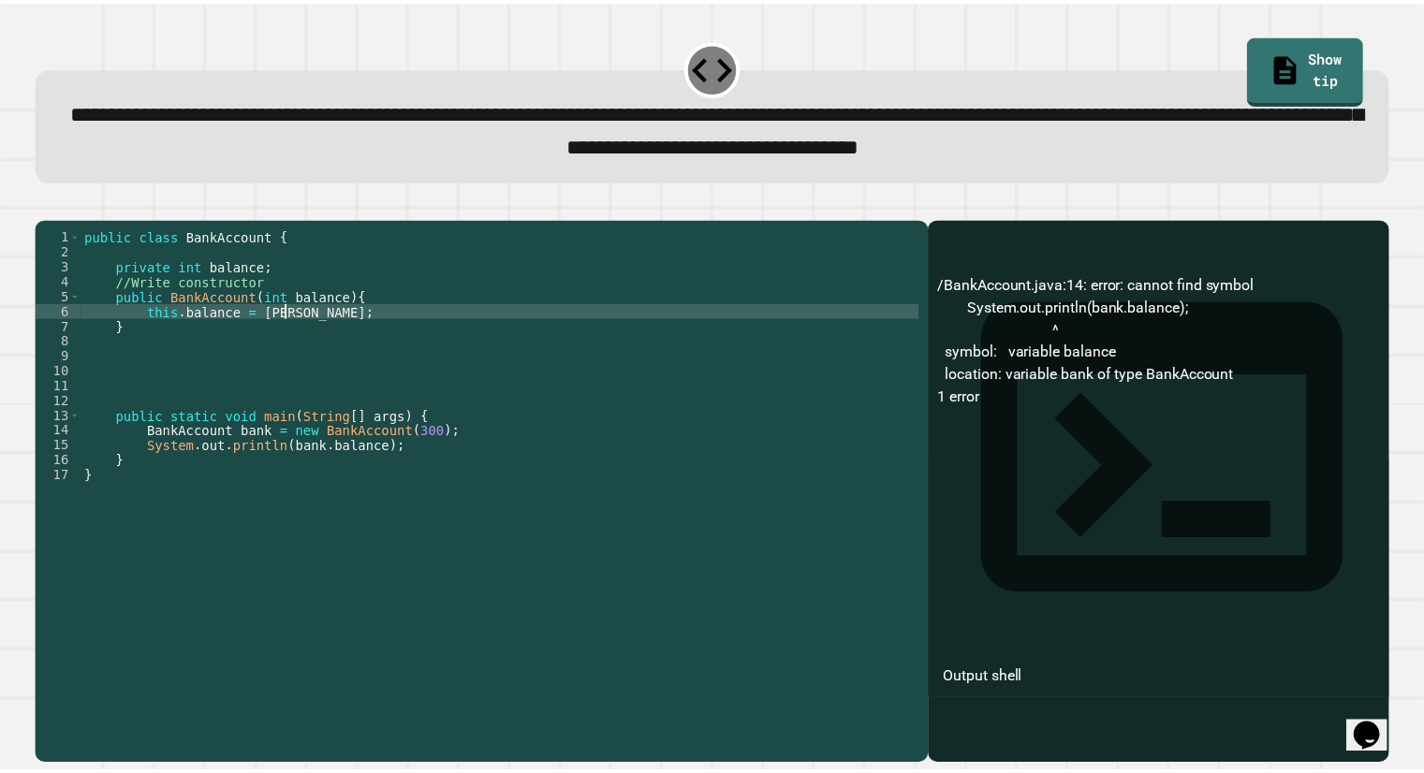
scroll to position [0, 15]
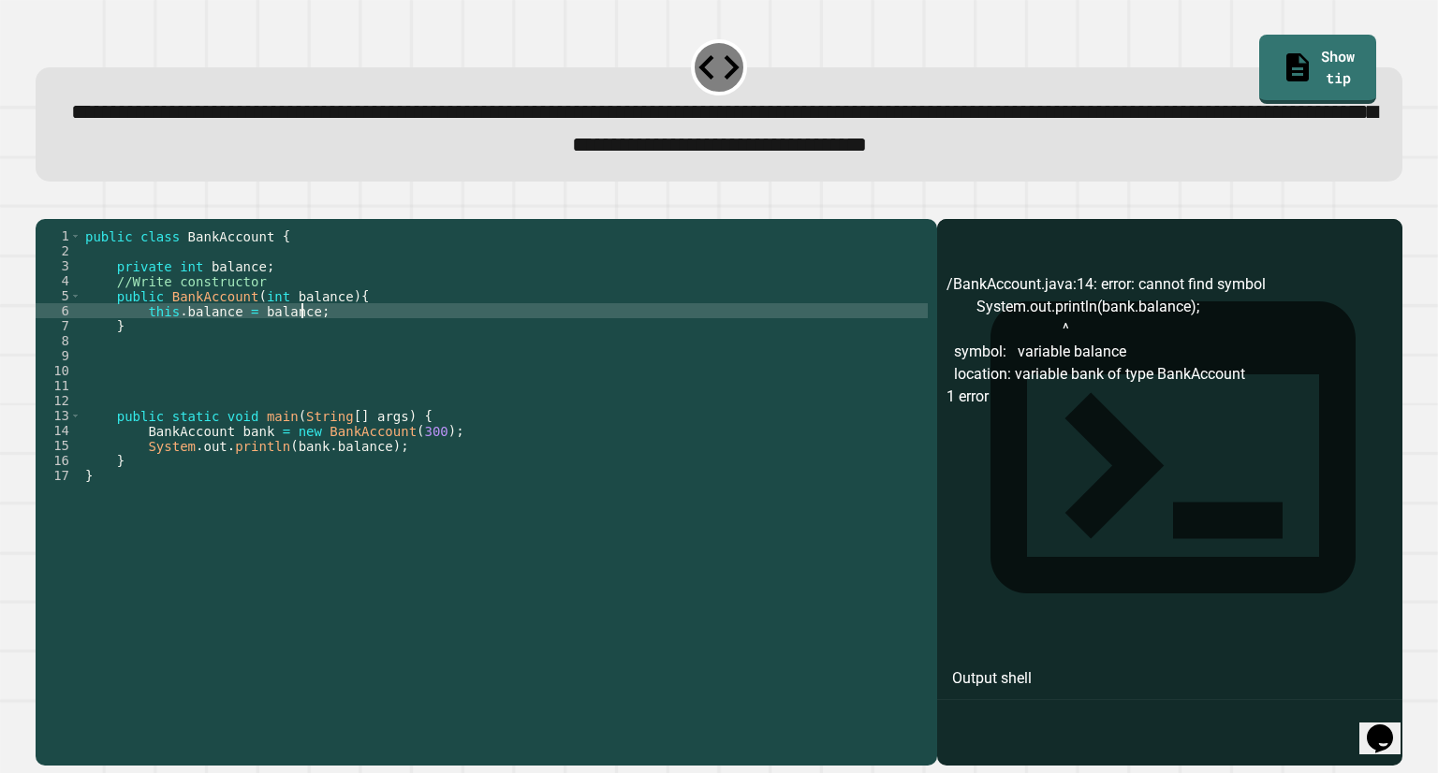
type textarea "**********"
click at [45, 203] on icon "button" at bounding box center [45, 203] width 0 height 0
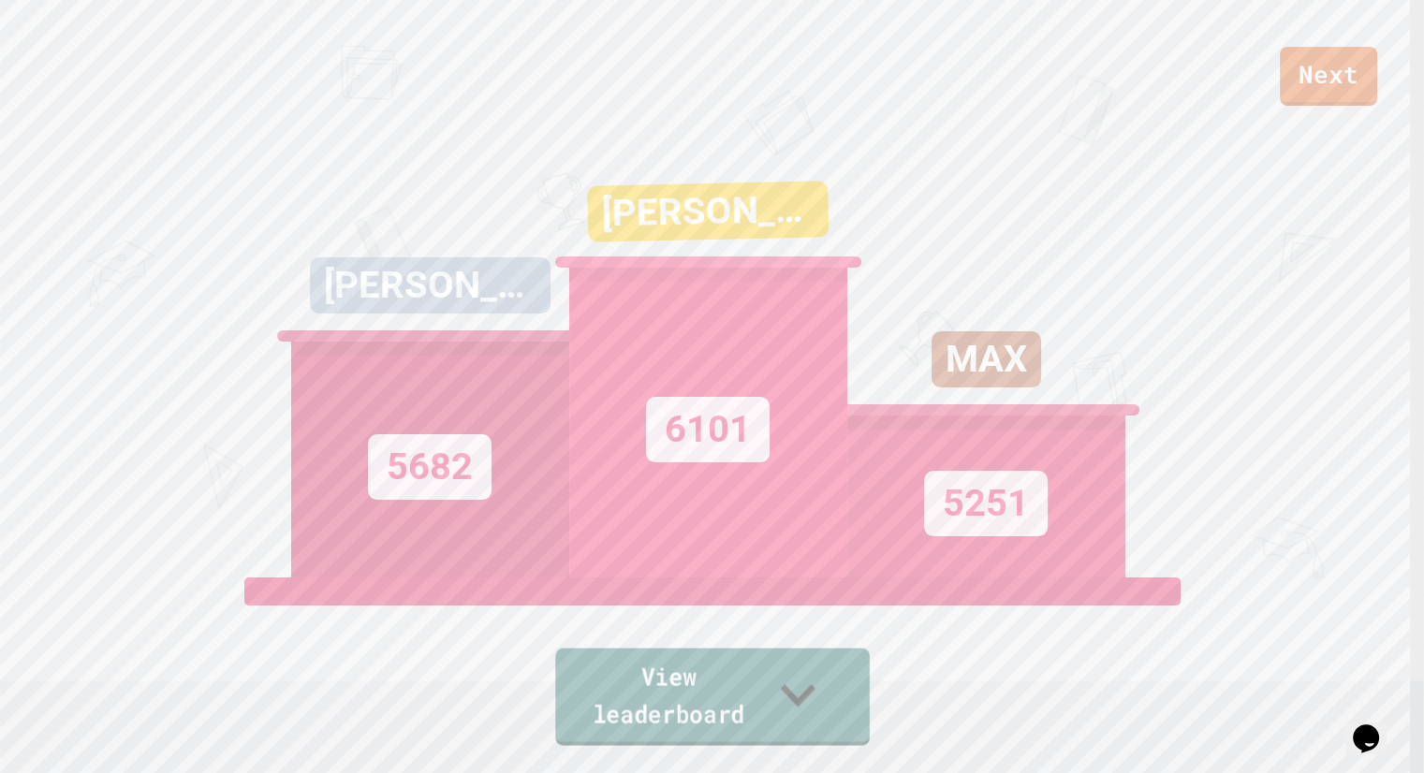
drag, startPoint x: 694, startPoint y: 688, endPoint x: 640, endPoint y: 710, distance: 57.9
click at [640, 710] on link "View leaderboard" at bounding box center [712, 697] width 314 height 97
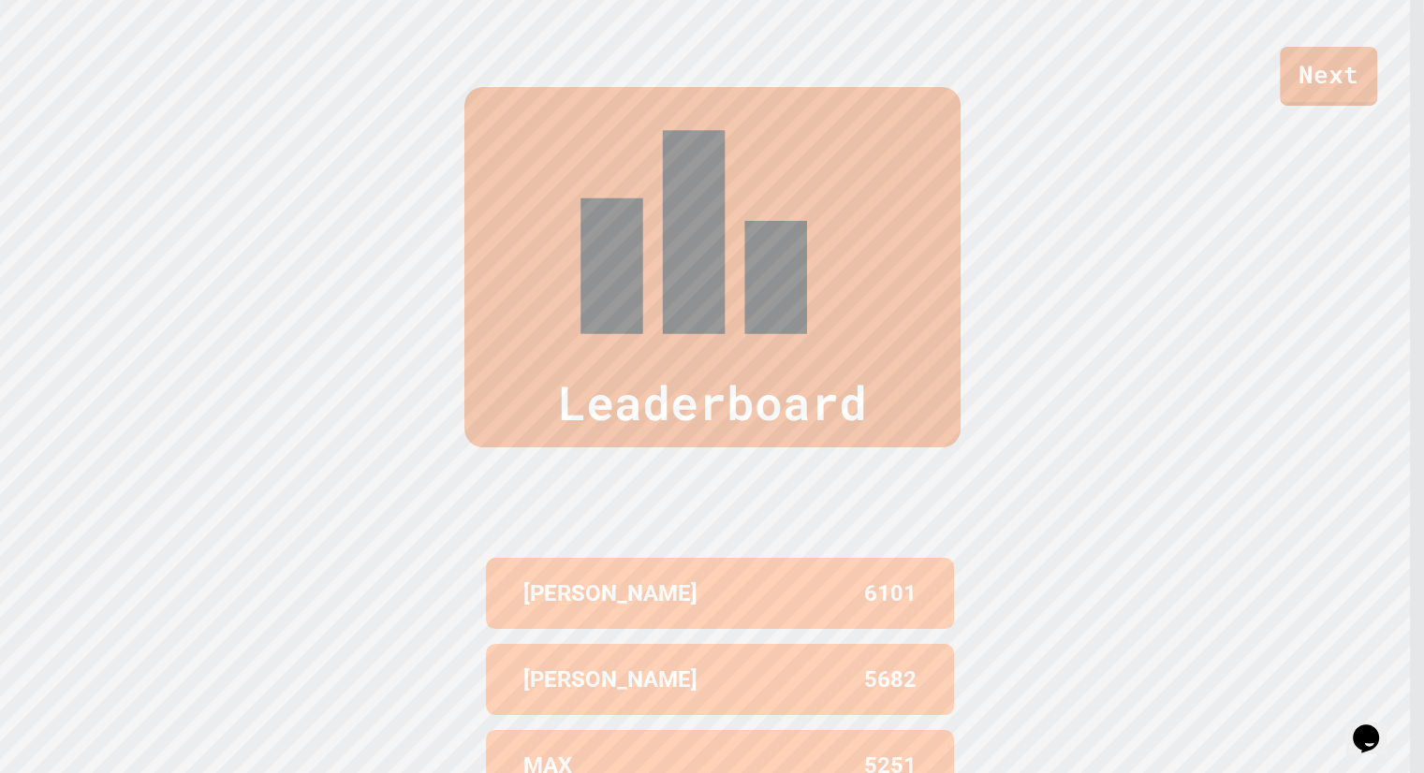
scroll to position [766, 0]
